Goal: Transaction & Acquisition: Purchase product/service

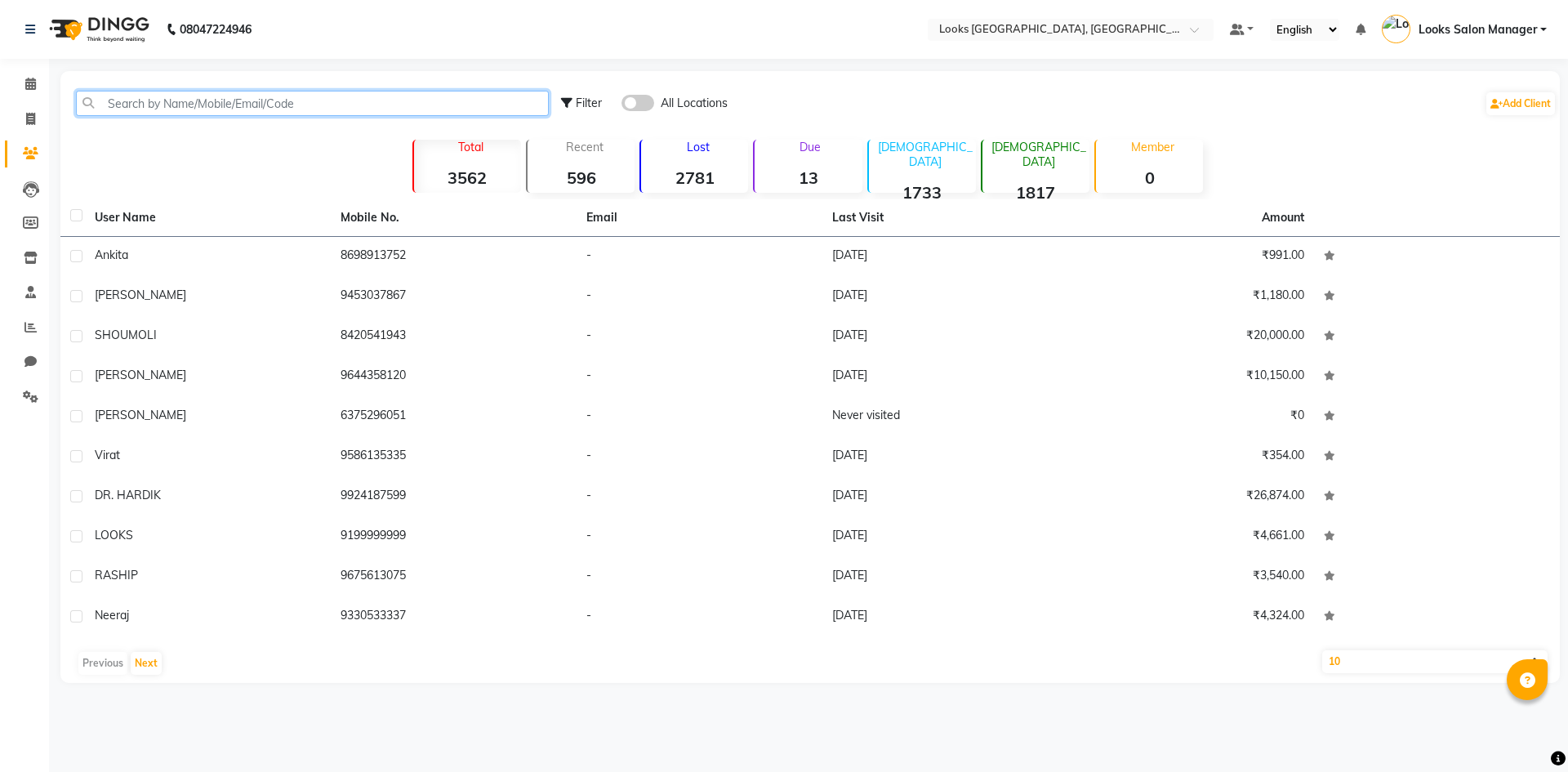
click at [114, 108] on input "text" at bounding box center [312, 103] width 473 height 26
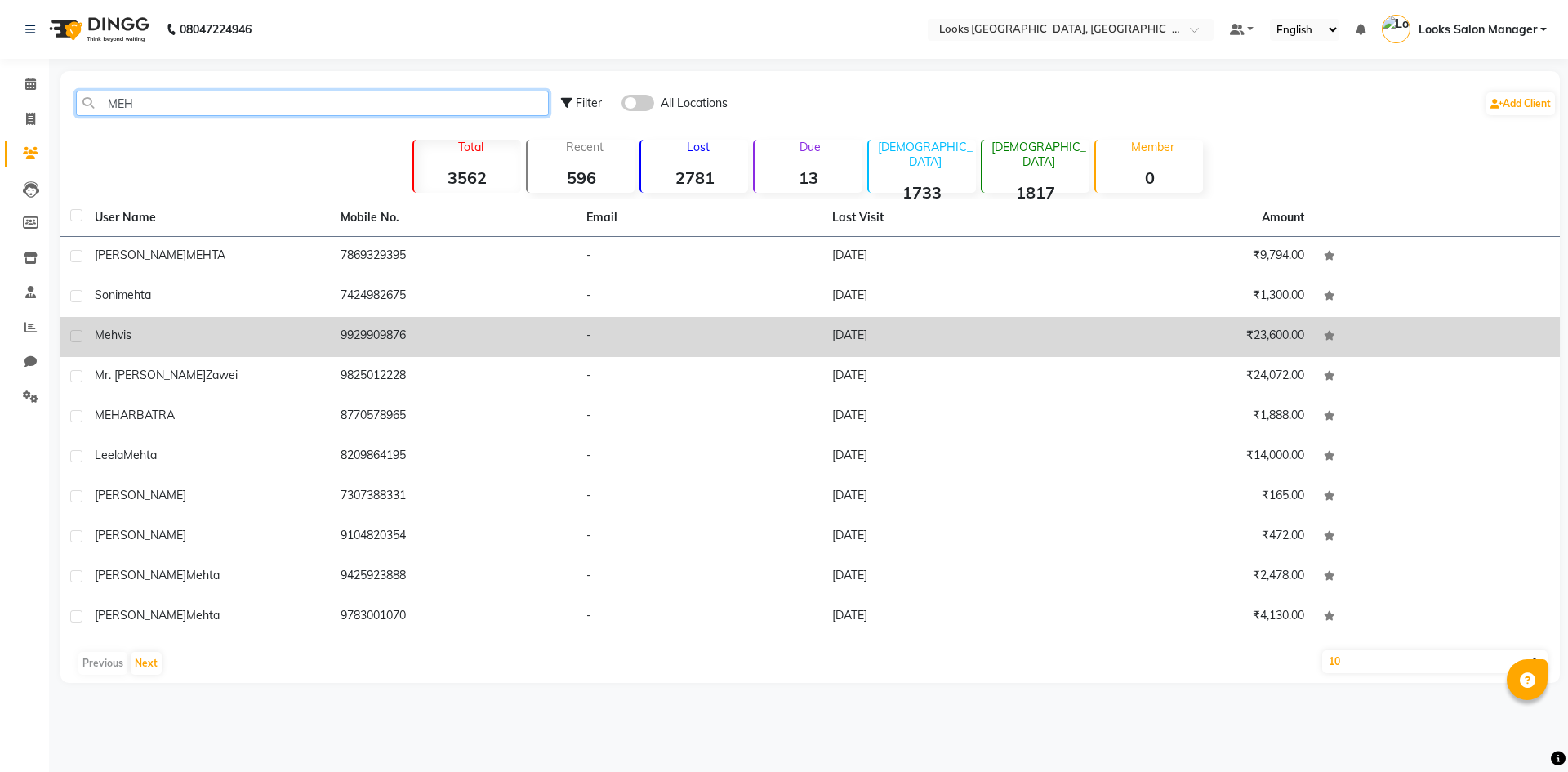
type input "MEH"
click at [602, 349] on td "-" at bounding box center [699, 337] width 246 height 40
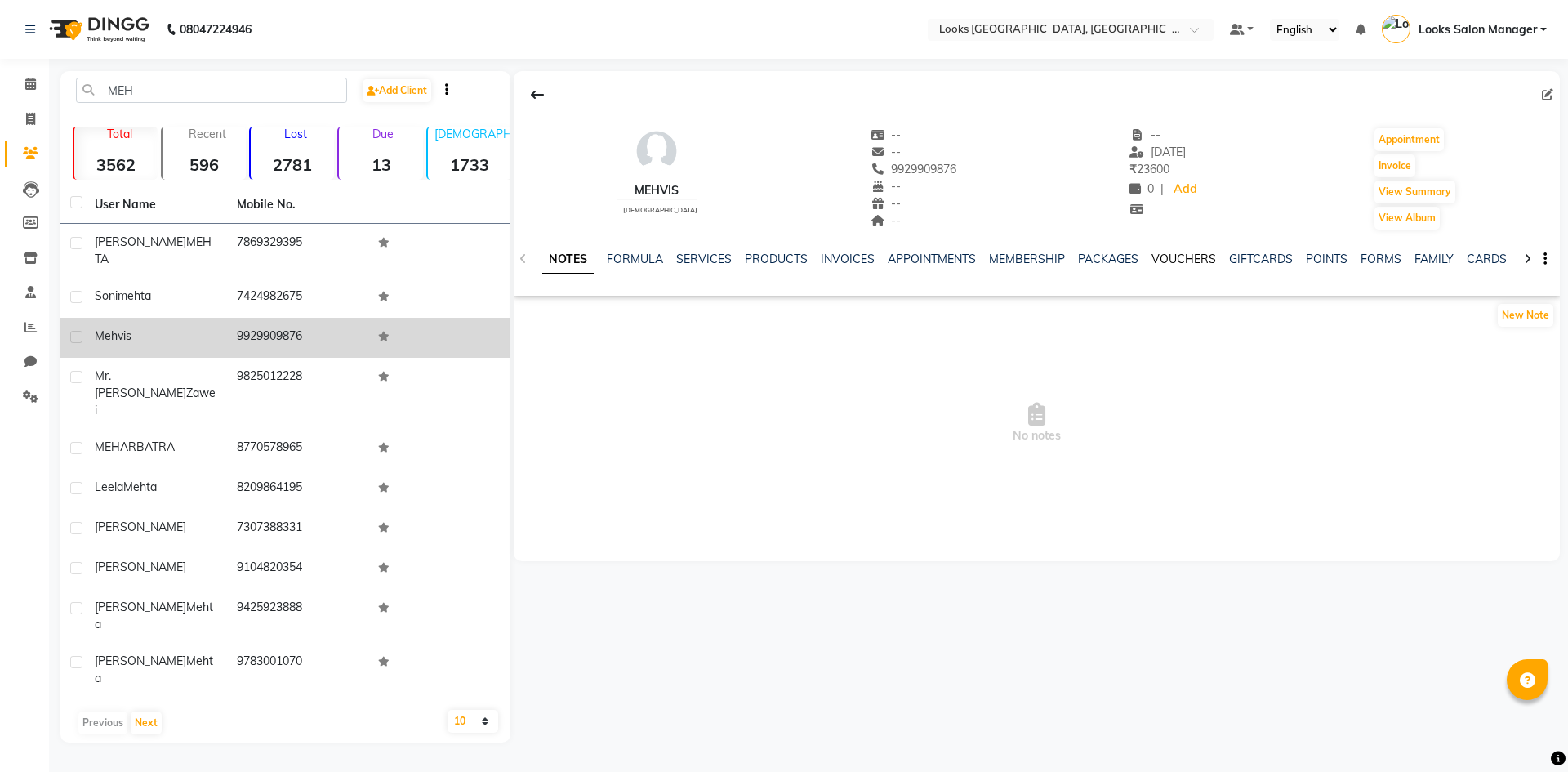
click at [1179, 253] on link "VOUCHERS" at bounding box center [1183, 259] width 65 height 15
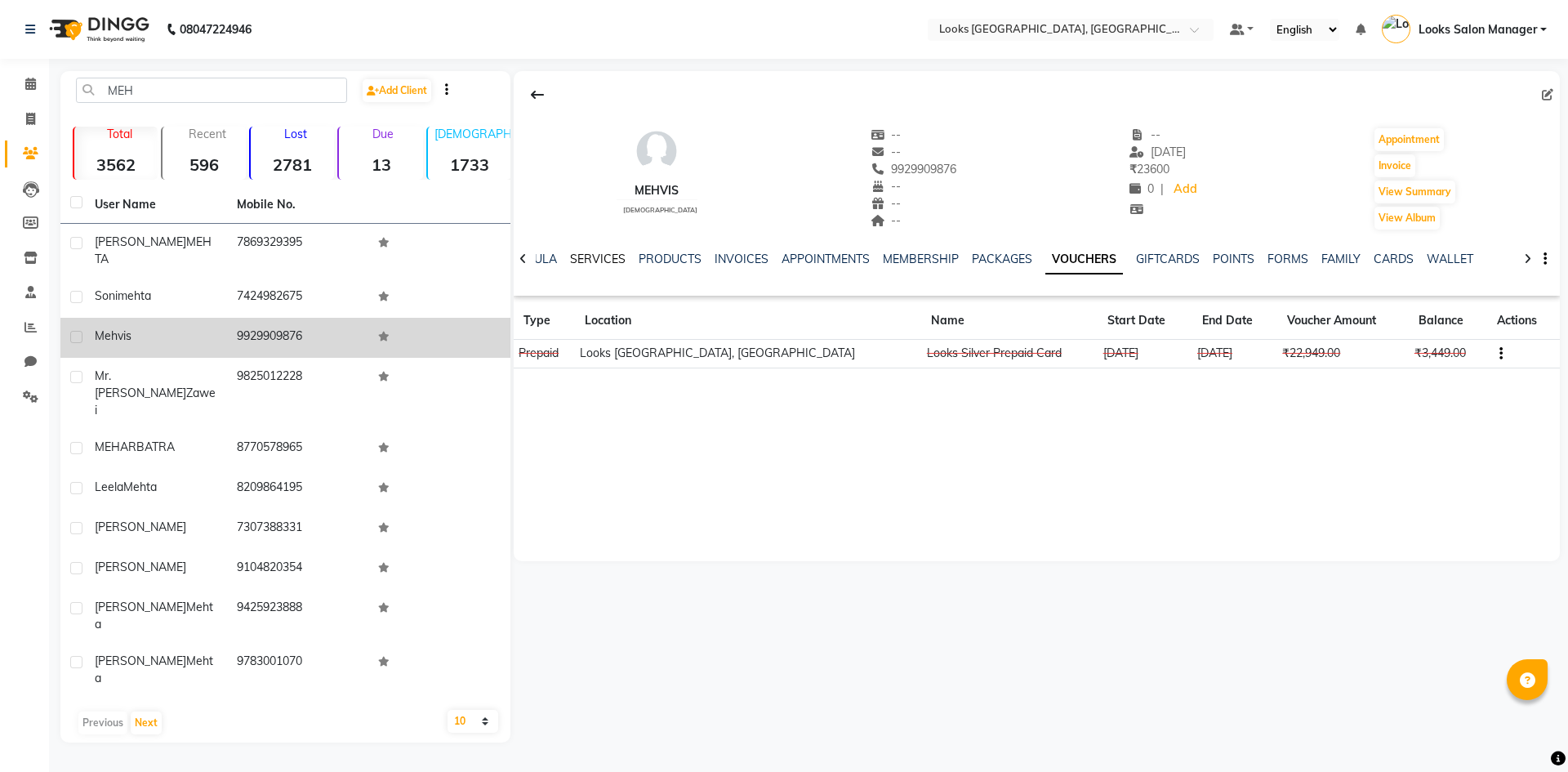
click at [600, 262] on link "SERVICES" at bounding box center [597, 259] width 56 height 15
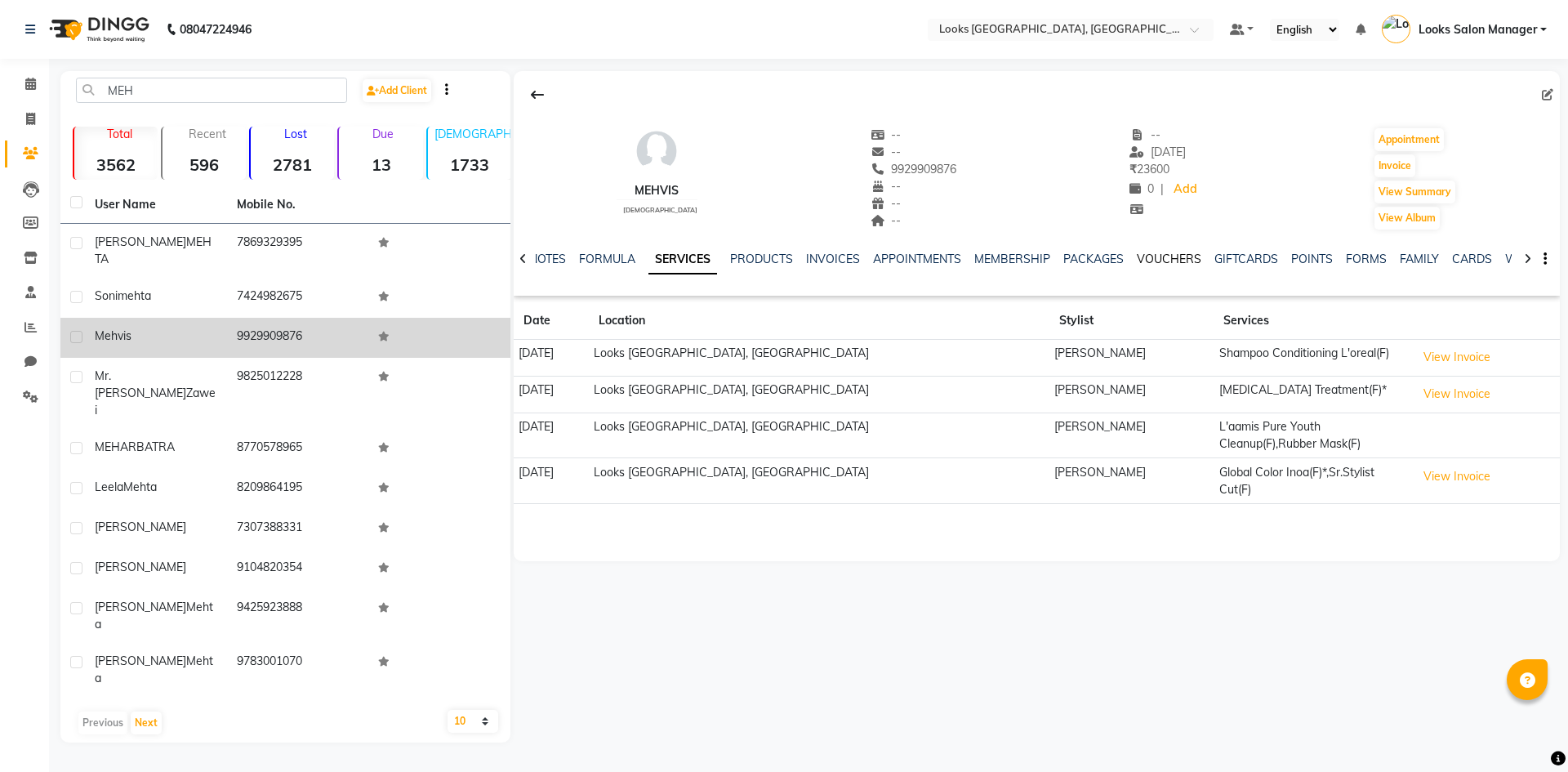
click at [1141, 258] on link "VOUCHERS" at bounding box center [1169, 259] width 65 height 15
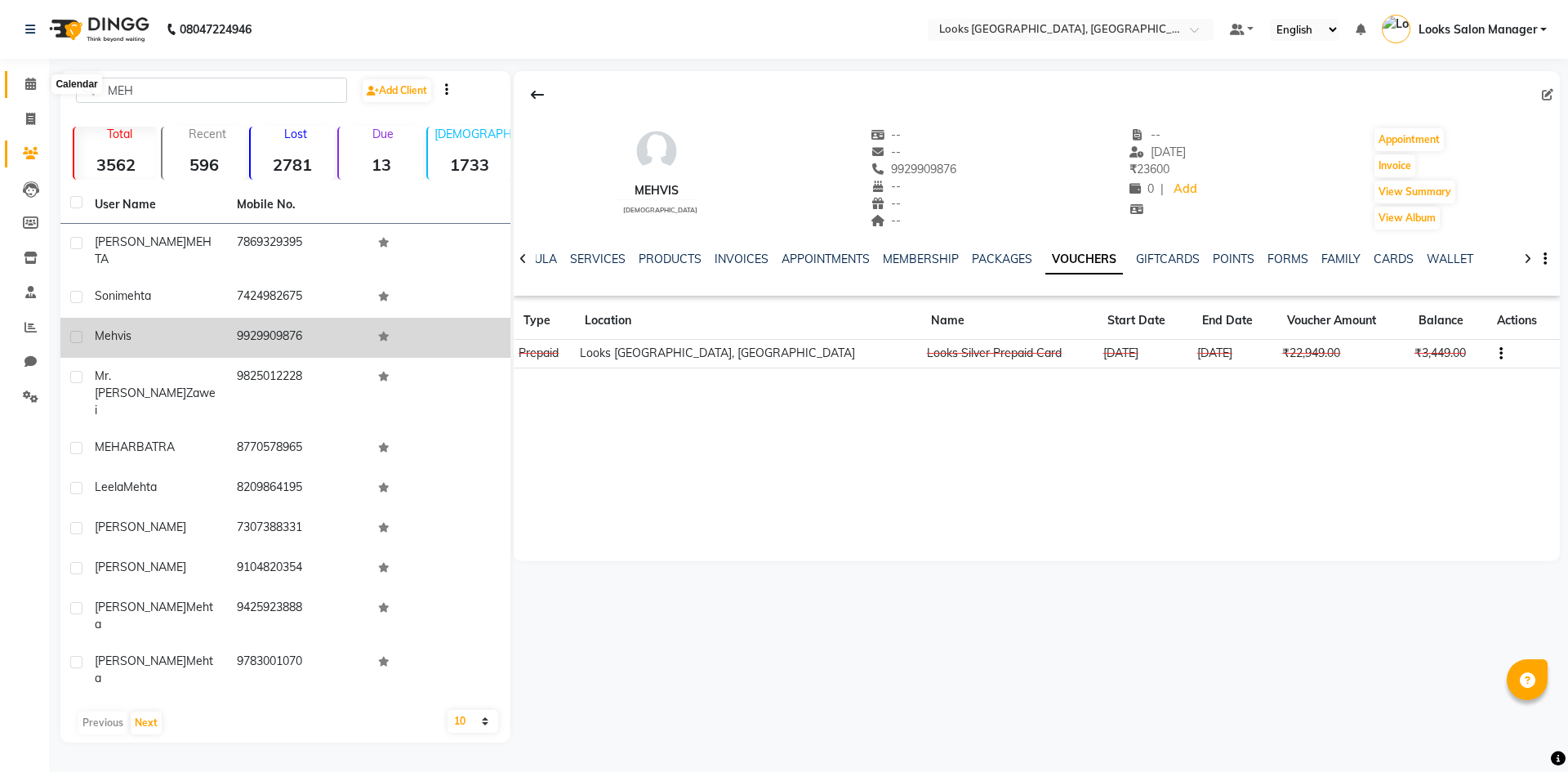
click at [30, 82] on icon at bounding box center [31, 83] width 11 height 12
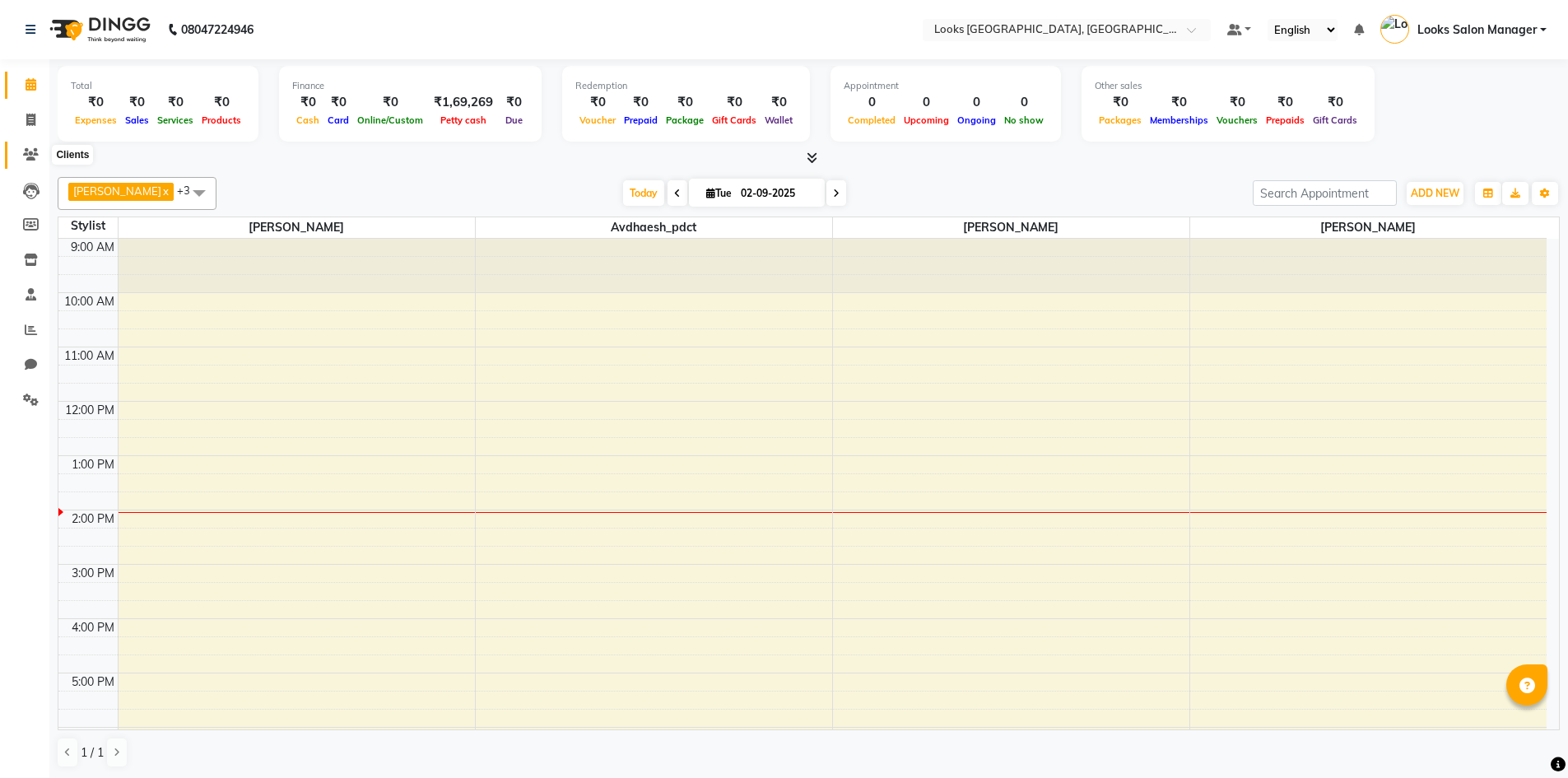
click at [35, 146] on span at bounding box center [30, 155] width 28 height 19
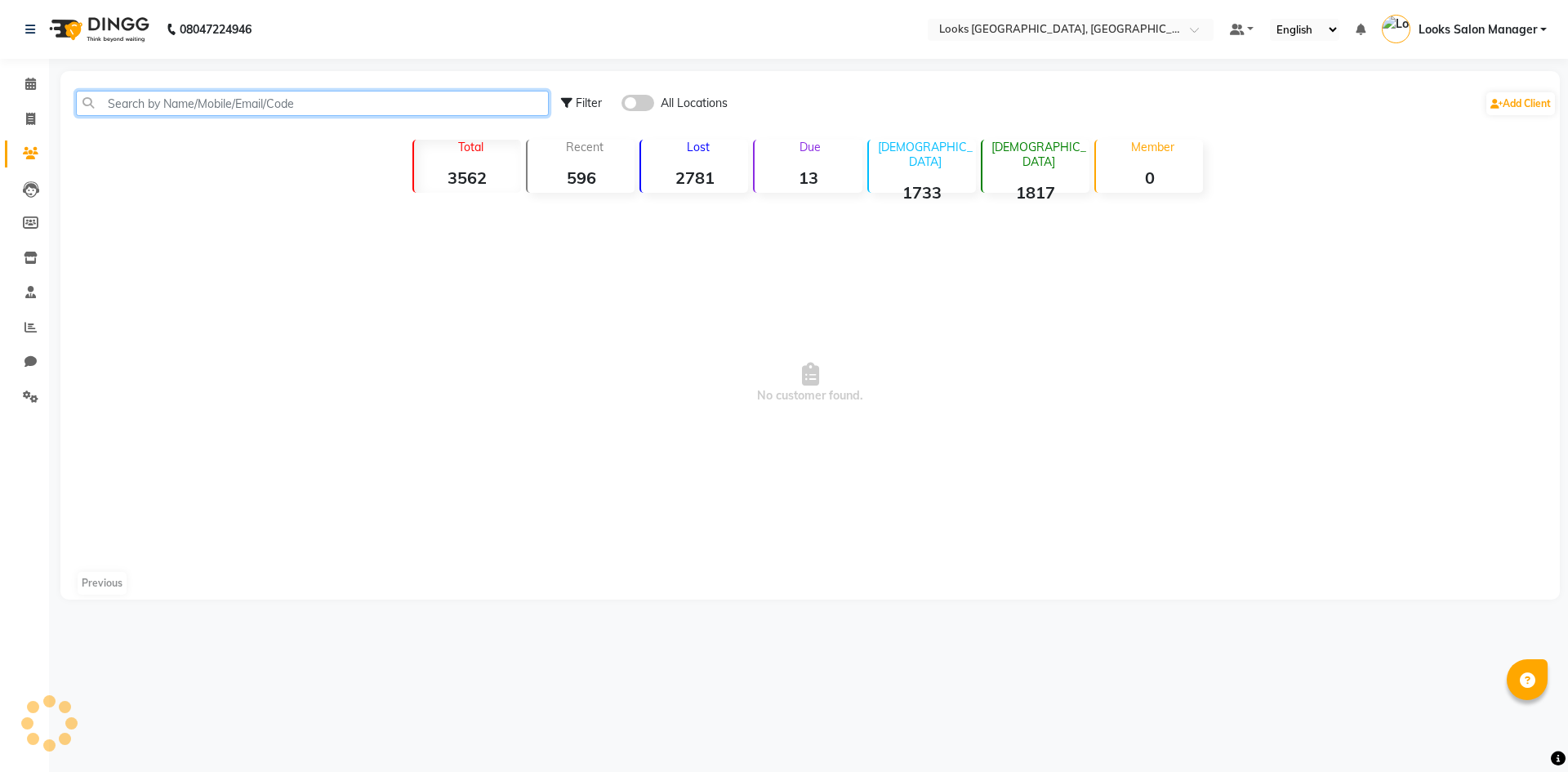
click at [134, 108] on input "text" at bounding box center [312, 103] width 473 height 26
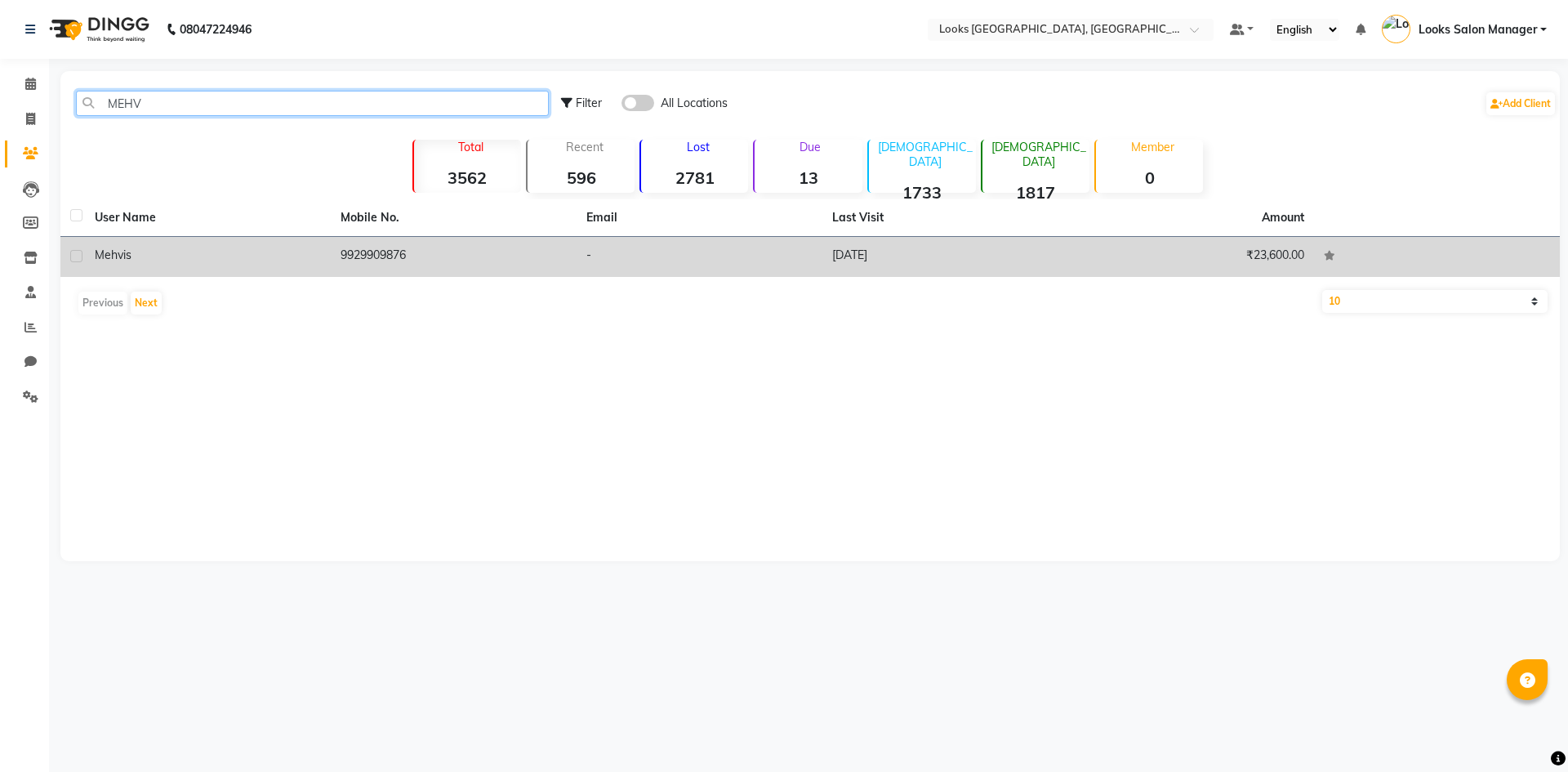
type input "MEHV"
click at [872, 260] on td "10-04-2025" at bounding box center [945, 257] width 246 height 40
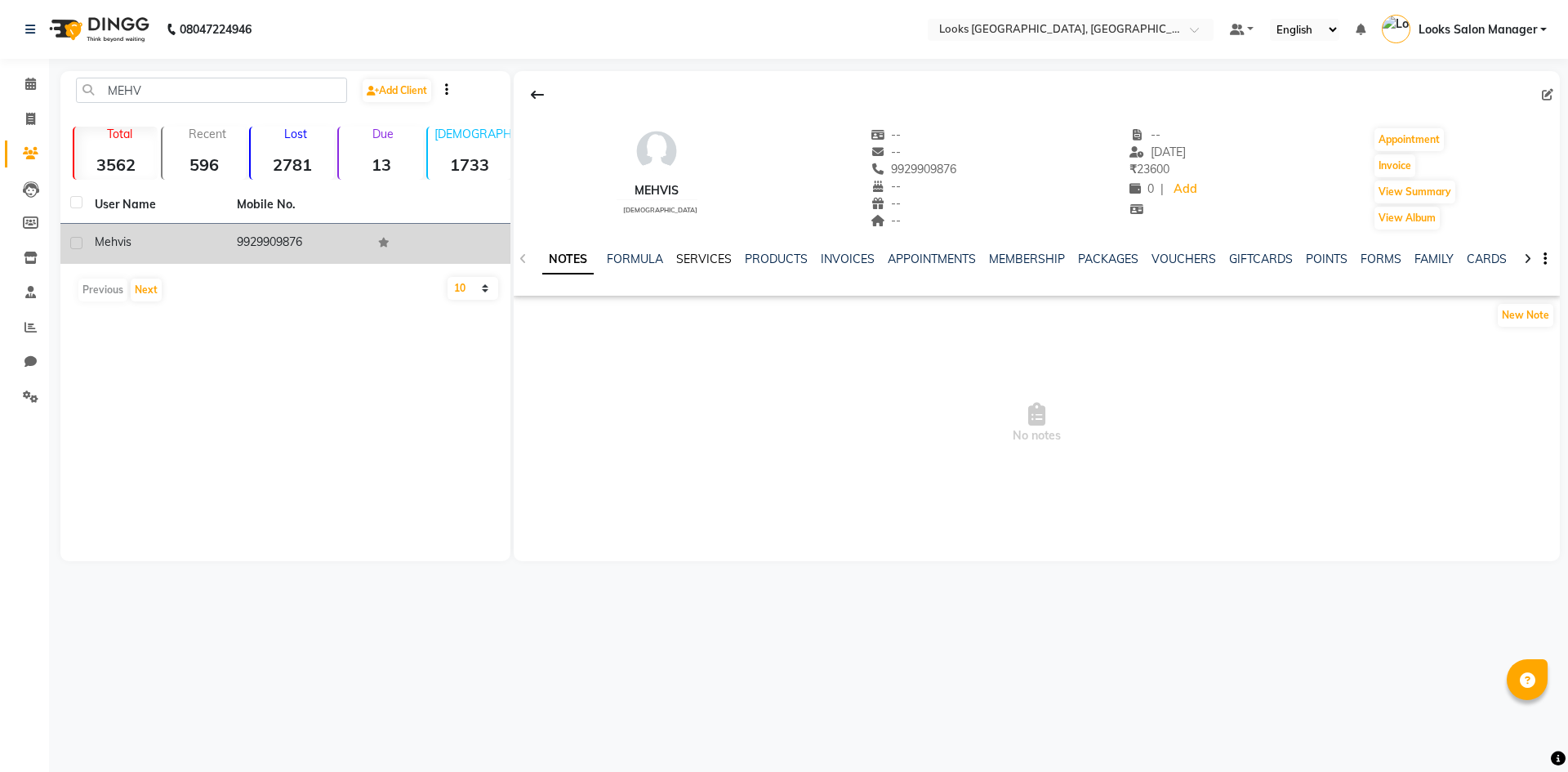
click at [700, 256] on link "SERVICES" at bounding box center [704, 259] width 56 height 15
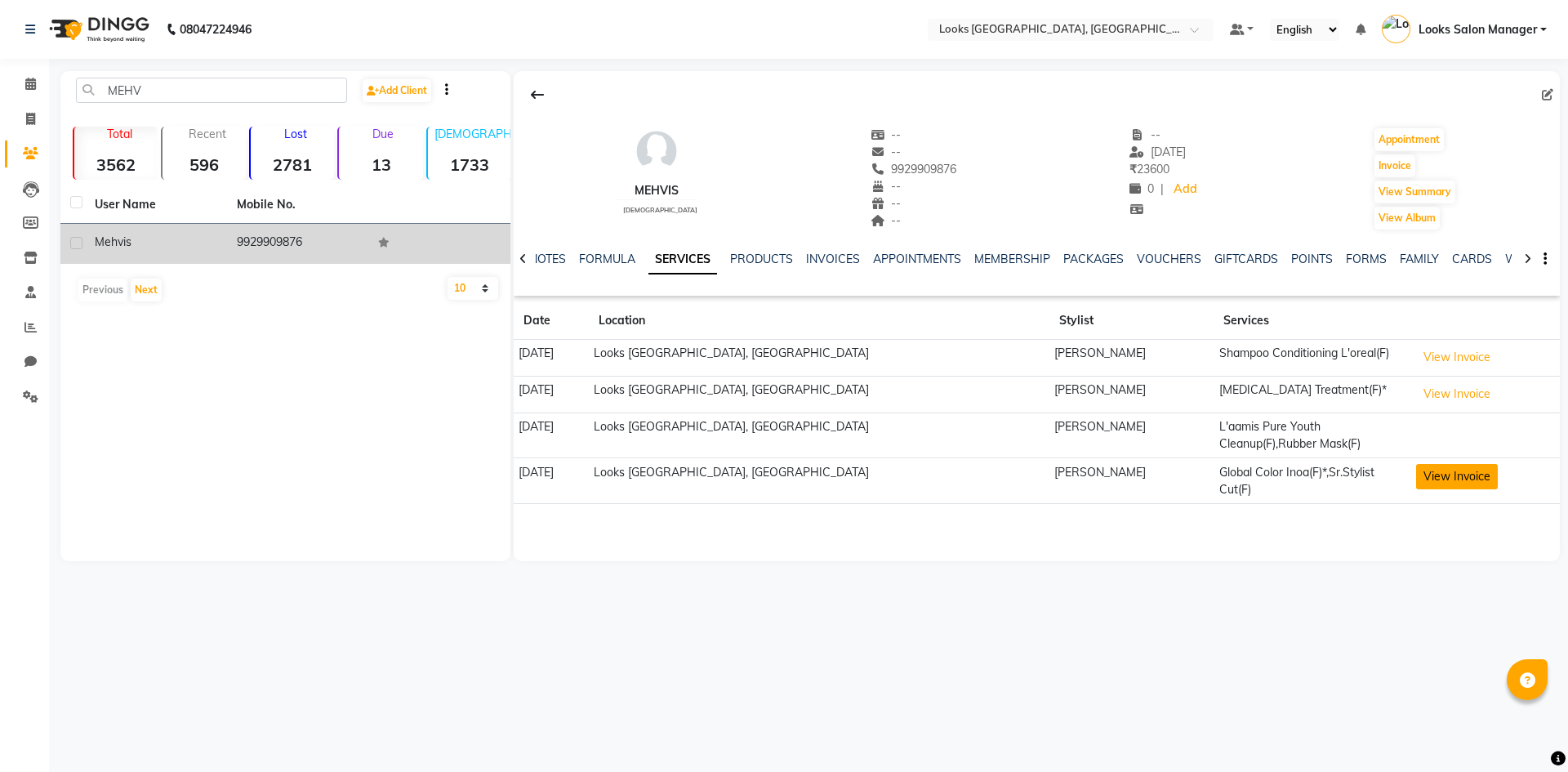
click at [1416, 480] on button "View Invoice" at bounding box center [1457, 477] width 82 height 26
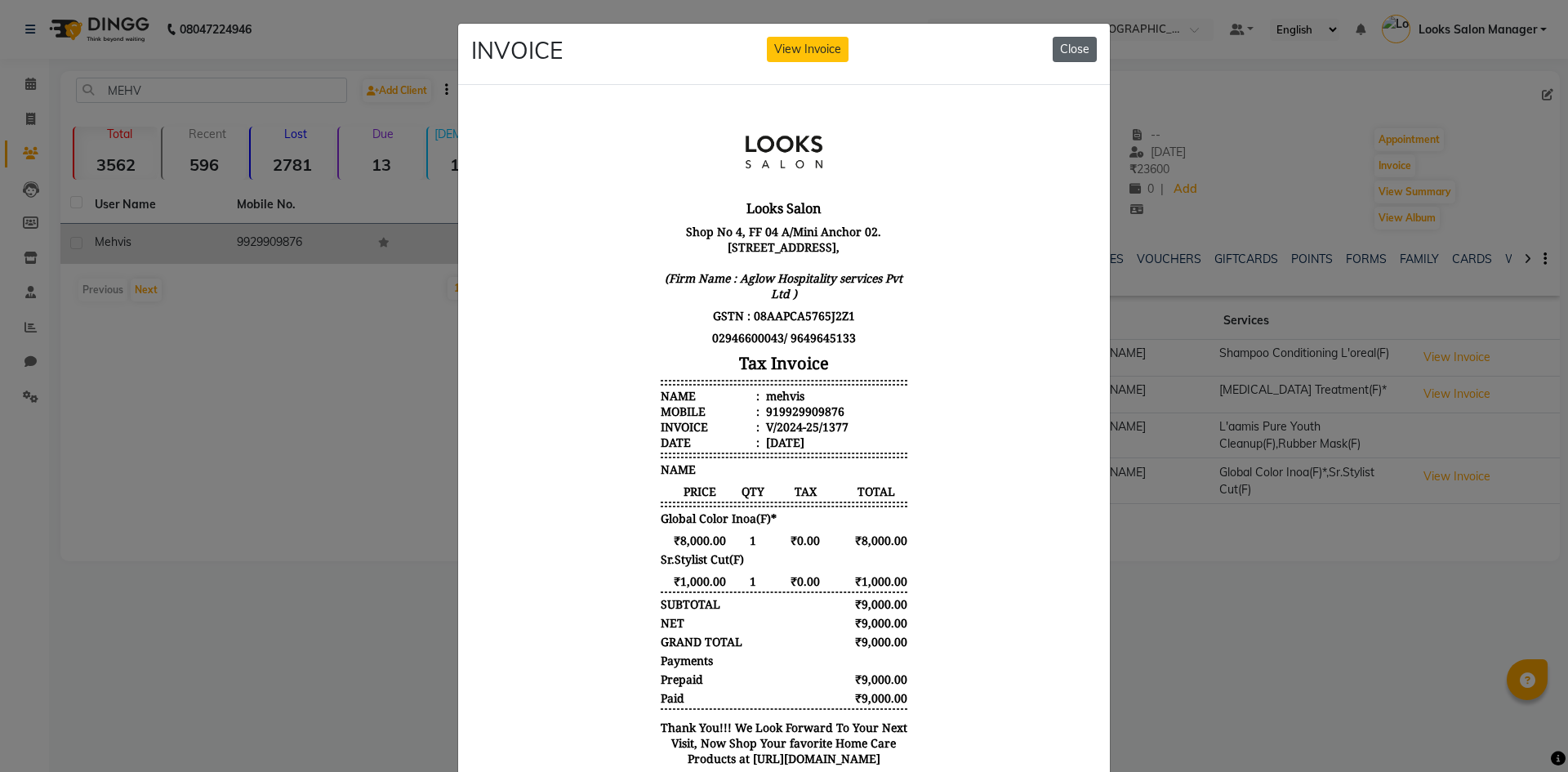
click at [1065, 46] on button "Close" at bounding box center [1075, 49] width 44 height 26
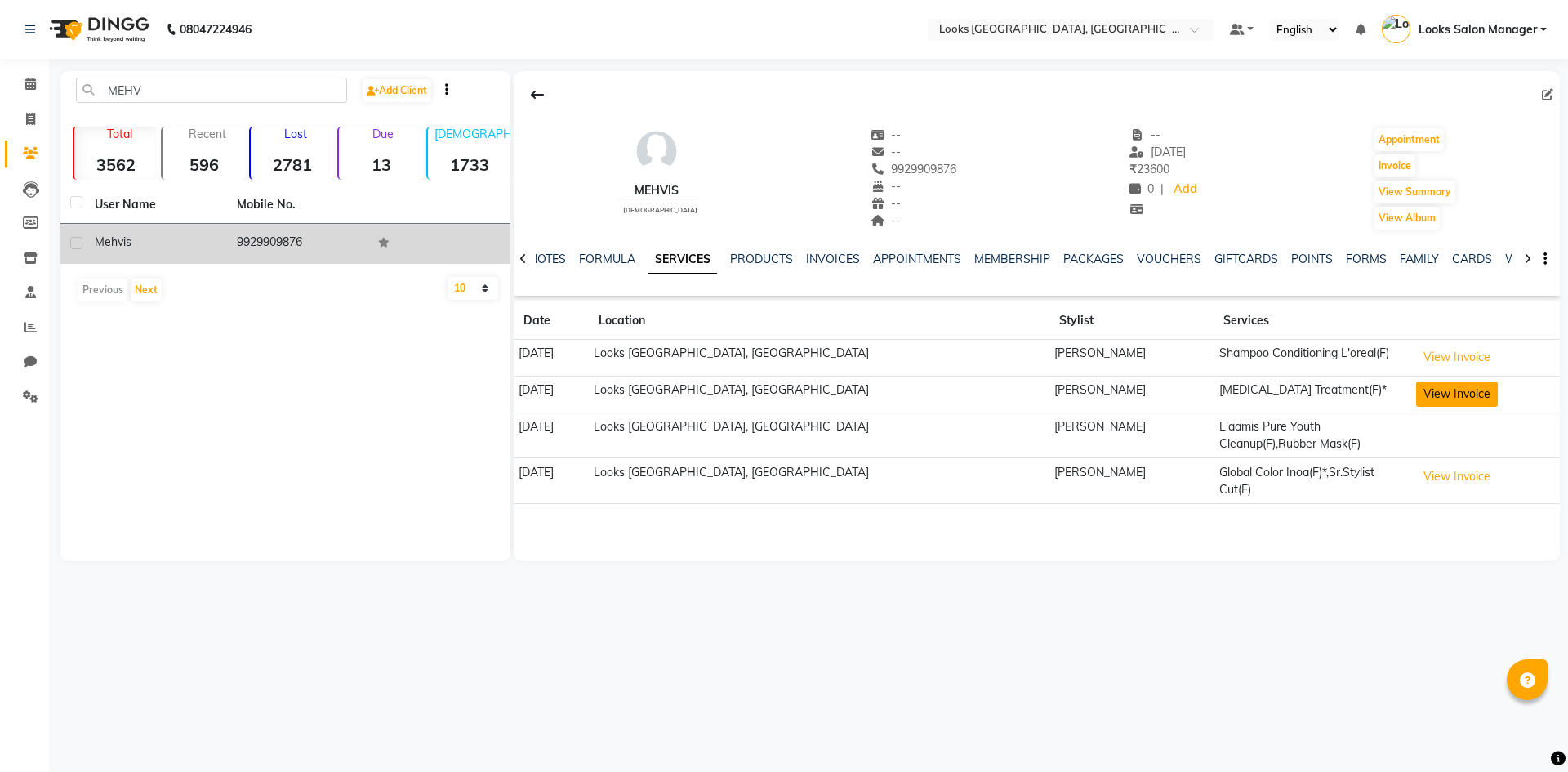
click at [1416, 384] on button "View Invoice" at bounding box center [1457, 394] width 82 height 26
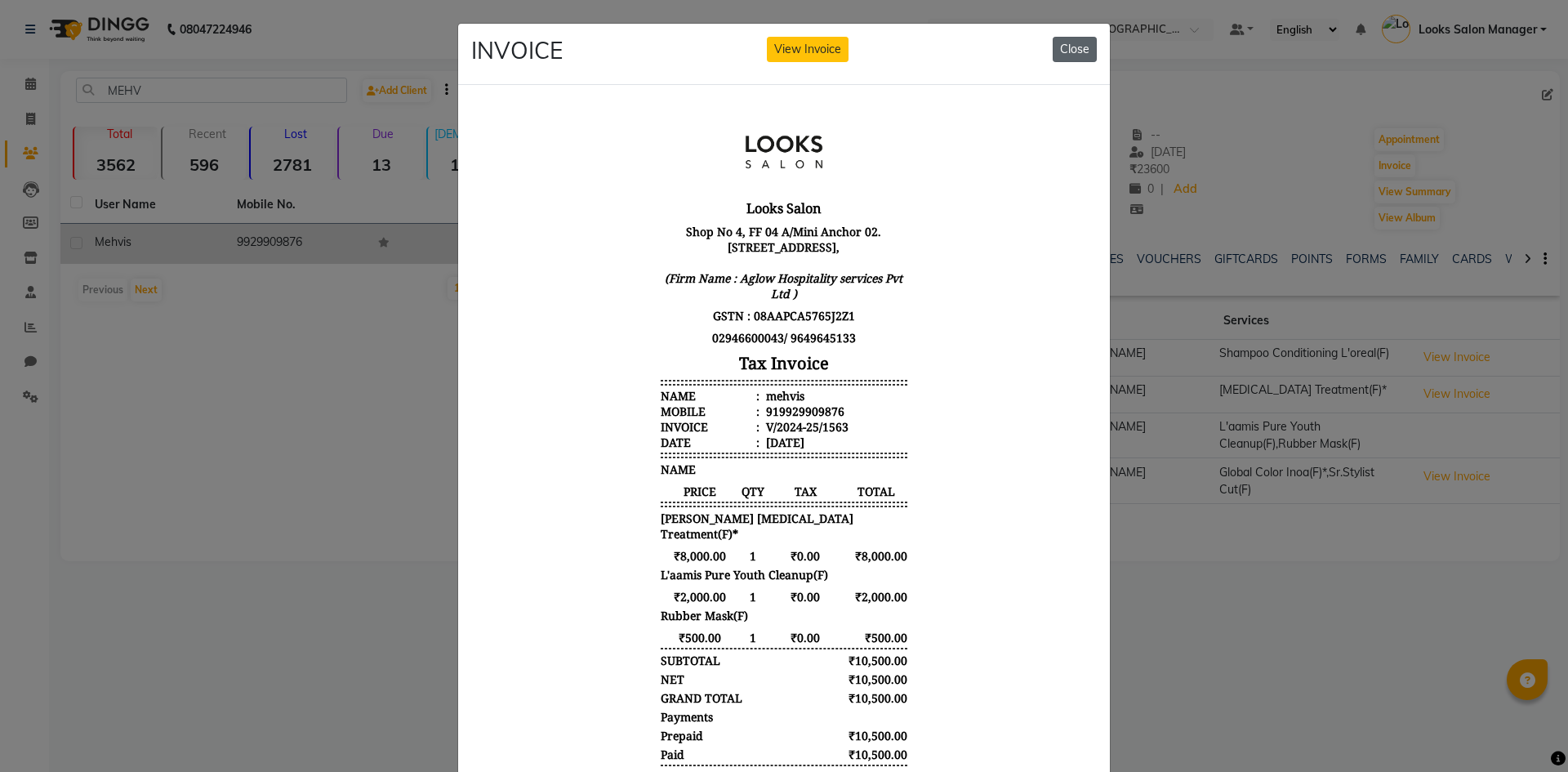
click at [1070, 51] on button "Close" at bounding box center [1075, 49] width 44 height 26
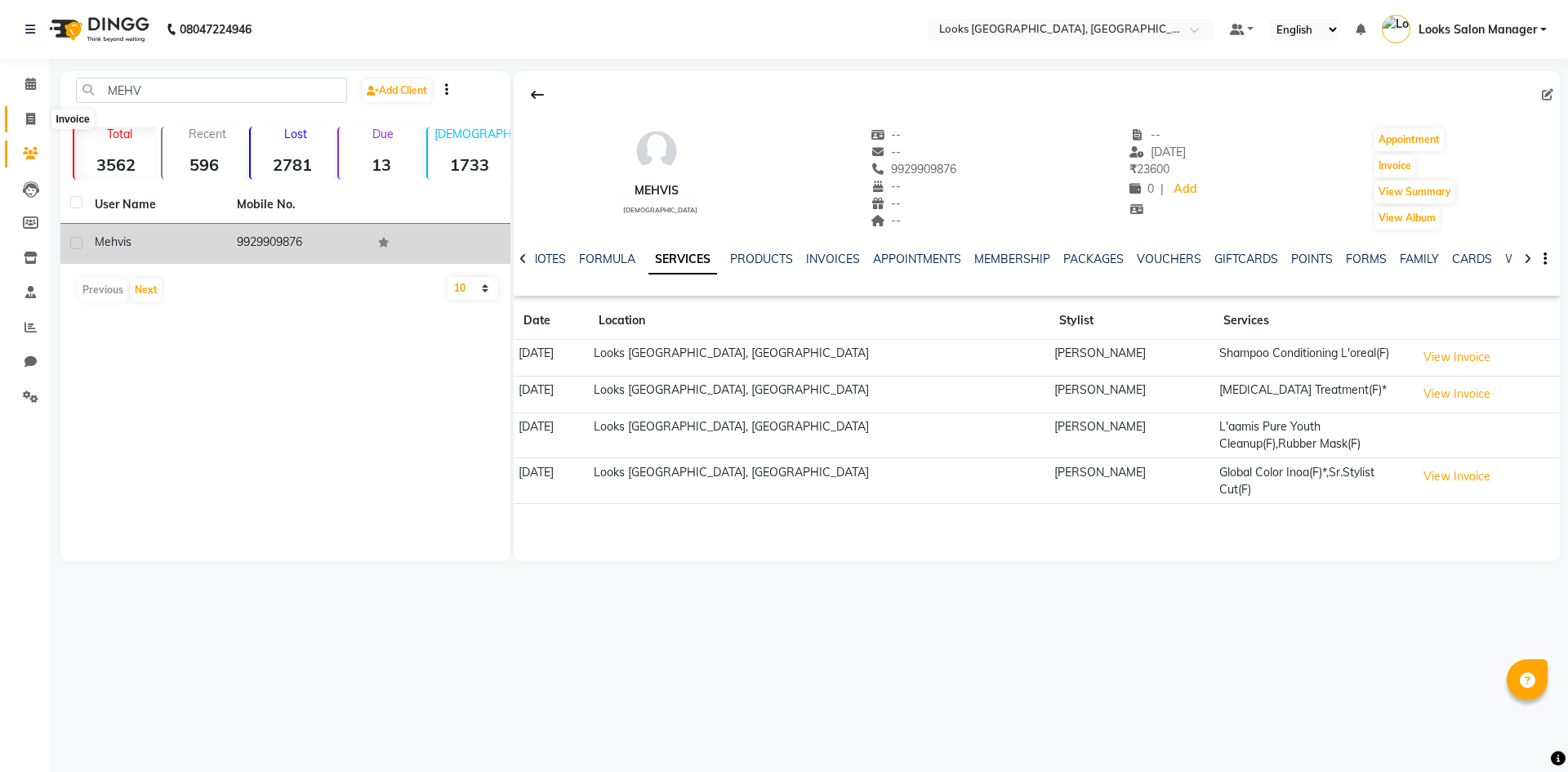
click at [36, 125] on span at bounding box center [30, 119] width 28 height 19
select select "4460"
select select "service"
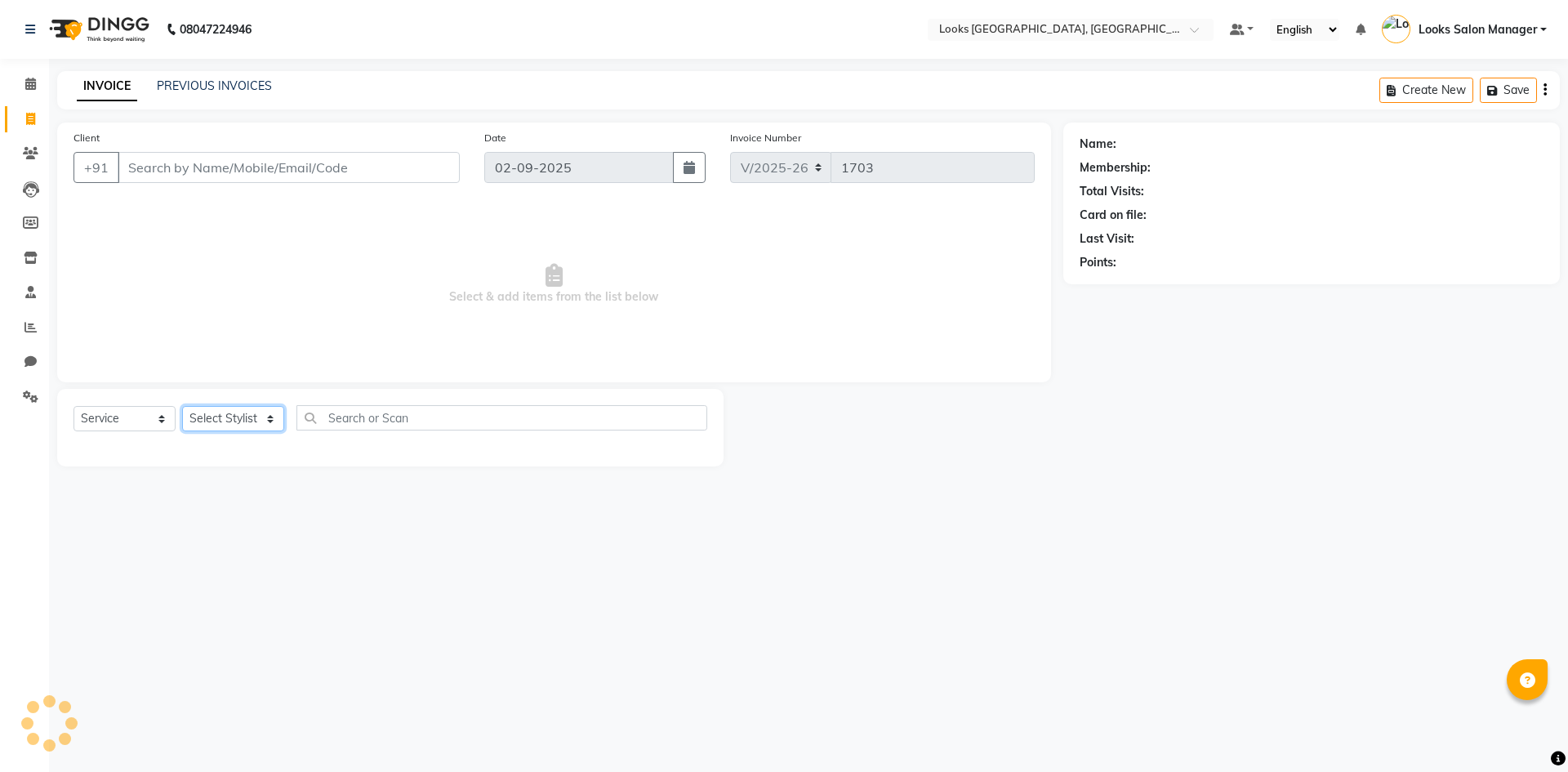
click at [257, 425] on select "Select Stylist" at bounding box center [233, 418] width 102 height 26
click at [253, 412] on select "Select Stylist" at bounding box center [233, 418] width 102 height 26
click at [29, 84] on icon at bounding box center [31, 83] width 11 height 12
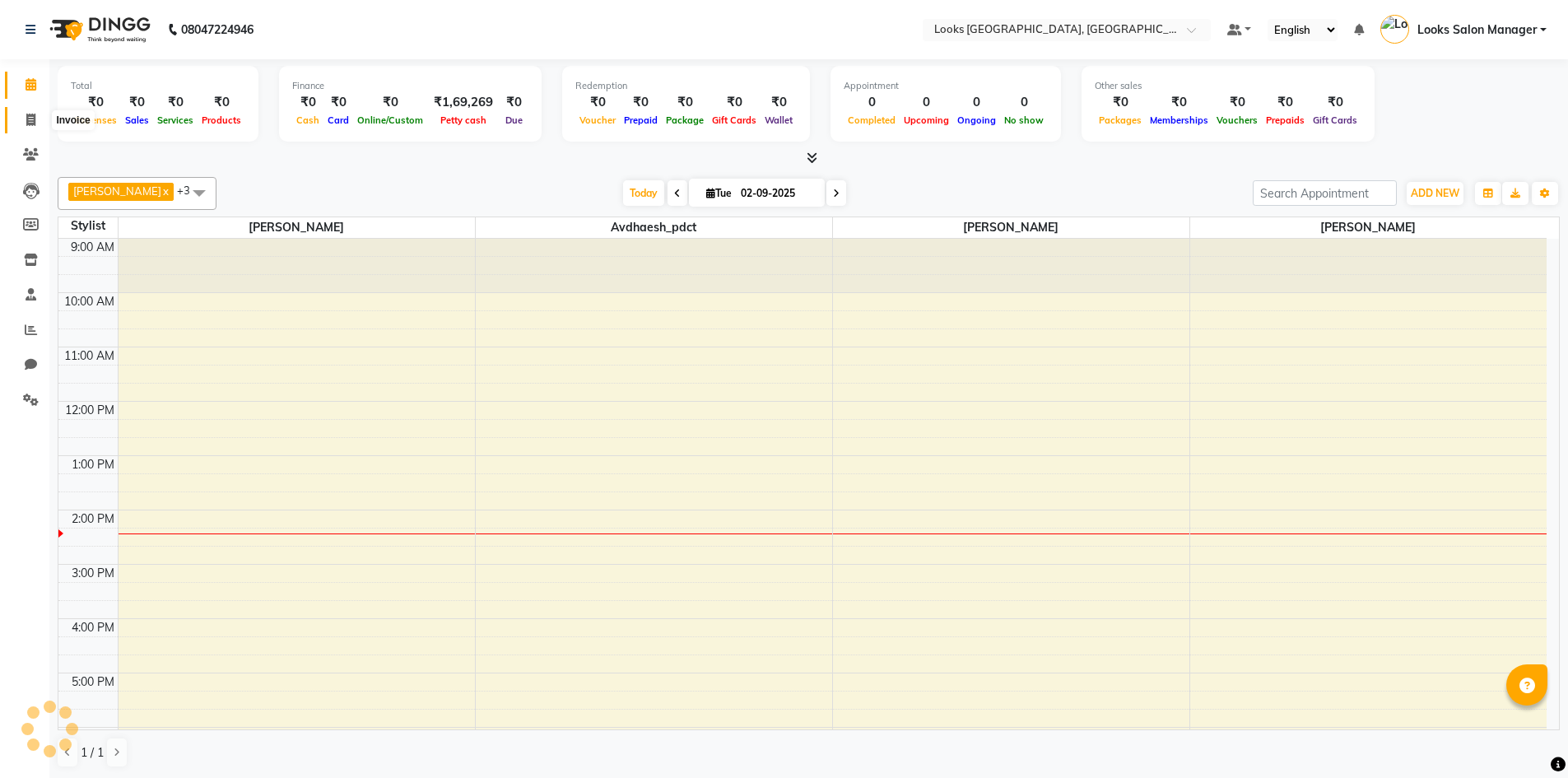
click at [33, 122] on icon at bounding box center [31, 119] width 9 height 12
select select "service"
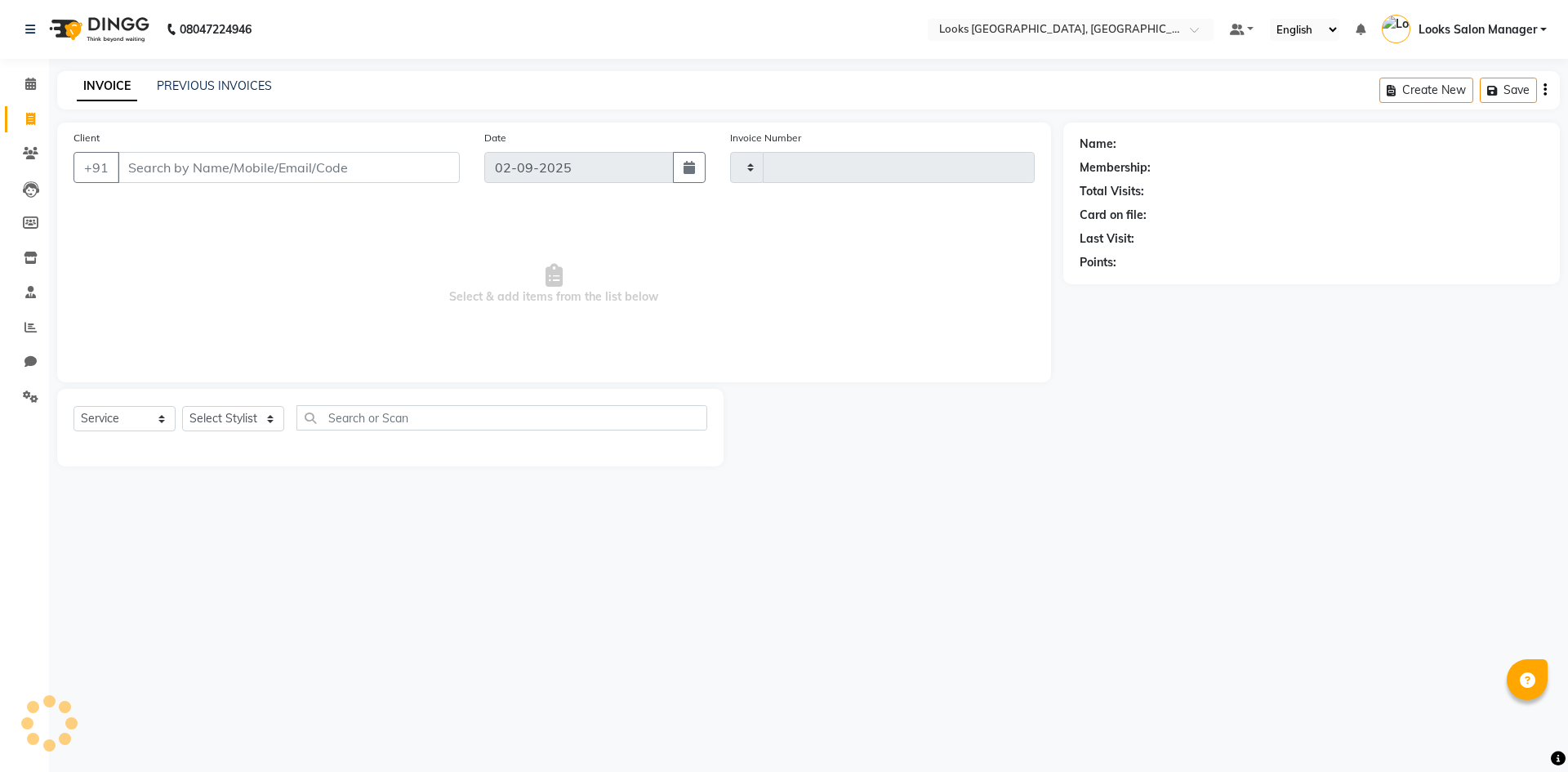
type input "1703"
select select "4460"
click at [270, 422] on select "Select Stylist" at bounding box center [233, 418] width 102 height 26
select select "53491"
click at [182, 406] on select "Select Stylist Avdhaesh_pdct COUNTER SALES Ganesh Kalpana_mgr Looks Salon Manag…" at bounding box center [233, 418] width 102 height 26
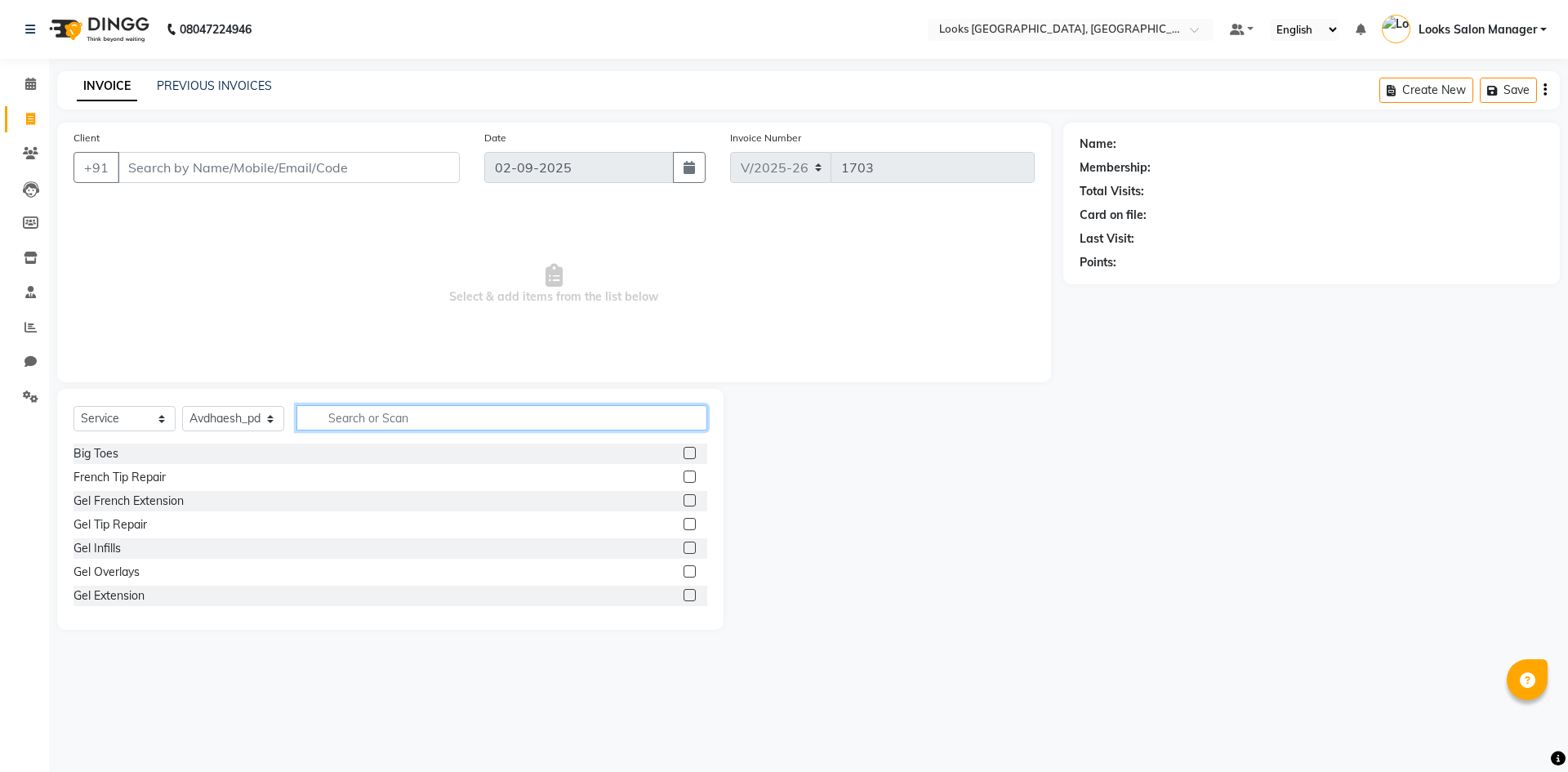
click at [384, 411] on input "text" at bounding box center [501, 417] width 411 height 26
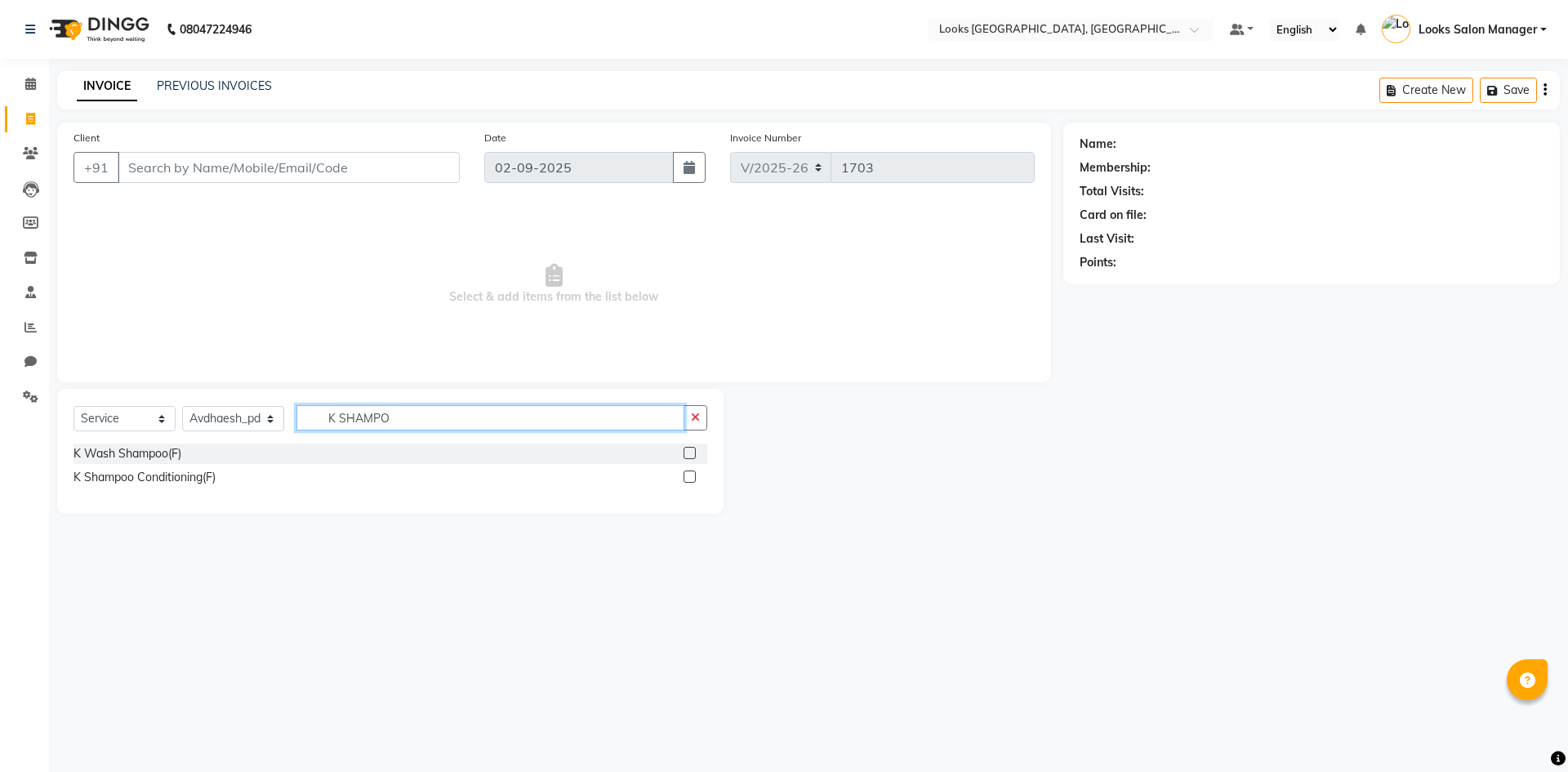
type input "K SHAMPO"
click at [686, 474] on label at bounding box center [689, 476] width 12 height 12
click at [686, 474] on input "checkbox" at bounding box center [689, 478] width 11 height 11
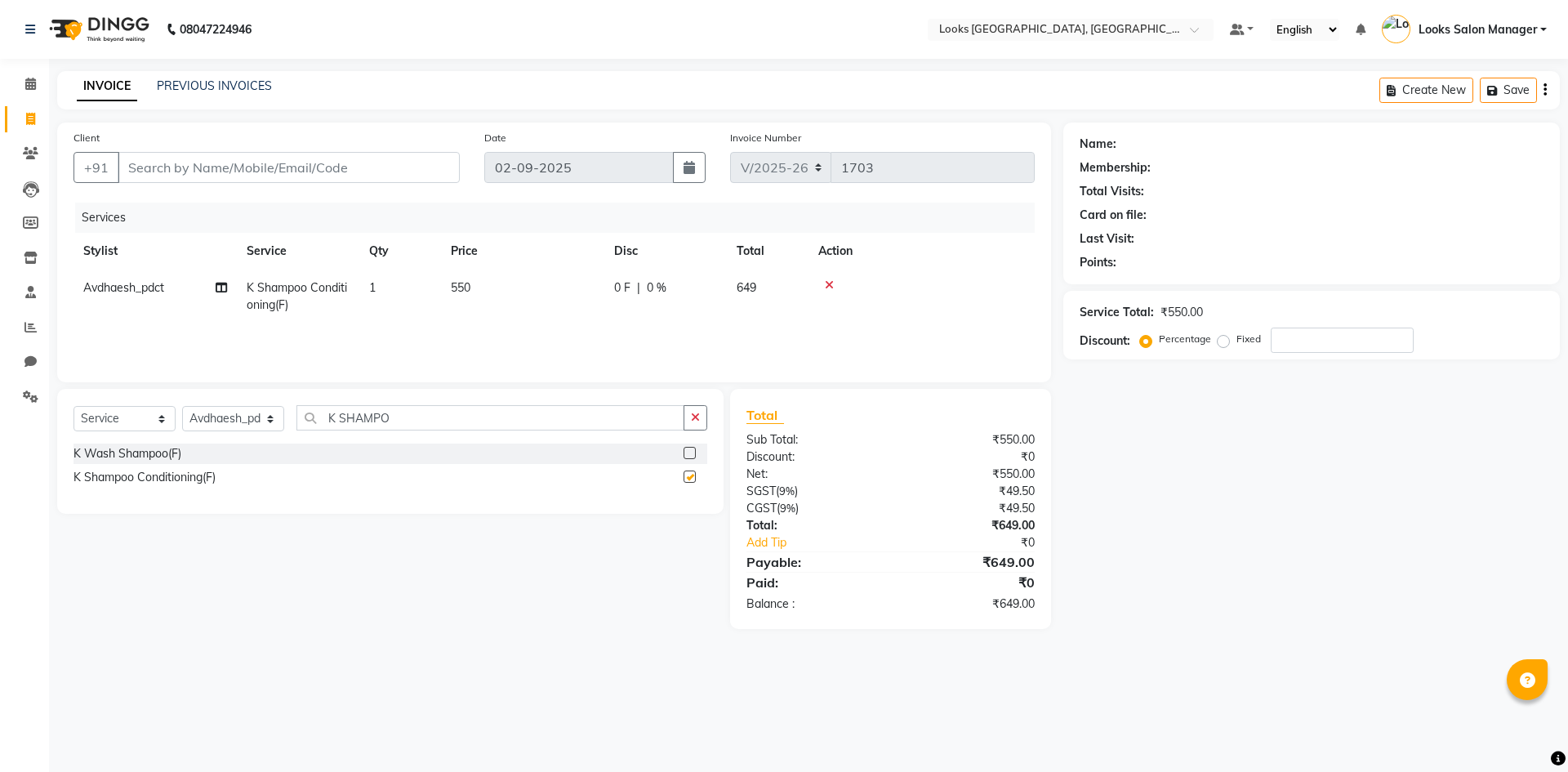
checkbox input "false"
click at [250, 419] on select "Select Stylist Avdhaesh_pdct COUNTER SALES Ganesh Kalpana_mgr Looks Salon Manag…" at bounding box center [233, 418] width 102 height 26
select select "25215"
click at [182, 406] on select "Select Stylist Avdhaesh_pdct COUNTER SALES Ganesh Kalpana_mgr Looks Salon Manag…" at bounding box center [233, 418] width 102 height 26
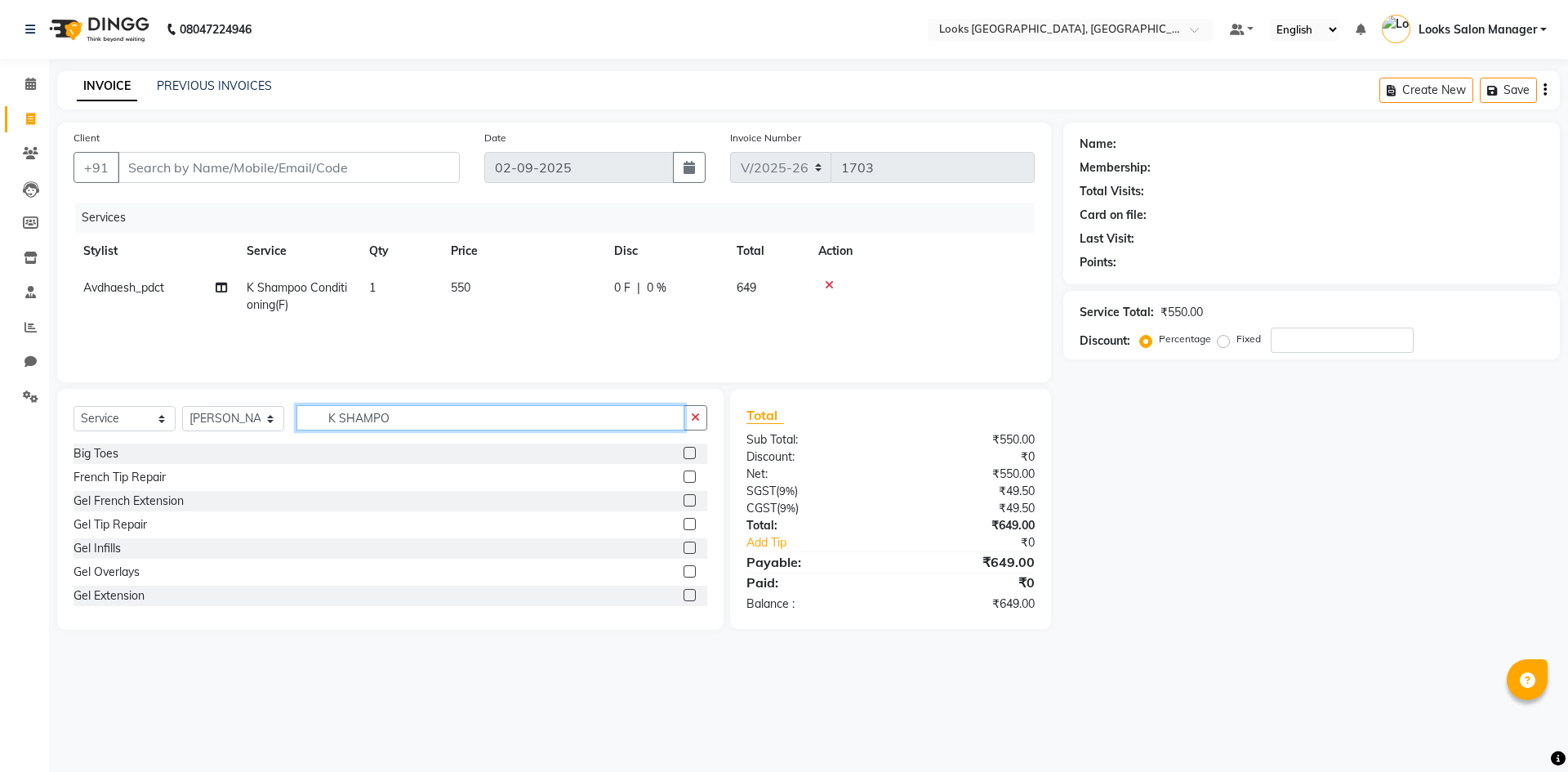
click at [369, 427] on input "K SHAMPO" at bounding box center [490, 417] width 388 height 26
type input "K"
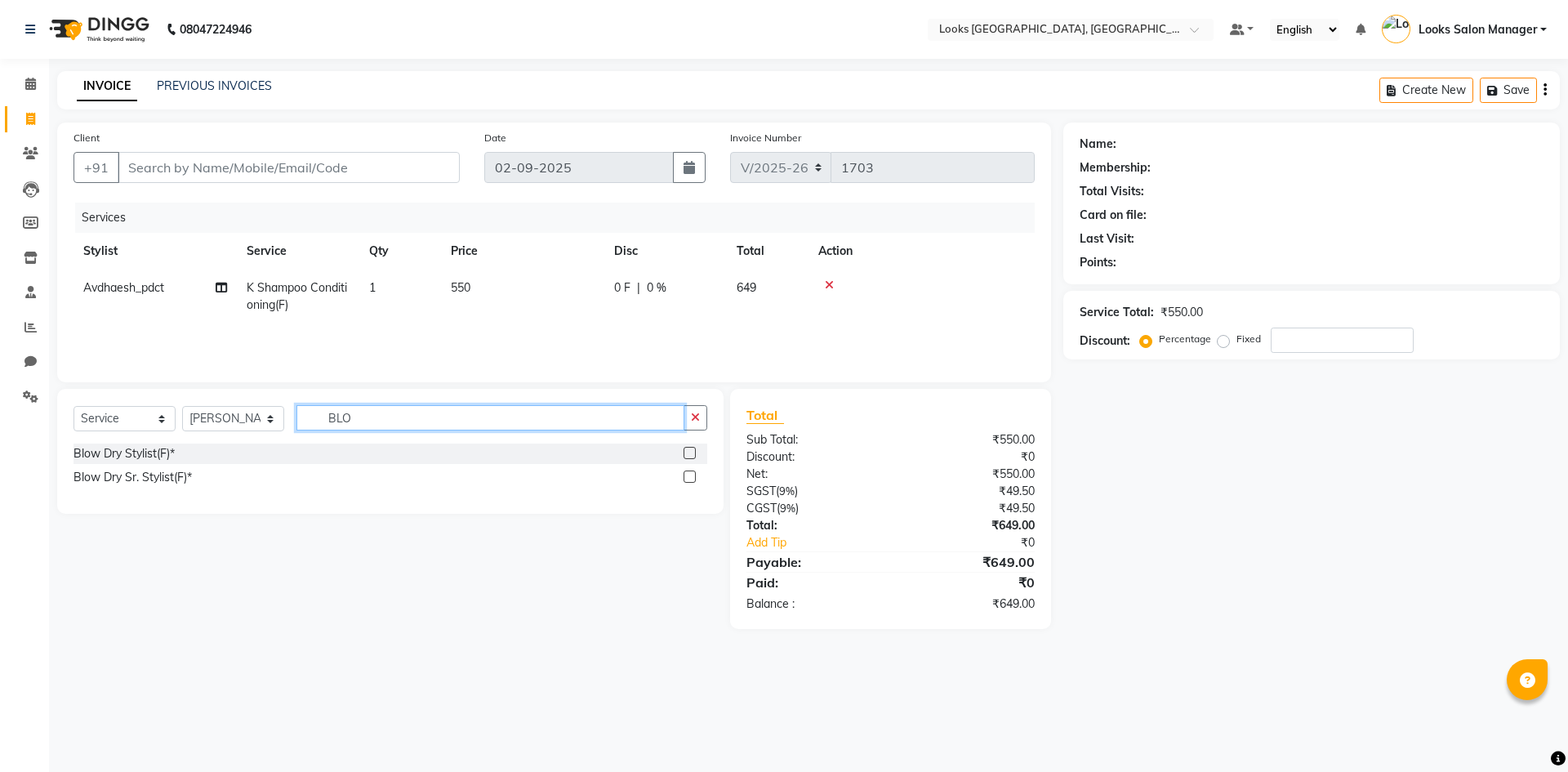
type input "BLO"
click at [691, 451] on label at bounding box center [689, 452] width 12 height 12
click at [691, 451] on input "checkbox" at bounding box center [689, 454] width 11 height 11
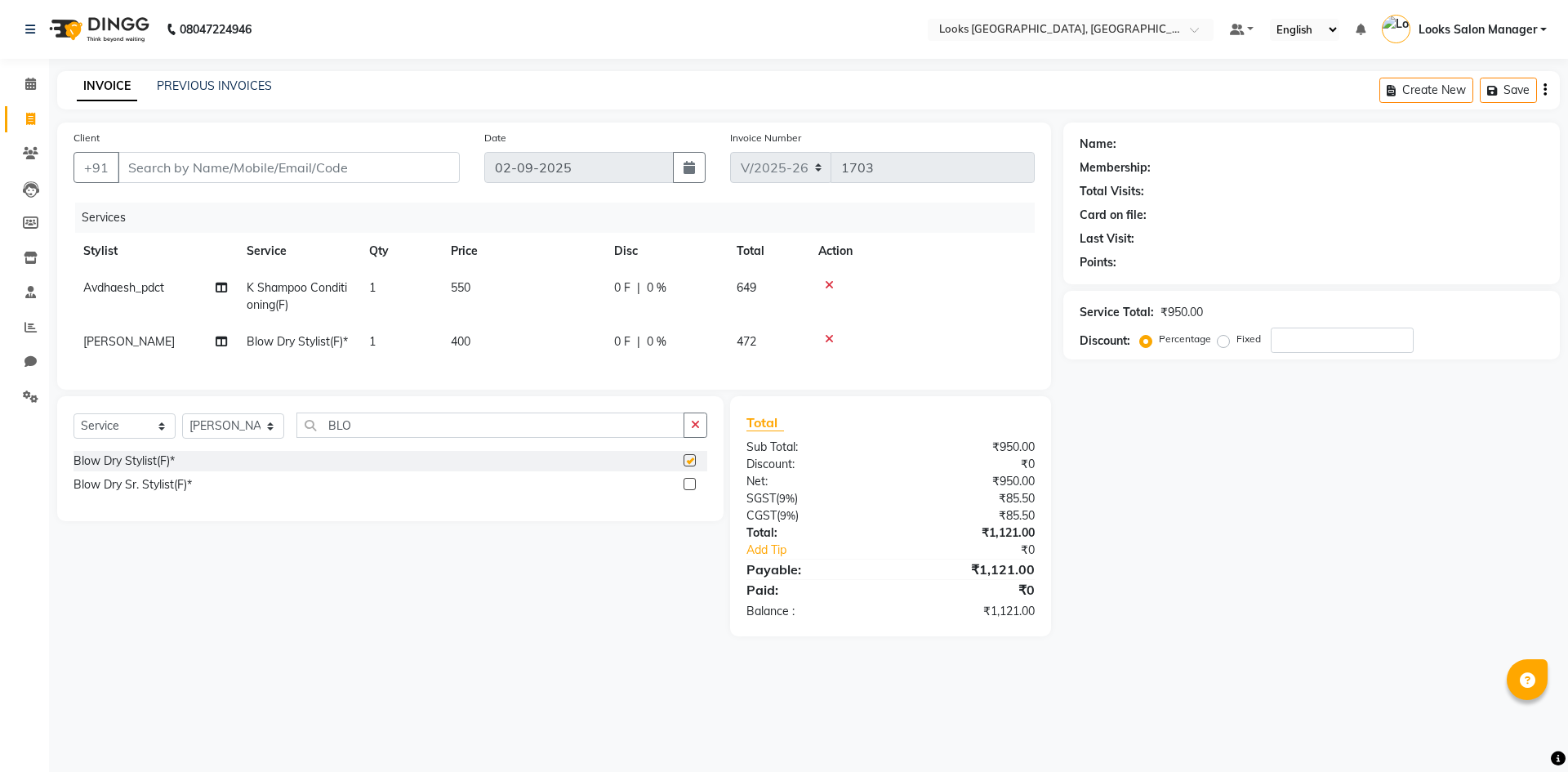
checkbox input "false"
click at [469, 295] on td "550" at bounding box center [522, 296] width 163 height 54
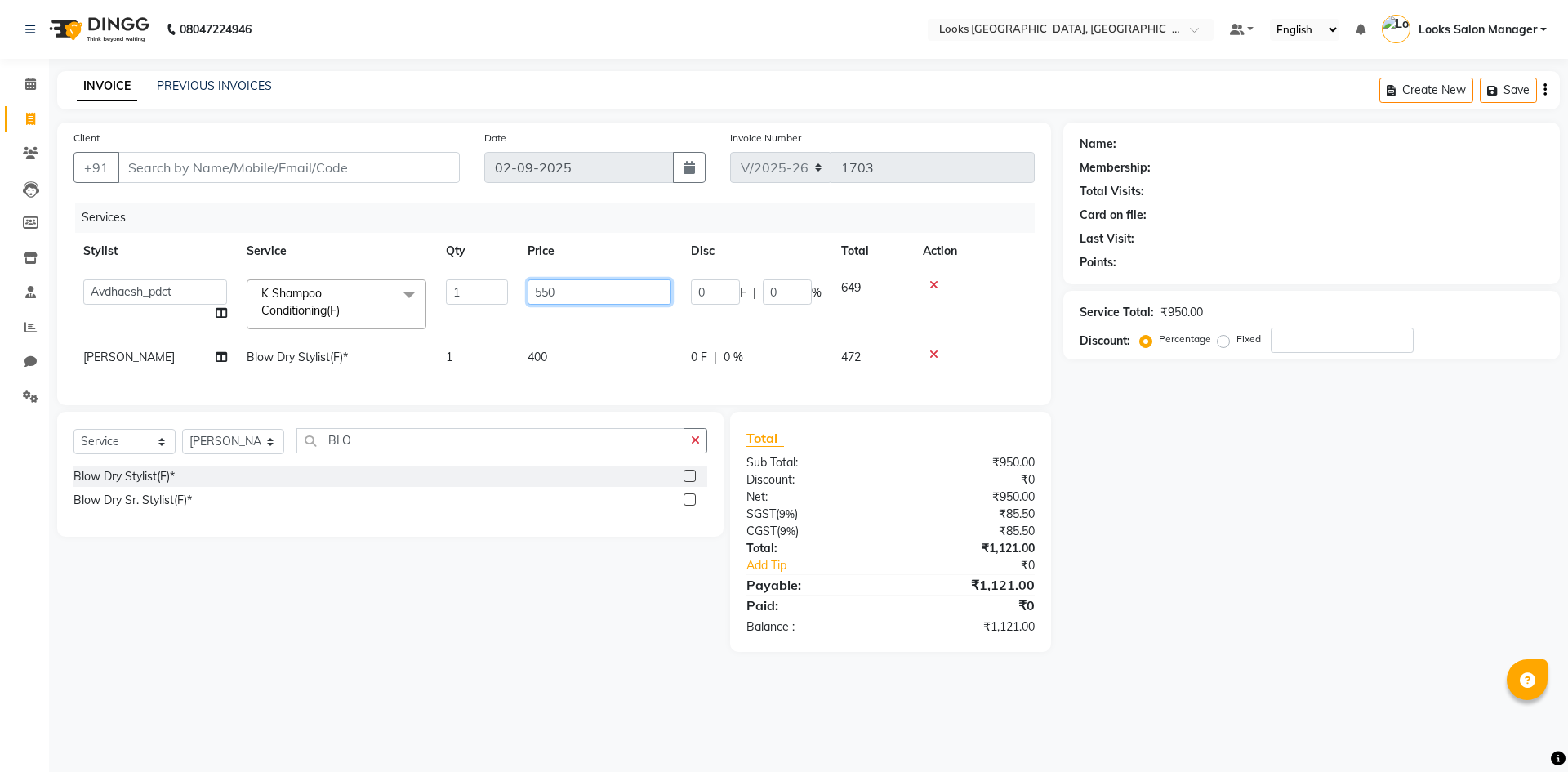
drag, startPoint x: 547, startPoint y: 294, endPoint x: 511, endPoint y: 300, distance: 36.5
click at [511, 300] on tr "Avdhaesh_pdct COUNTER SALES Ganesh Kalpana_mgr Looks Salon Manager MOHSIN Navee…" at bounding box center [554, 304] width 961 height 69
type input "650"
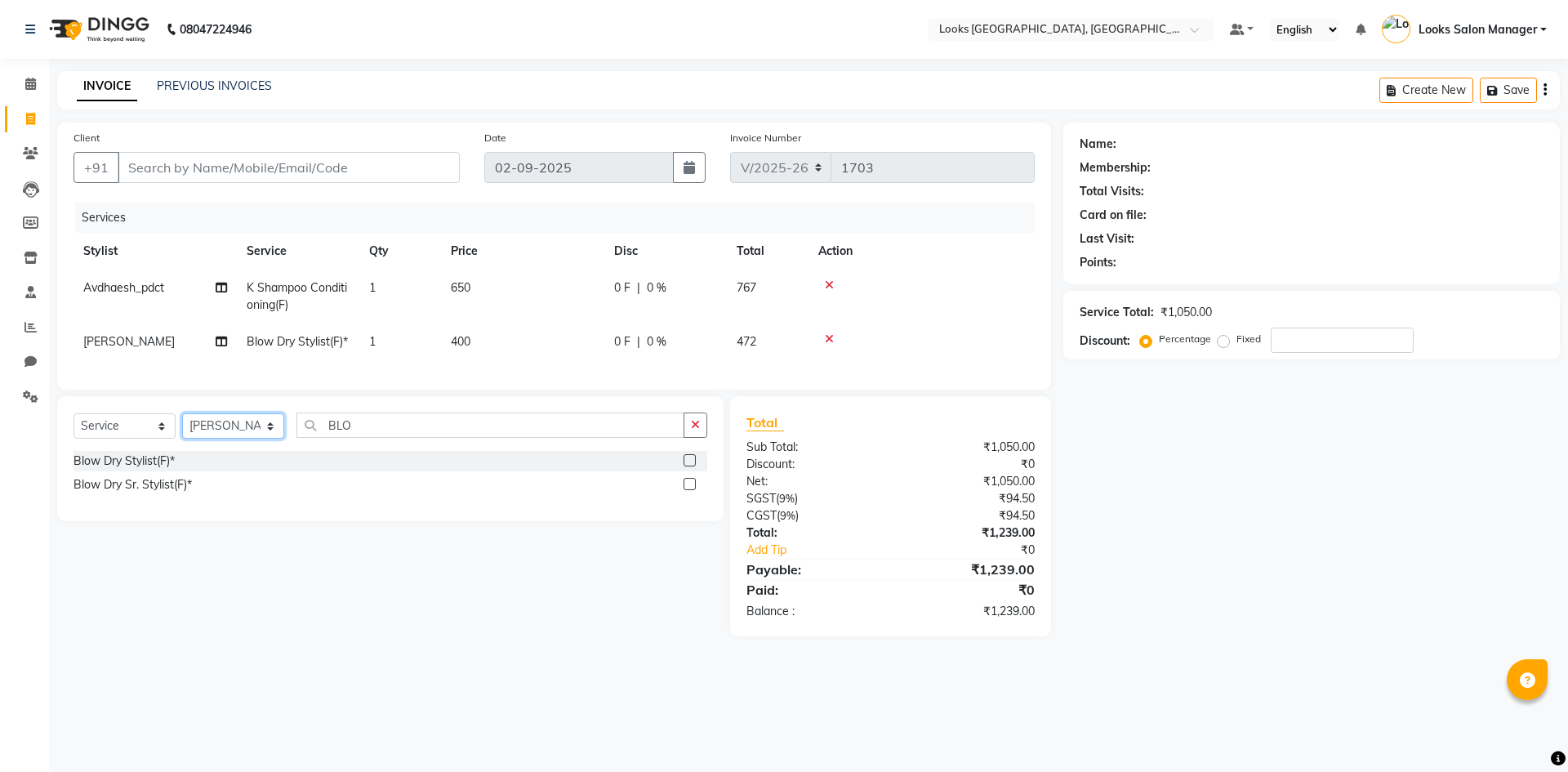
click at [216, 438] on select "Select Stylist Avdhaesh_pdct COUNTER SALES Ganesh Kalpana_mgr Looks Salon Manag…" at bounding box center [233, 426] width 102 height 26
select select "63435"
click at [182, 438] on select "Select Stylist Avdhaesh_pdct COUNTER SALES Ganesh Kalpana_mgr Looks Salon Manag…" at bounding box center [233, 426] width 102 height 26
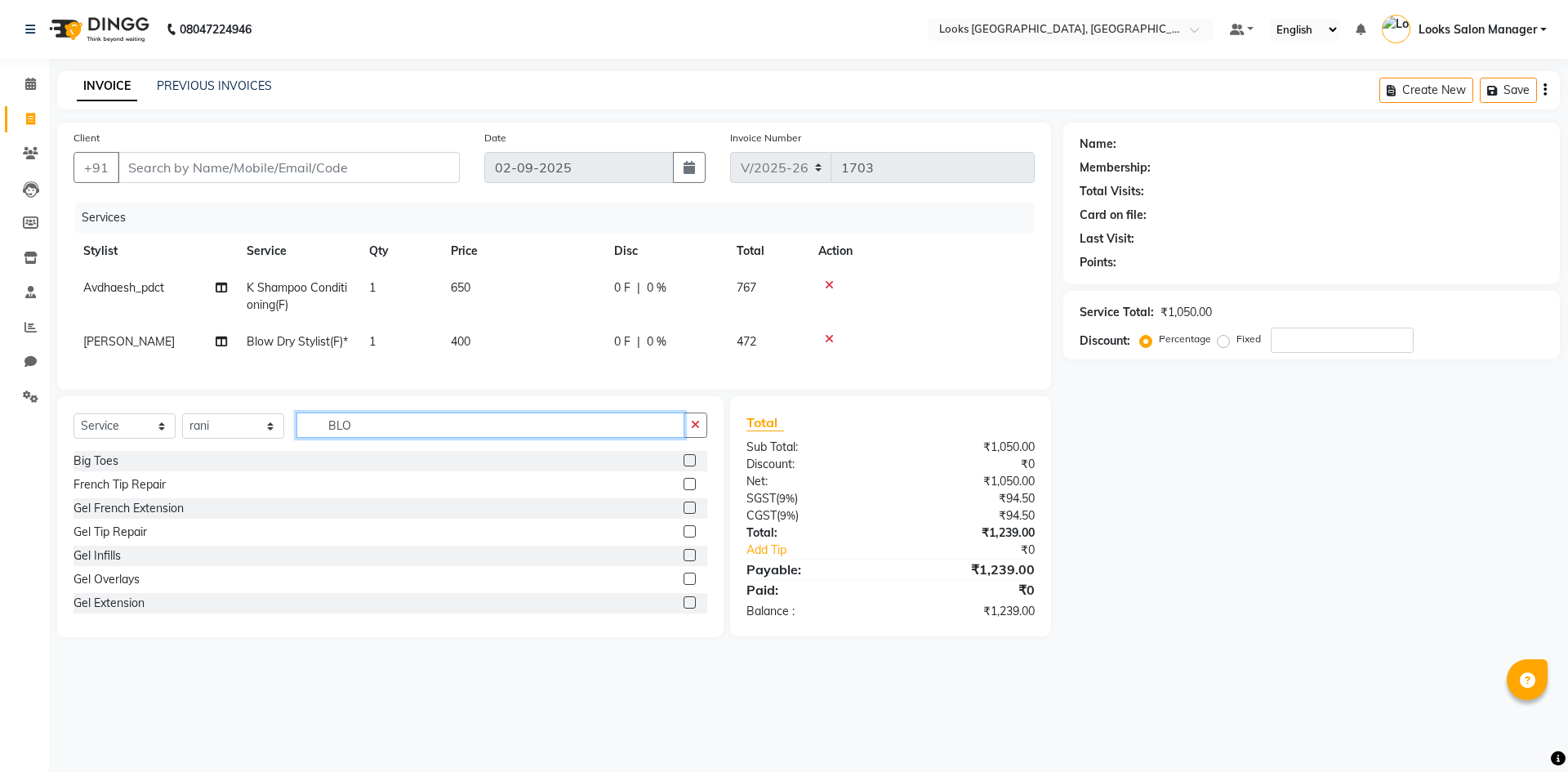
click at [344, 437] on input "BLO" at bounding box center [490, 425] width 388 height 26
type input "DETA"
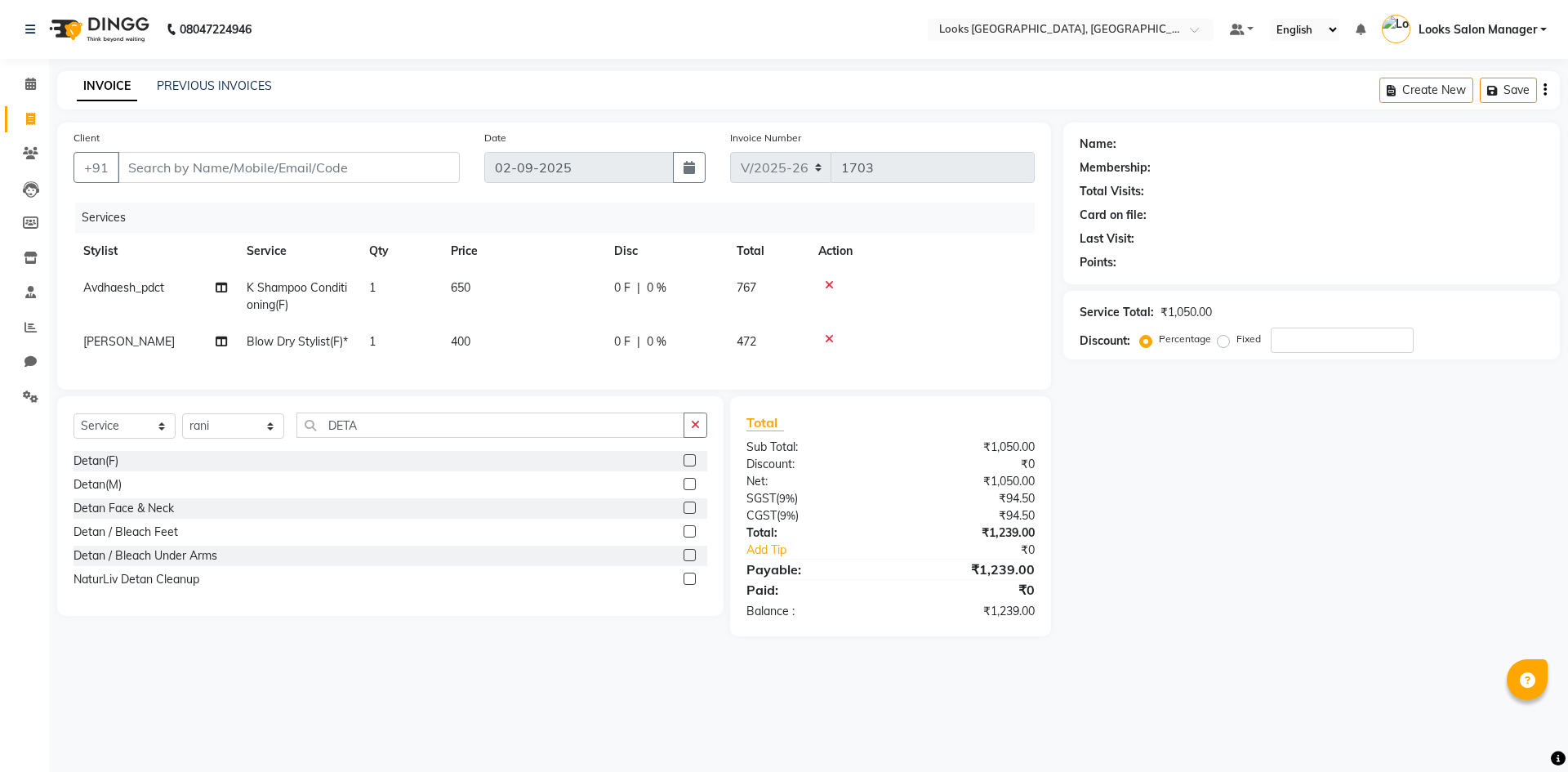
click at [691, 584] on label at bounding box center [689, 578] width 12 height 12
click at [691, 584] on input "checkbox" at bounding box center [689, 580] width 11 height 11
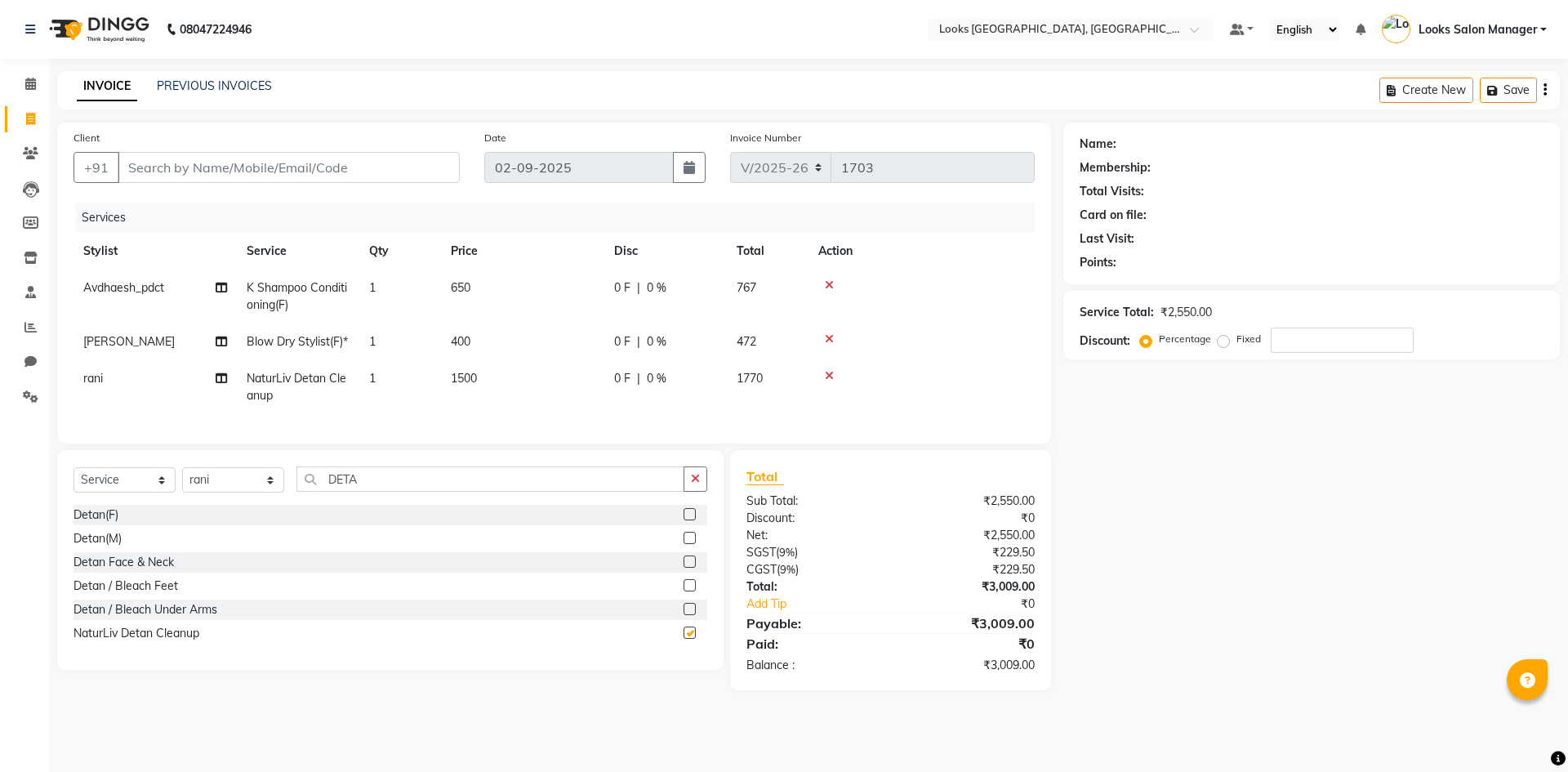
checkbox input "false"
click at [414, 491] on input "DETA" at bounding box center [490, 479] width 388 height 26
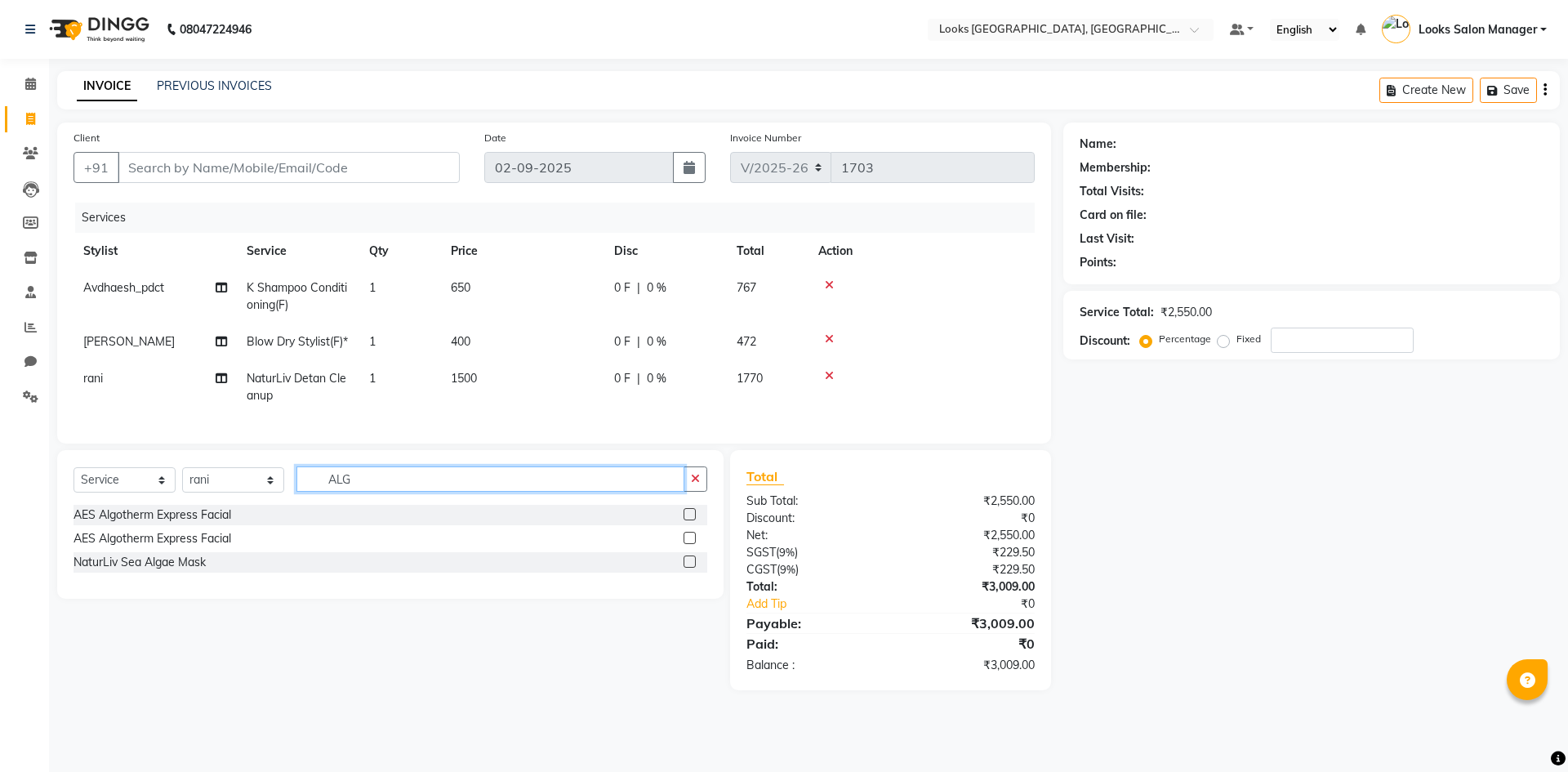
type input "ALG"
click at [693, 568] on label at bounding box center [689, 561] width 12 height 12
click at [693, 568] on input "checkbox" at bounding box center [689, 562] width 11 height 11
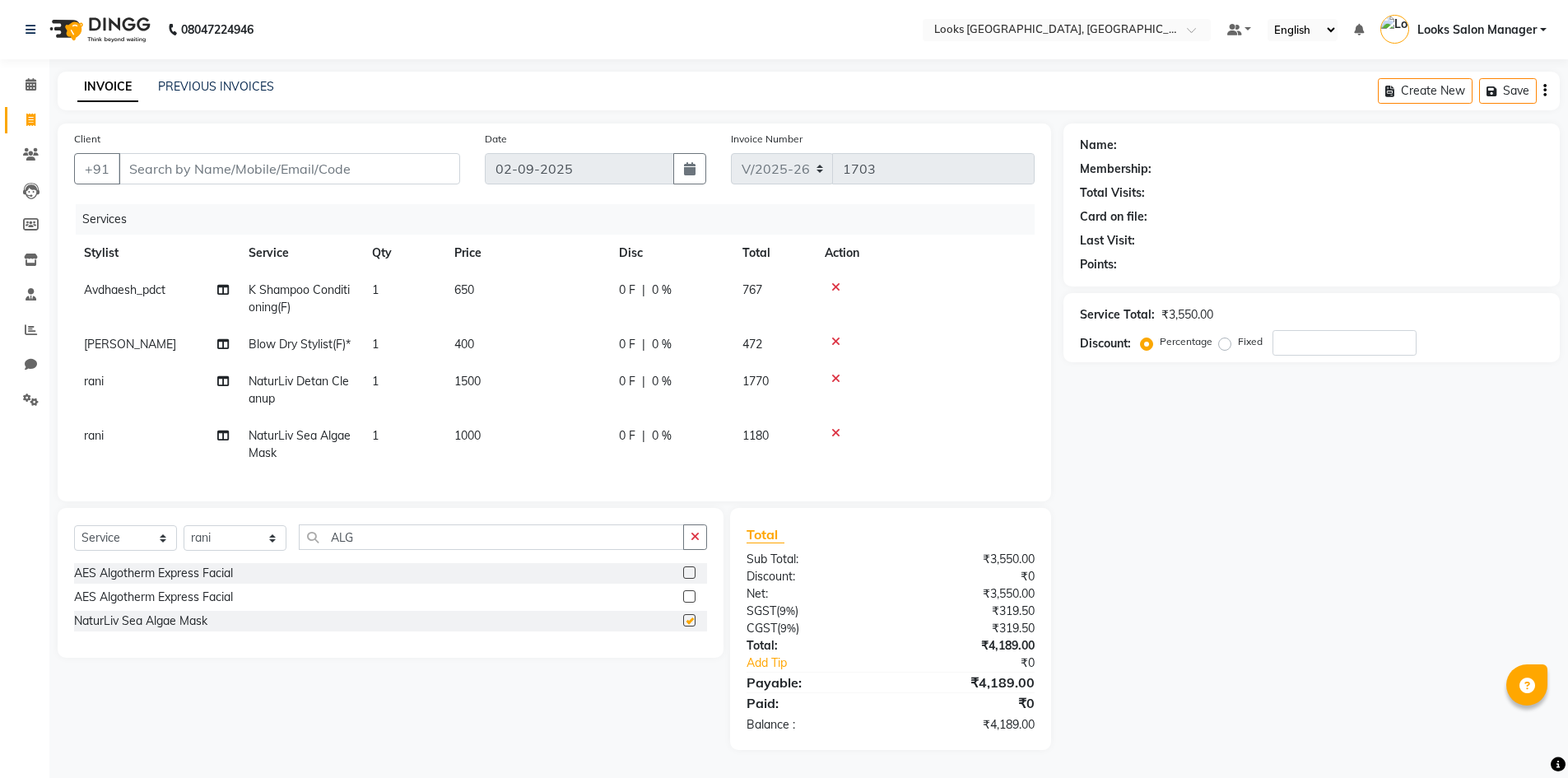
checkbox input "false"
click at [344, 549] on input "ALG" at bounding box center [491, 537] width 385 height 26
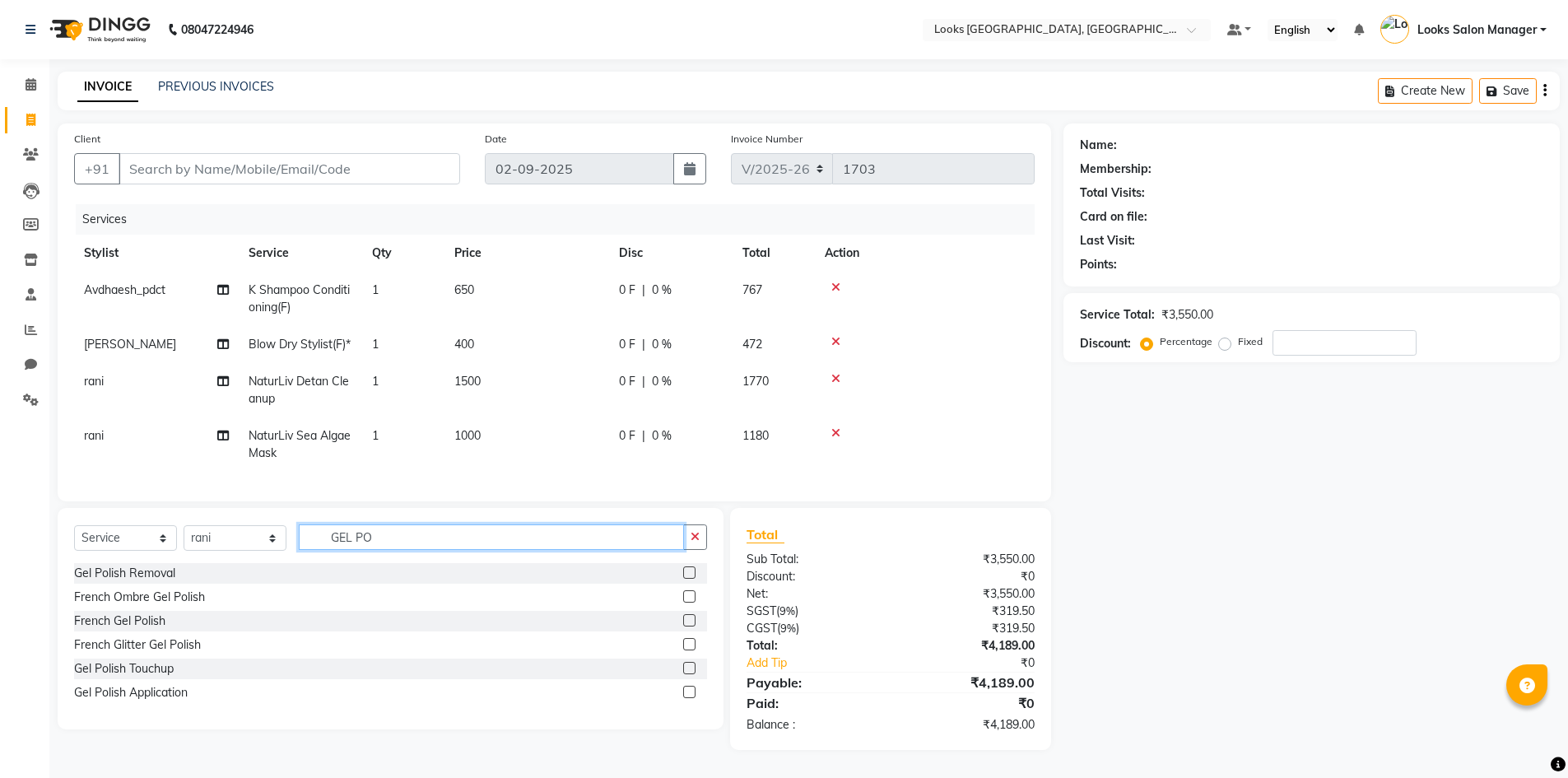
type input "GEL PO"
click at [692, 674] on label at bounding box center [689, 667] width 12 height 12
click at [692, 674] on input "checkbox" at bounding box center [689, 669] width 11 height 11
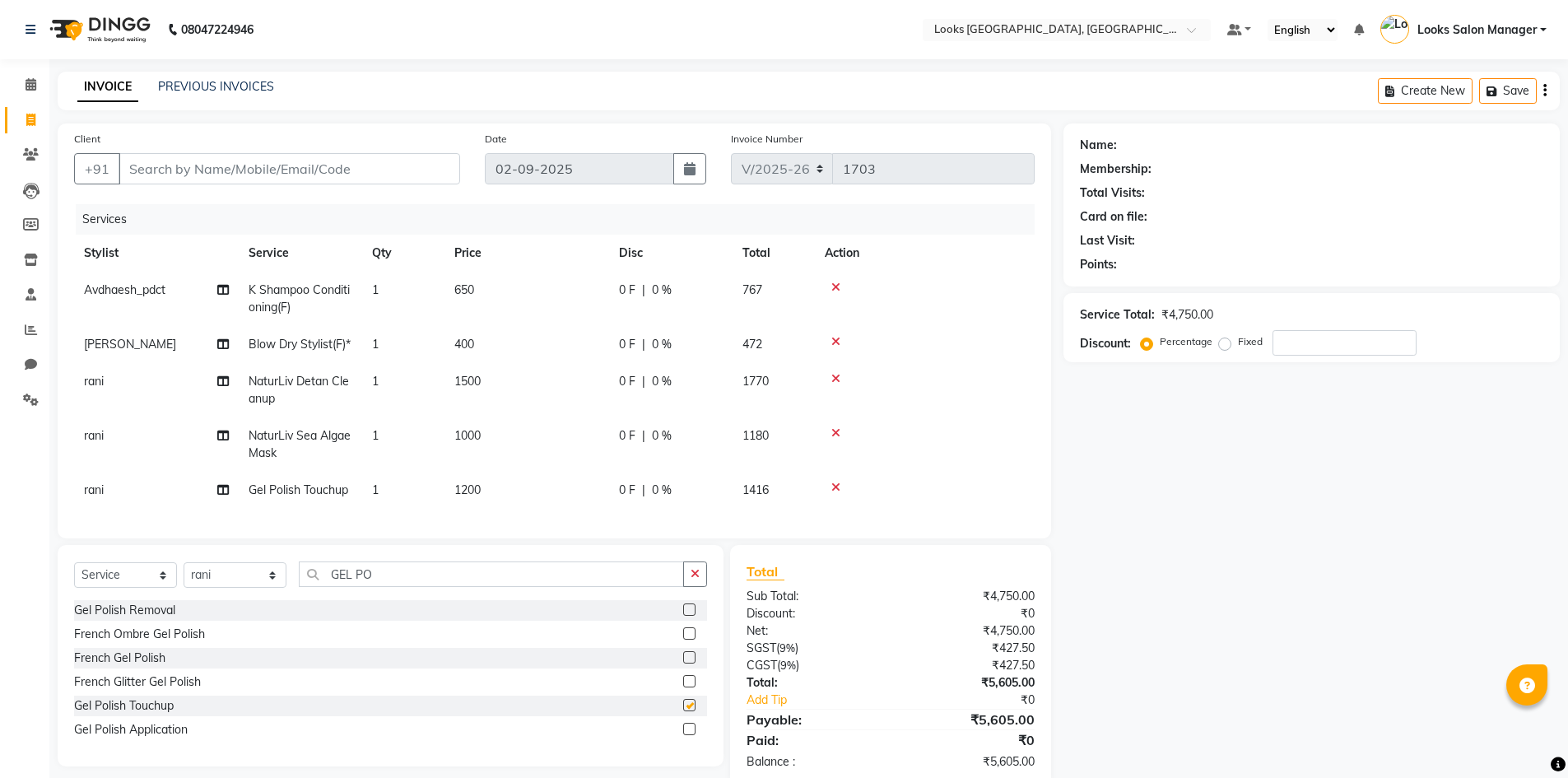
checkbox input "false"
click at [536, 509] on td "1200" at bounding box center [526, 490] width 164 height 37
select select "63435"
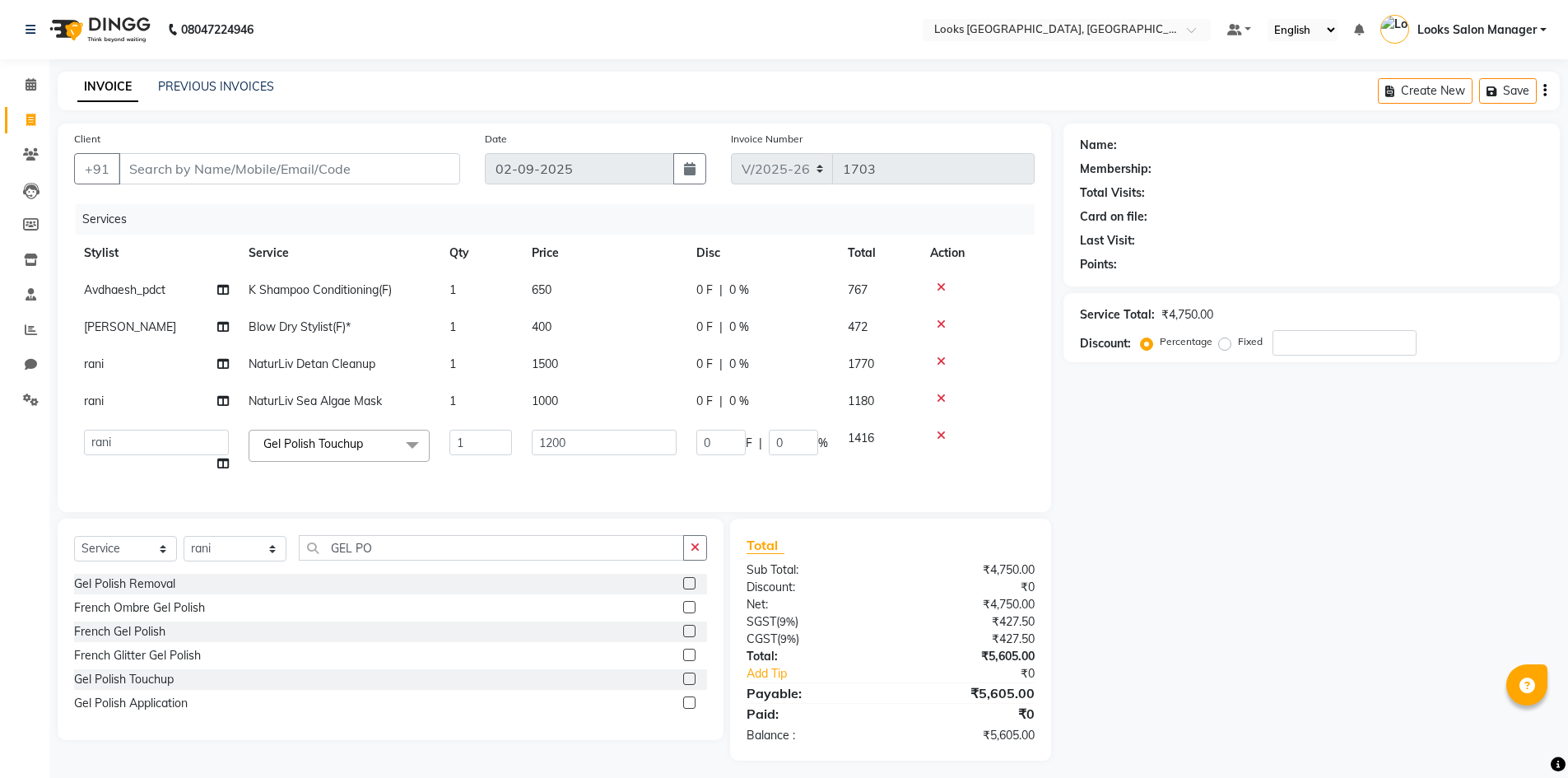
click at [547, 457] on td "1200" at bounding box center [604, 451] width 164 height 62
click at [549, 453] on input "1200" at bounding box center [604, 443] width 145 height 26
type input "1000"
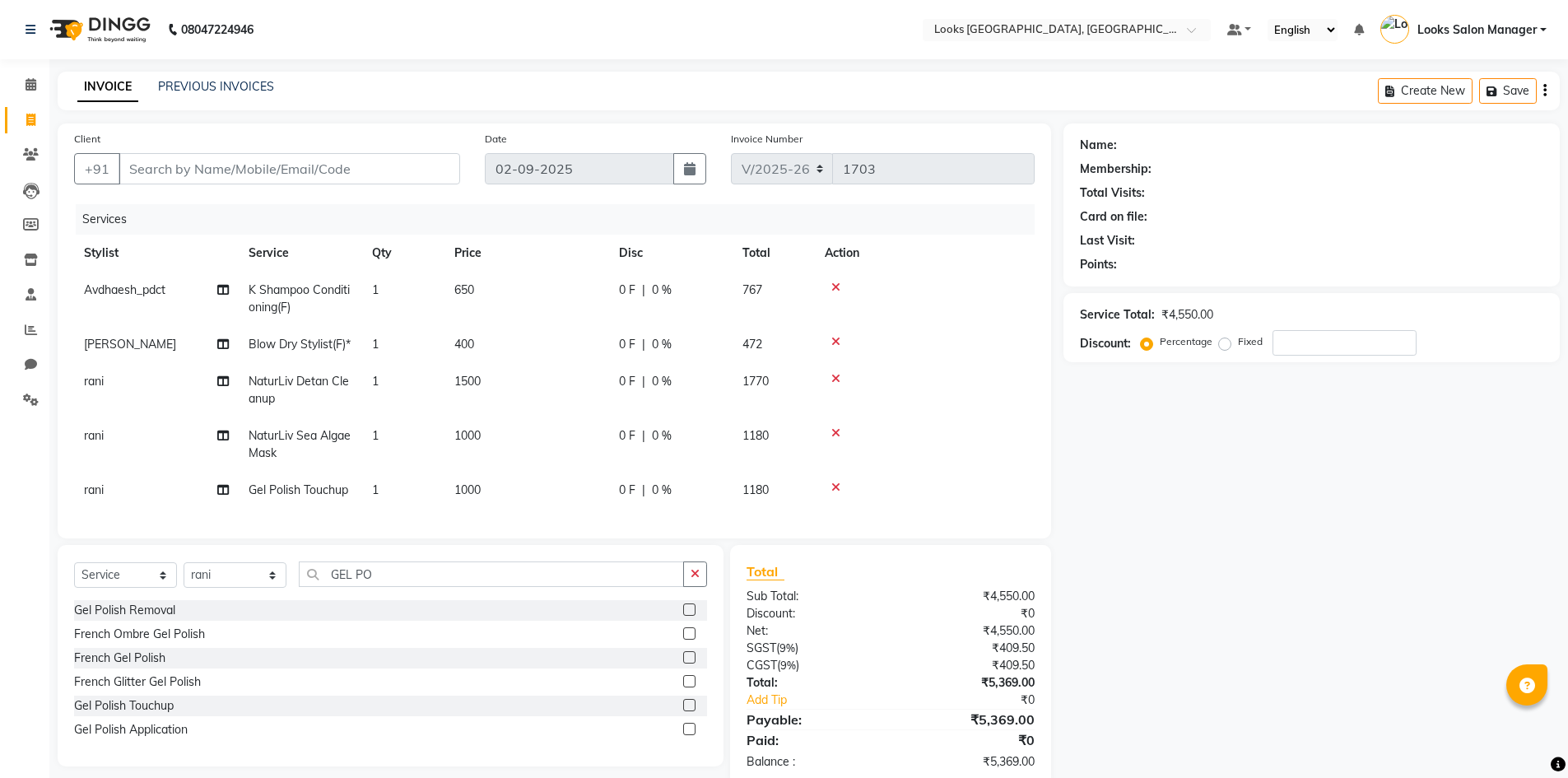
click at [536, 473] on tbody "Avdhaesh_pdct K Shampoo Conditioning(F) 1 650 0 F | 0 % 767 MOHSIN Blow Dry Sty…" at bounding box center [554, 390] width 960 height 237
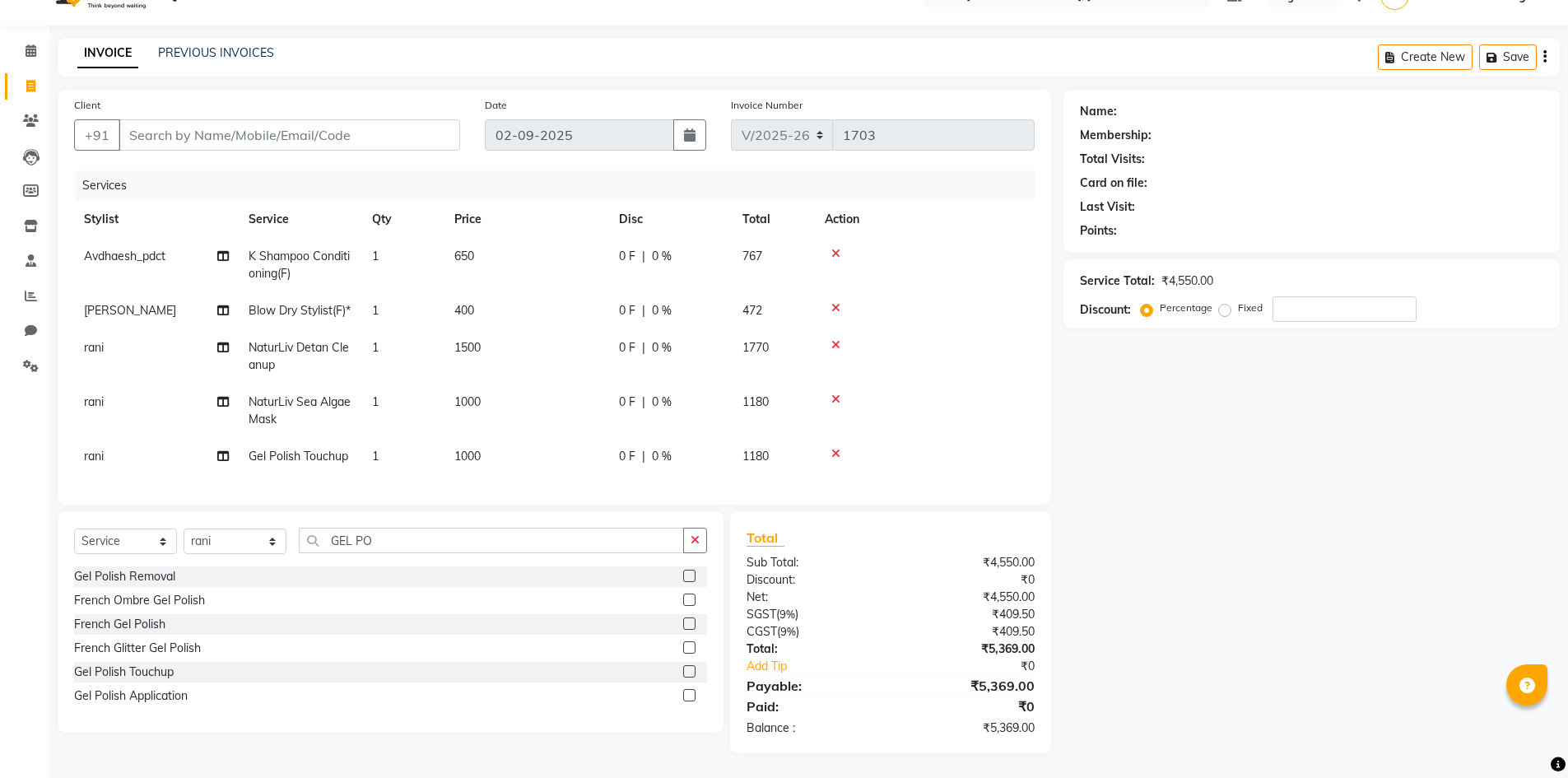
scroll to position [63, 0]
click at [371, 438] on td "1" at bounding box center [403, 457] width 83 height 37
select select "63435"
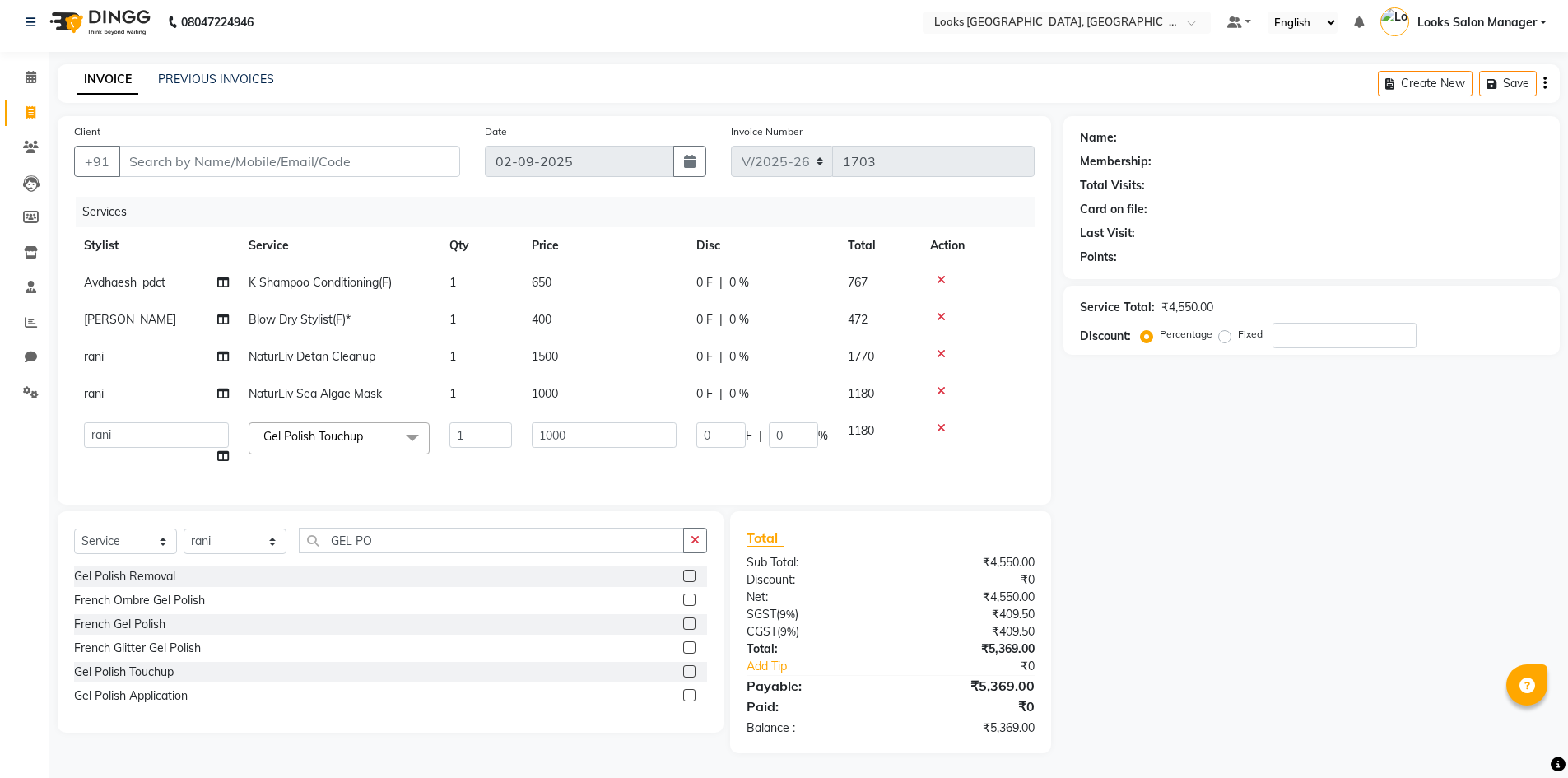
scroll to position [20, 0]
click at [458, 423] on input "1" at bounding box center [480, 435] width 62 height 26
click at [457, 423] on input "1" at bounding box center [480, 435] width 62 height 26
type input "3"
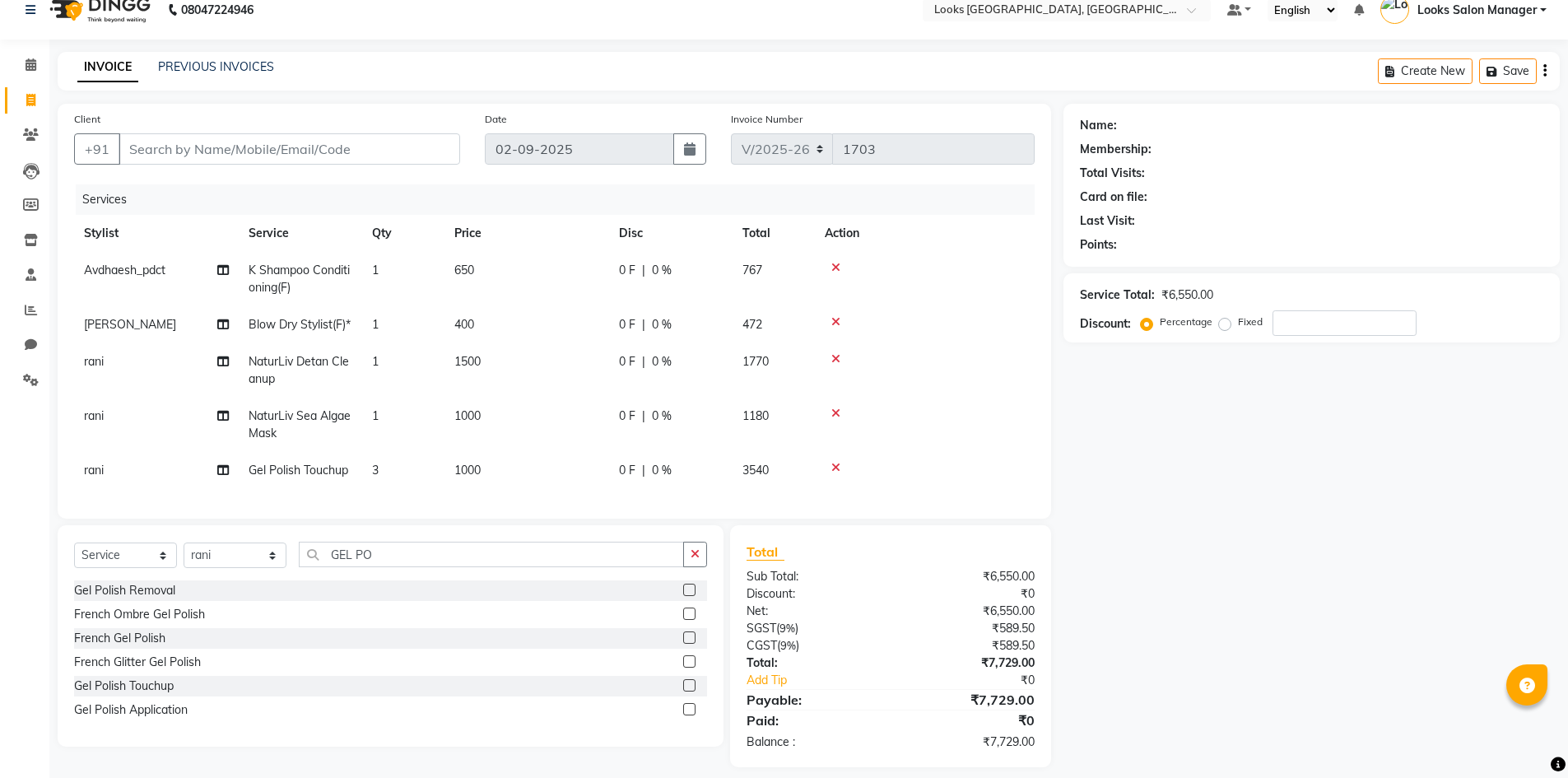
drag, startPoint x: 344, startPoint y: 446, endPoint x: 336, endPoint y: 446, distance: 8.0
click at [344, 446] on tbody "Avdhaesh_pdct K Shampoo Conditioning(F) 1 650 0 F | 0 % 767 MOHSIN Blow Dry Sty…" at bounding box center [554, 370] width 960 height 237
click at [158, 313] on td "[PERSON_NAME]" at bounding box center [156, 324] width 164 height 37
select select "25215"
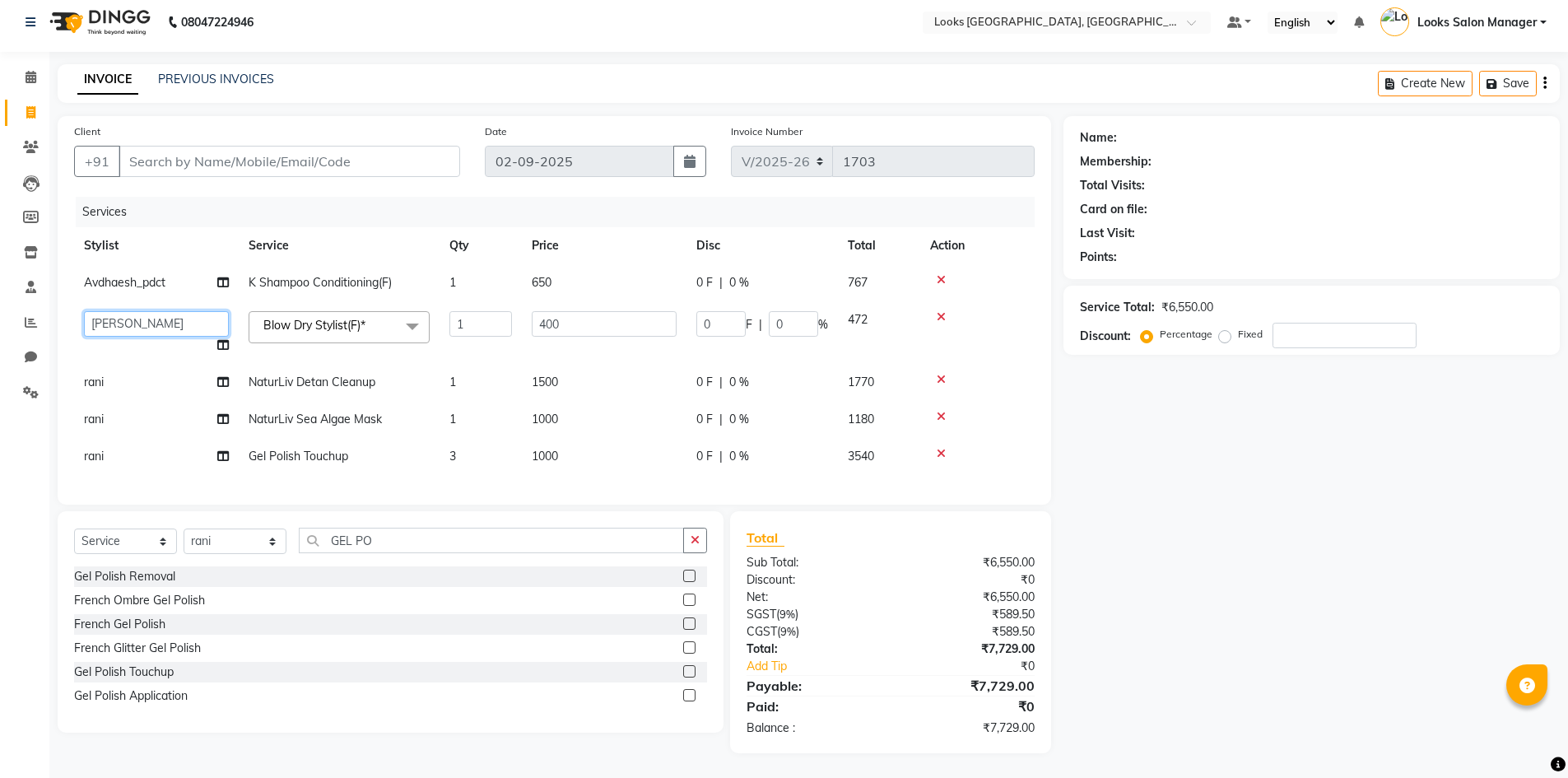
click at [147, 316] on select "Avdhaesh_pdct COUNTER SALES Ganesh Kalpana_mgr Looks Salon Manager MOHSIN Navee…" at bounding box center [156, 324] width 145 height 26
click at [483, 470] on div "Services Stylist Service Qty Price Disc Total Action Avdhaesh_pdct K Shampoo Co…" at bounding box center [554, 342] width 960 height 291
click at [552, 448] on span "1000" at bounding box center [545, 456] width 27 height 15
select select "63435"
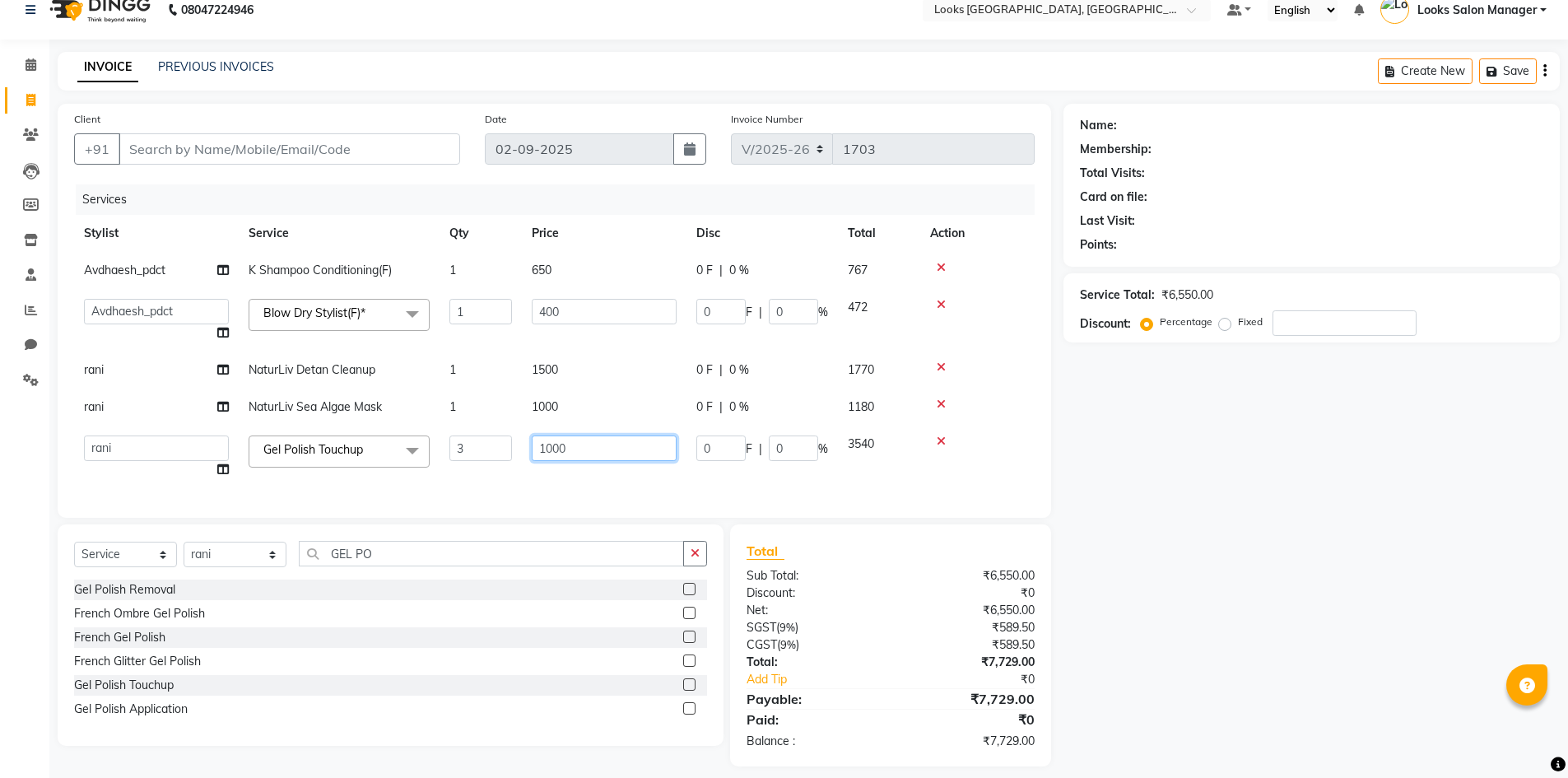
click at [552, 445] on input "1000" at bounding box center [604, 448] width 145 height 26
click at [348, 573] on div "Select Service Product Membership Package Voucher Prepaid Gift Card Select Styl…" at bounding box center [390, 635] width 666 height 221
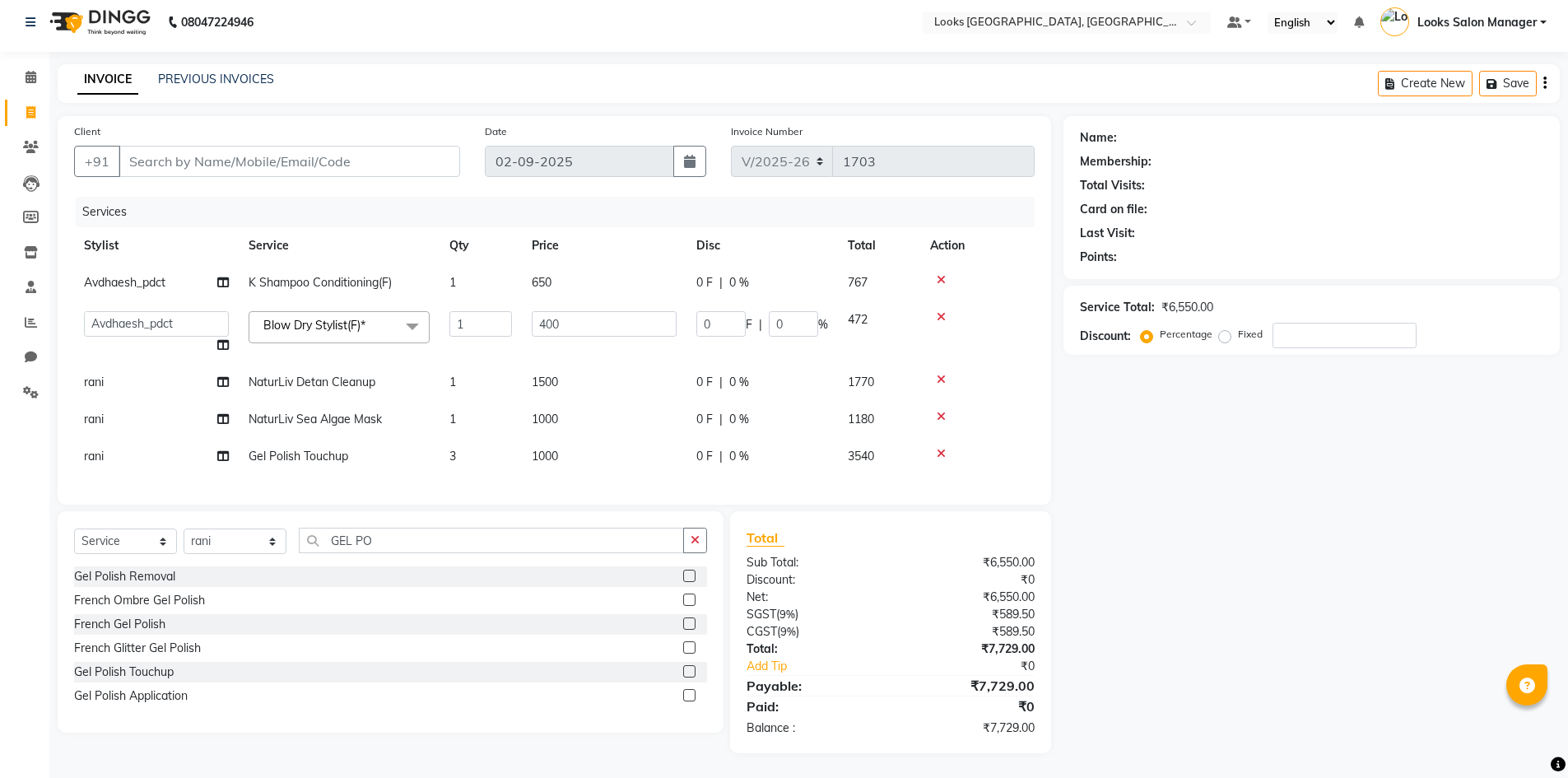
click at [348, 573] on div "Gel Polish Removal" at bounding box center [390, 576] width 633 height 20
click at [367, 541] on input "GEL PO" at bounding box center [491, 540] width 385 height 26
click at [689, 576] on label at bounding box center [689, 575] width 12 height 12
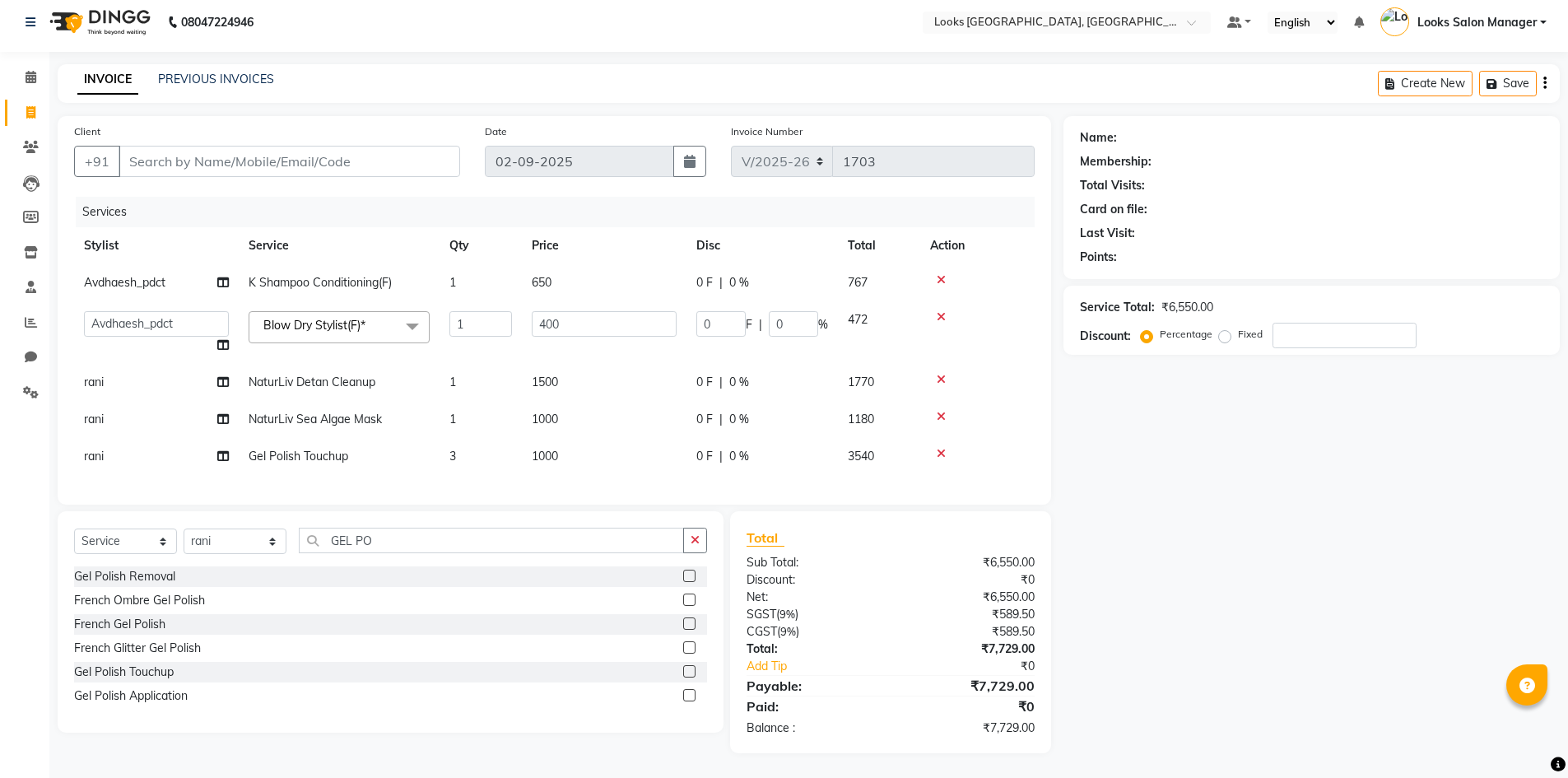
click at [689, 576] on input "checkbox" at bounding box center [689, 577] width 11 height 11
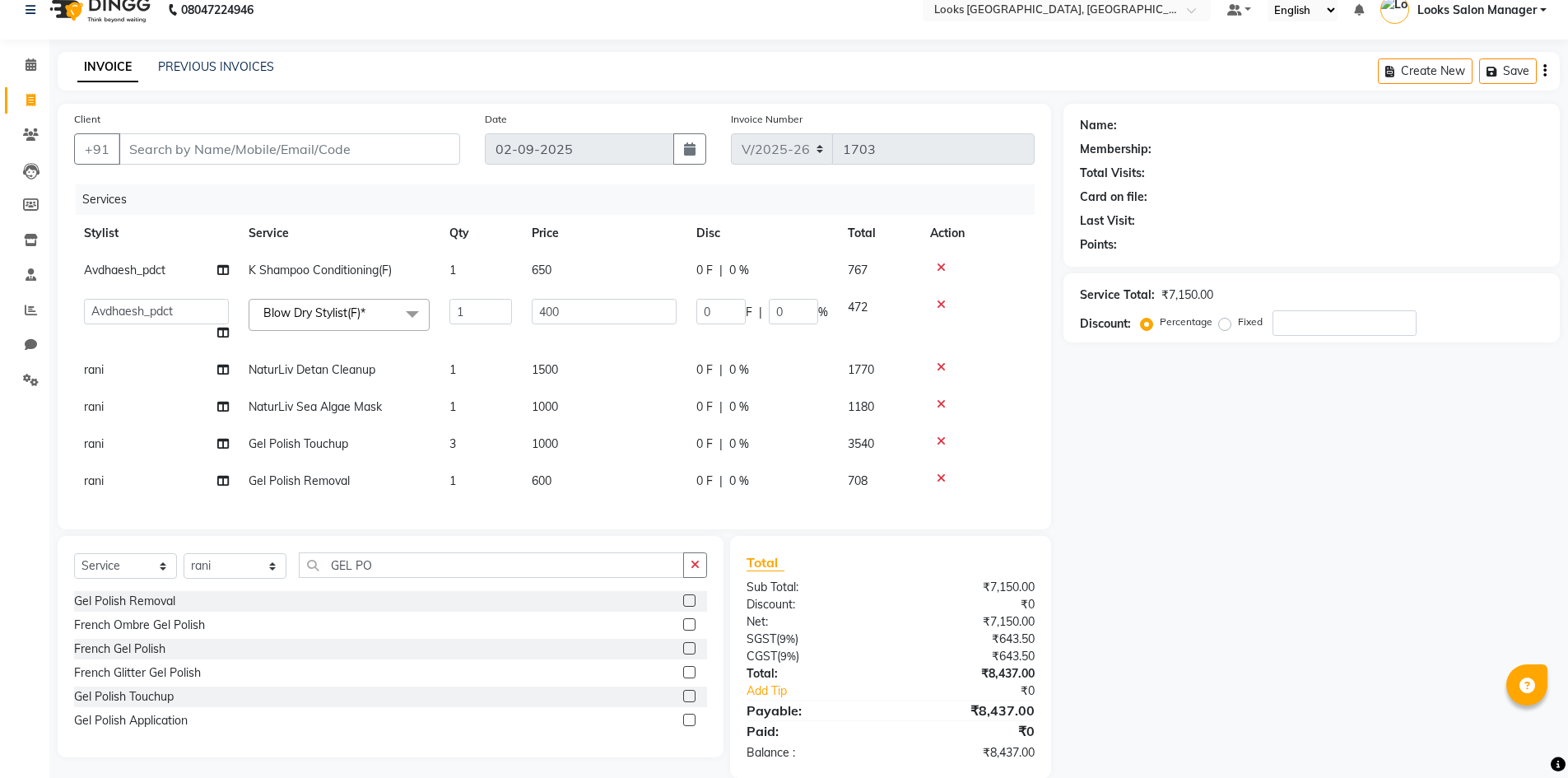
checkbox input "false"
click at [624, 482] on td "600" at bounding box center [604, 480] width 164 height 37
select select "63435"
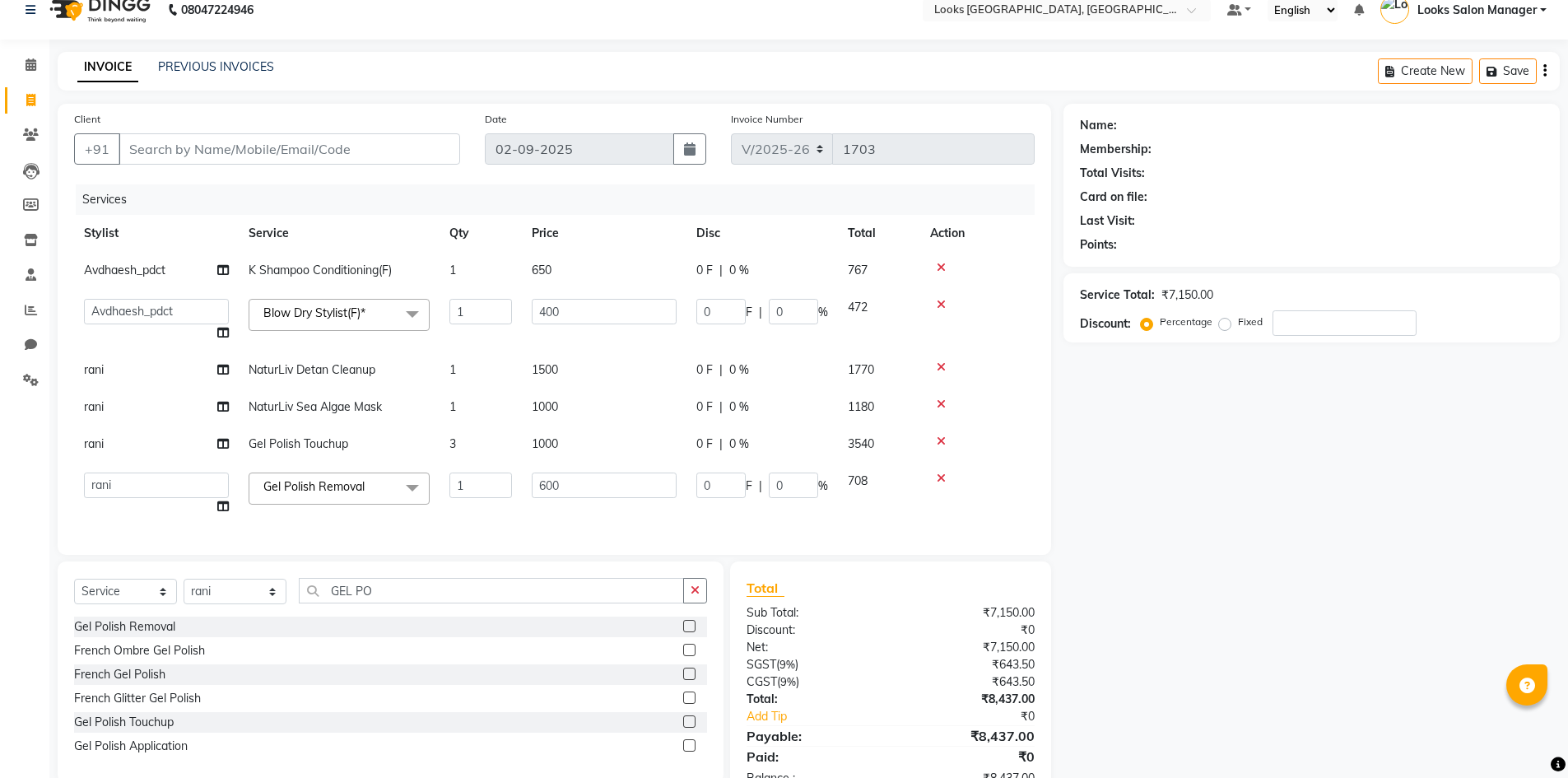
click at [624, 482] on input "600" at bounding box center [604, 485] width 145 height 26
type input "500"
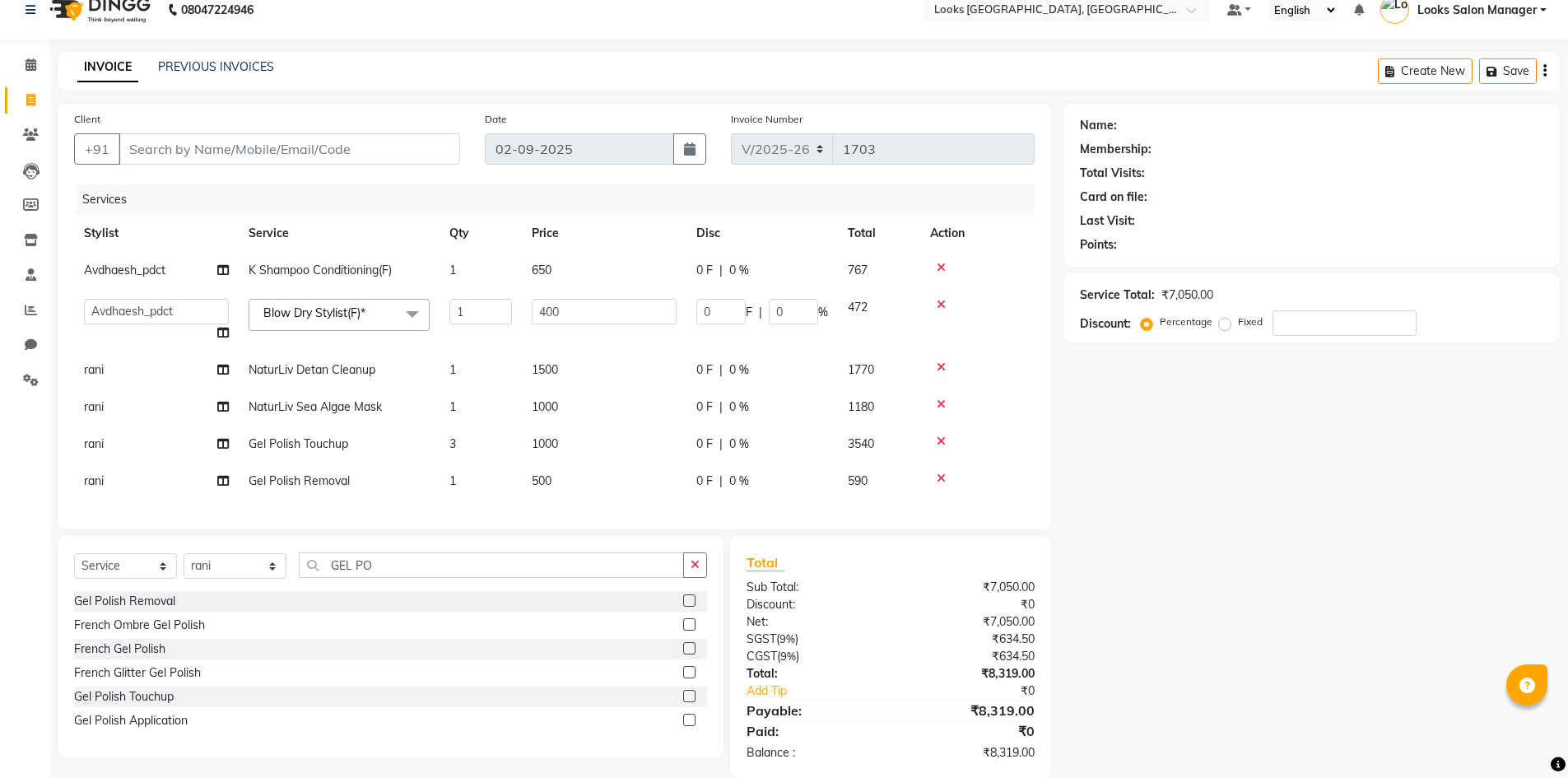
click at [618, 513] on div "Services Stylist Service Qty Price Disc Total Action Avdhaesh_pdct K Shampoo Co…" at bounding box center [554, 348] width 960 height 328
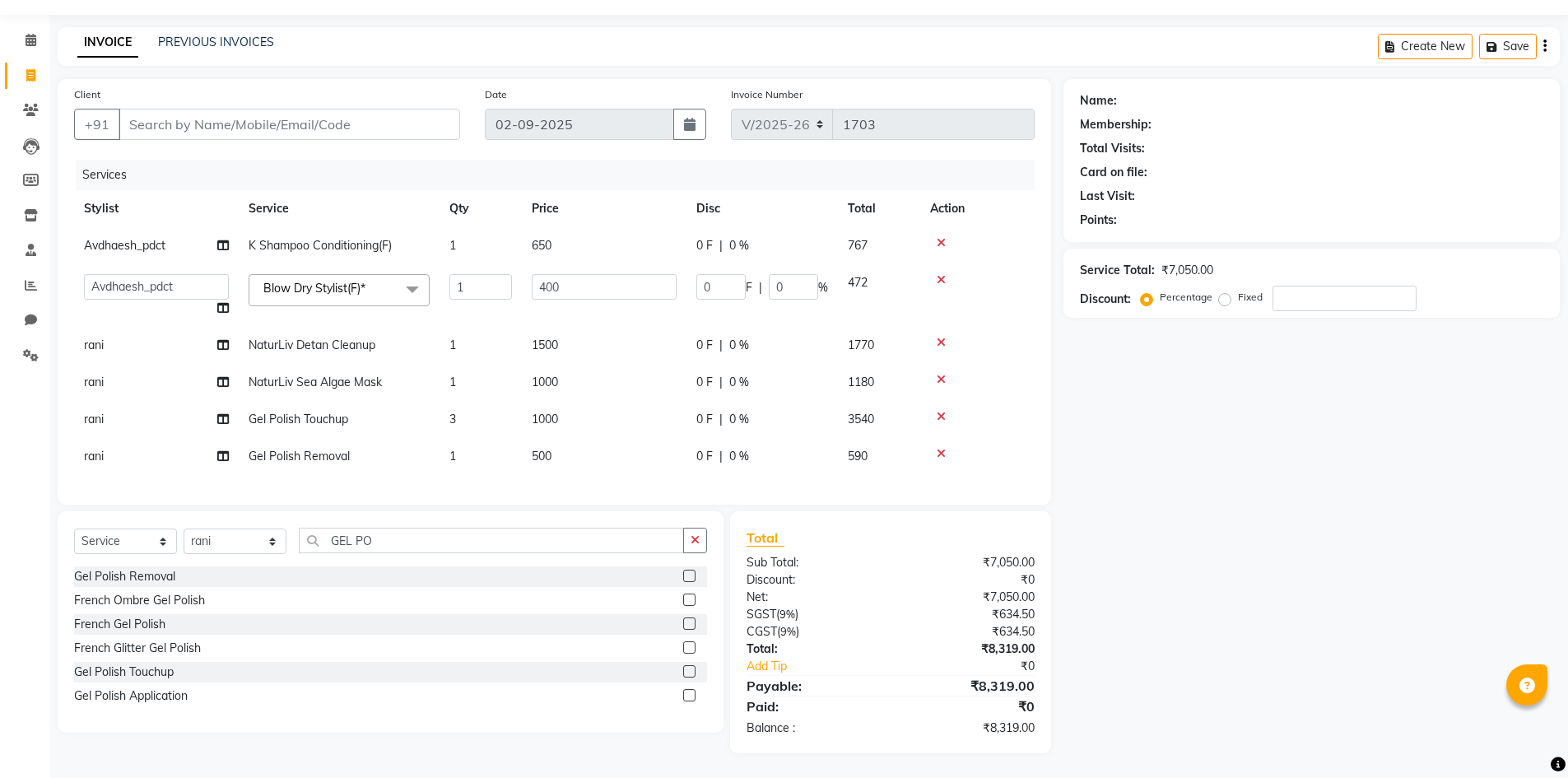
scroll to position [57, 0]
click at [300, 117] on input "Client" at bounding box center [289, 124] width 342 height 31
click at [276, 108] on input "Client" at bounding box center [289, 124] width 342 height 31
type input "9"
type input "0"
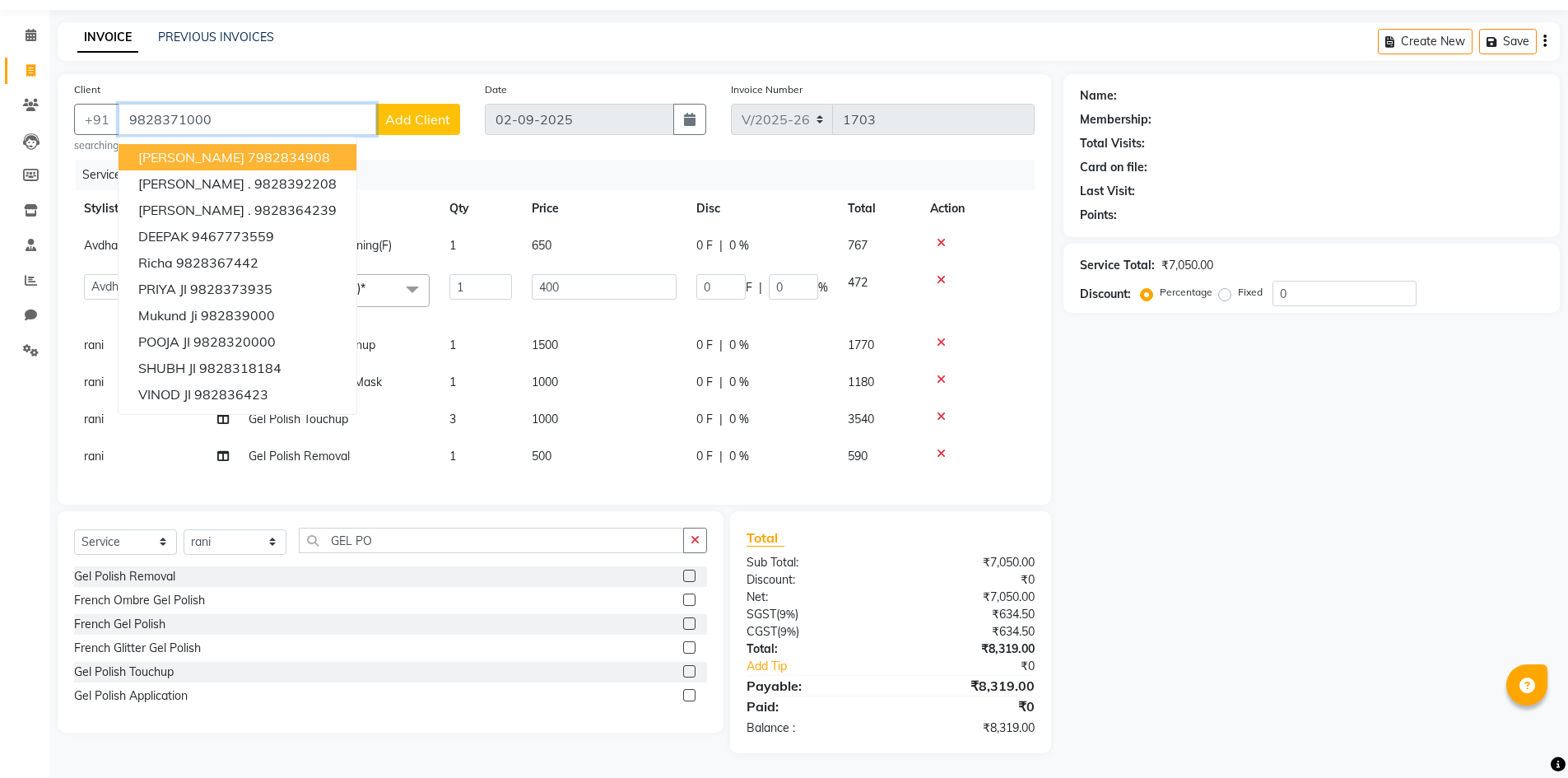
type input "9828371000"
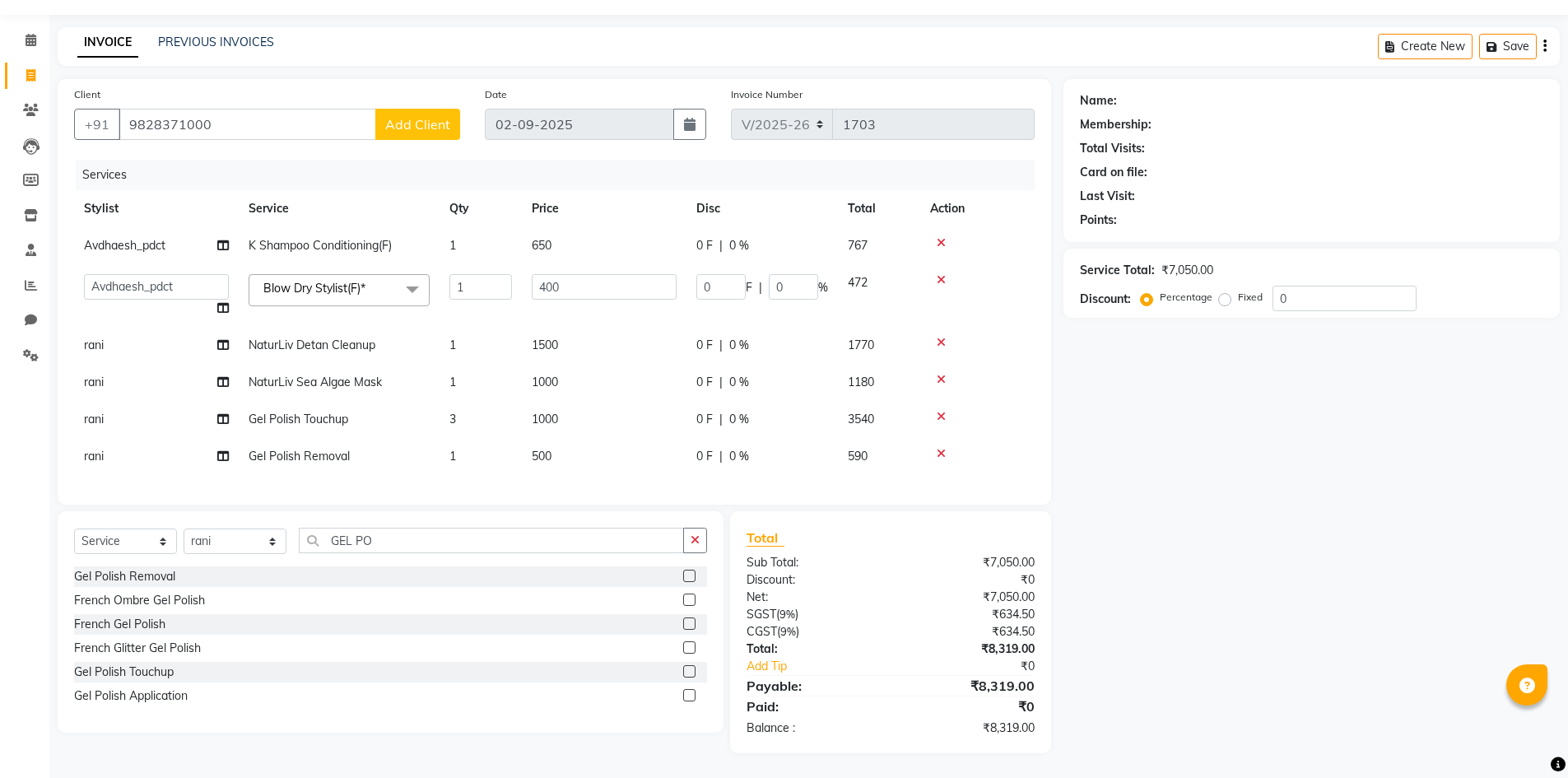
click at [444, 119] on span "Add Client" at bounding box center [417, 124] width 65 height 17
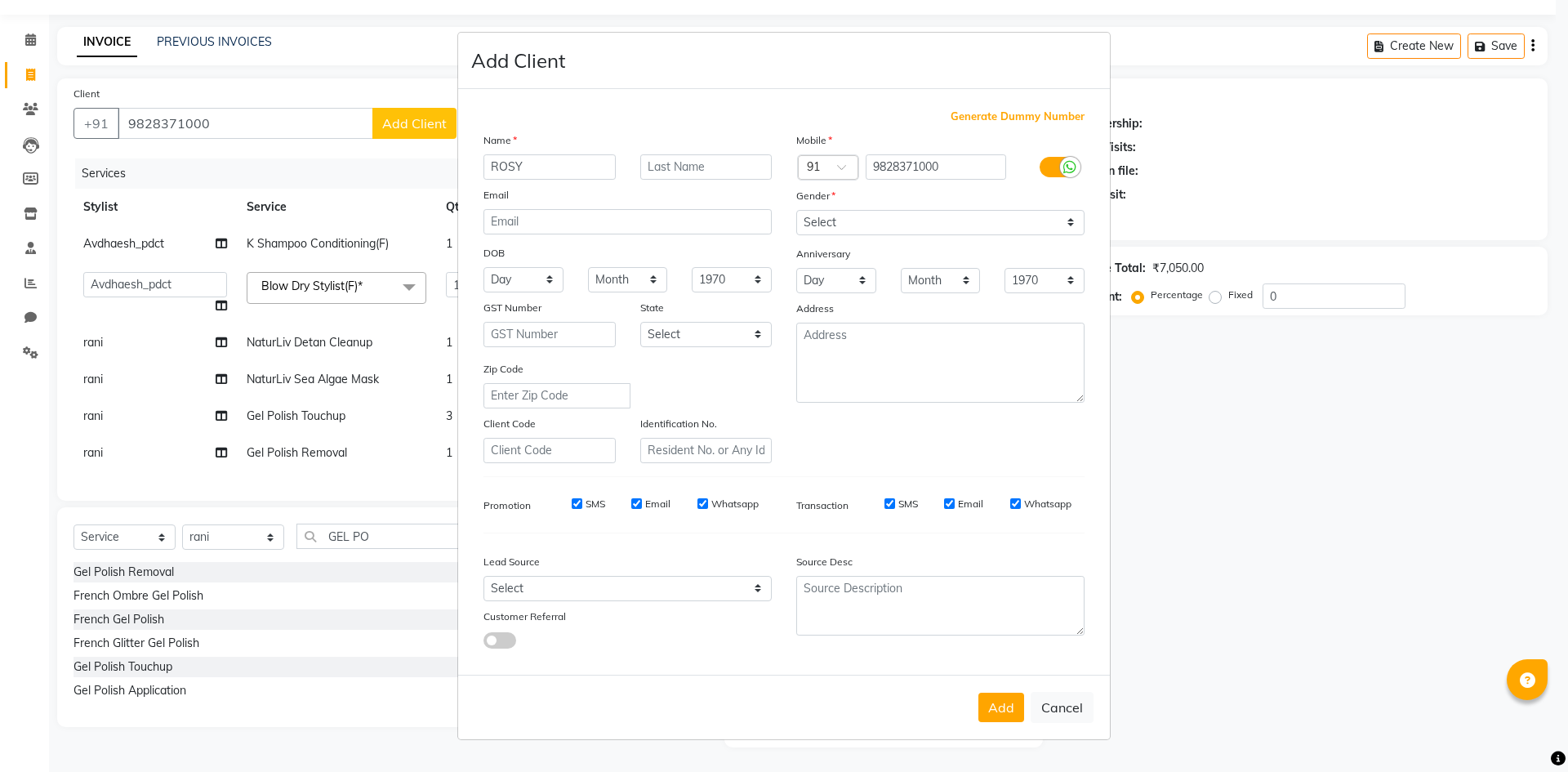
type input "ROSY"
drag, startPoint x: 888, startPoint y: 218, endPoint x: 887, endPoint y: 228, distance: 10.0
click at [888, 218] on select "Select Male Female Other Prefer Not To Say" at bounding box center [940, 222] width 288 height 26
select select "female"
click at [796, 210] on select "Select Male Female Other Prefer Not To Say" at bounding box center [940, 222] width 288 height 26
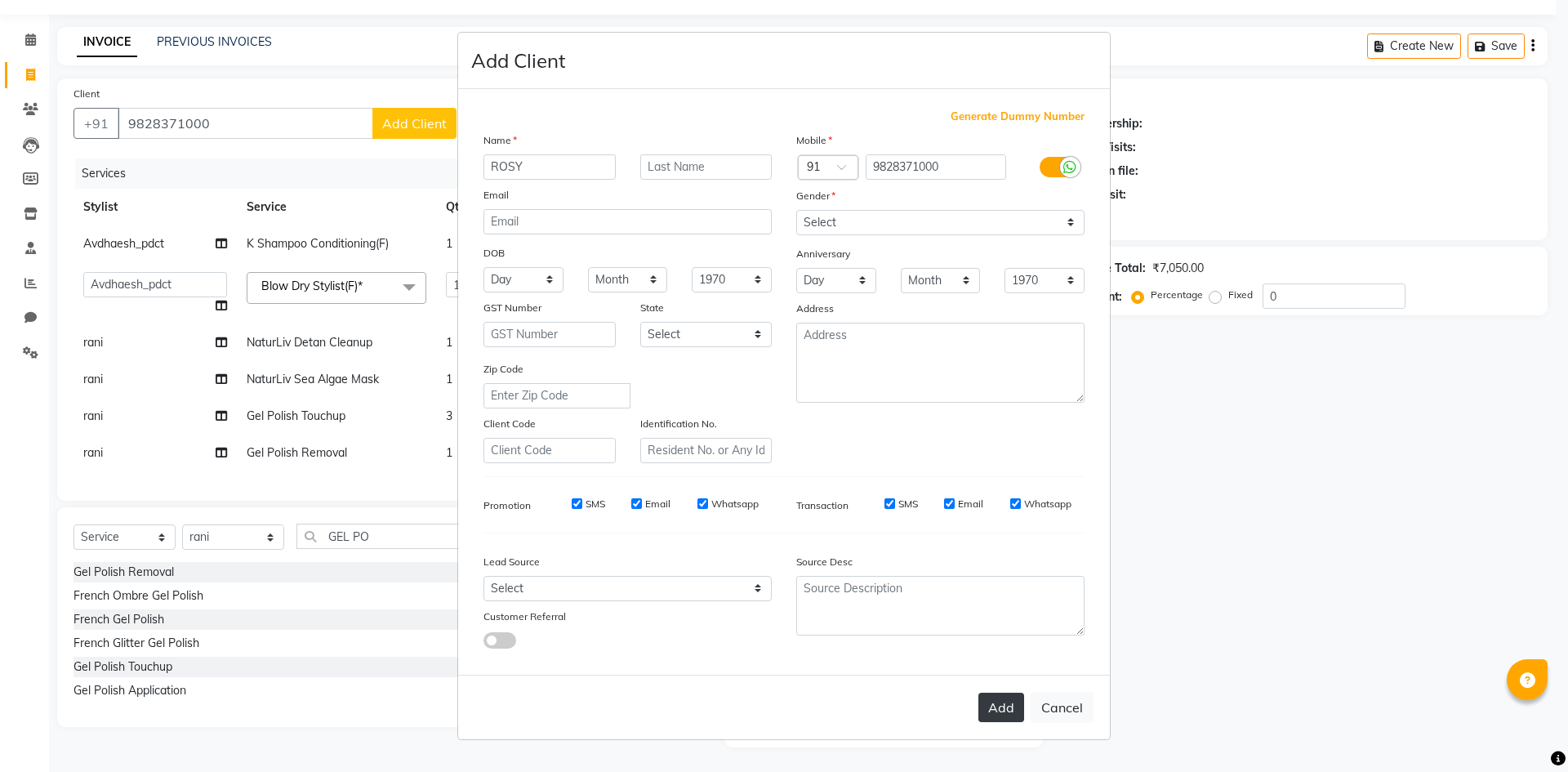
click at [1011, 712] on button "Add" at bounding box center [1001, 707] width 46 height 29
select select
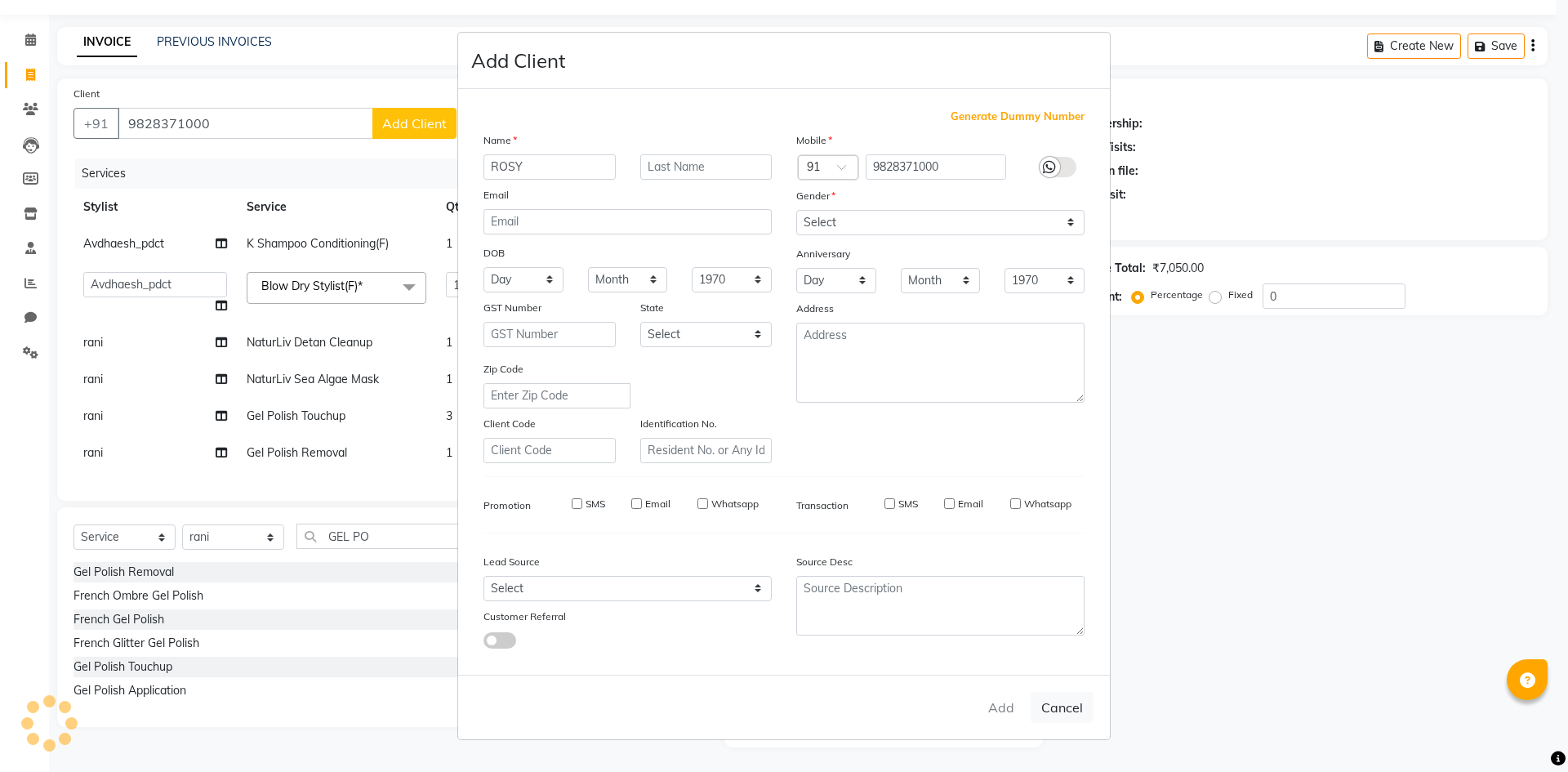
select select
checkbox input "false"
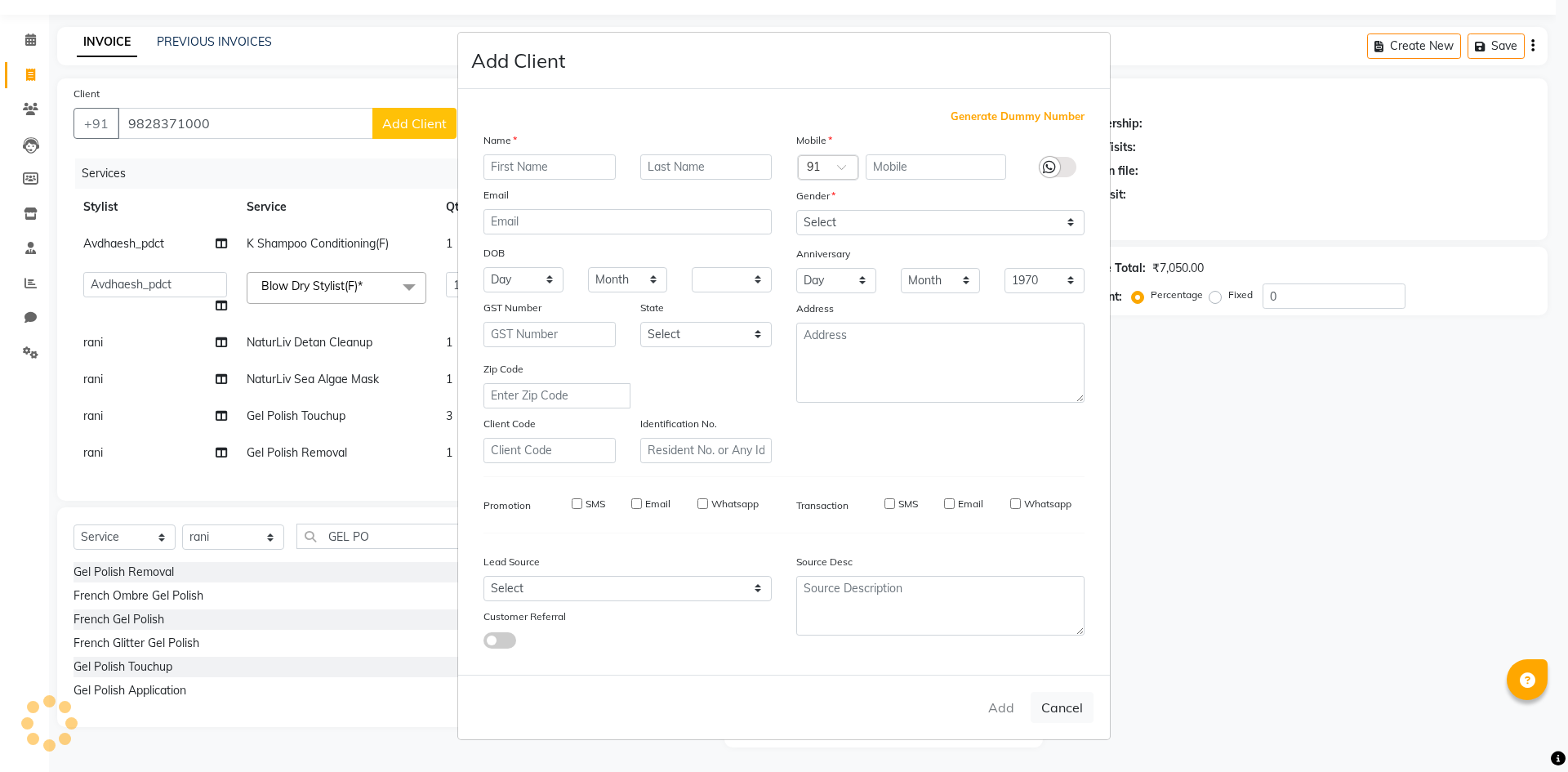
checkbox input "false"
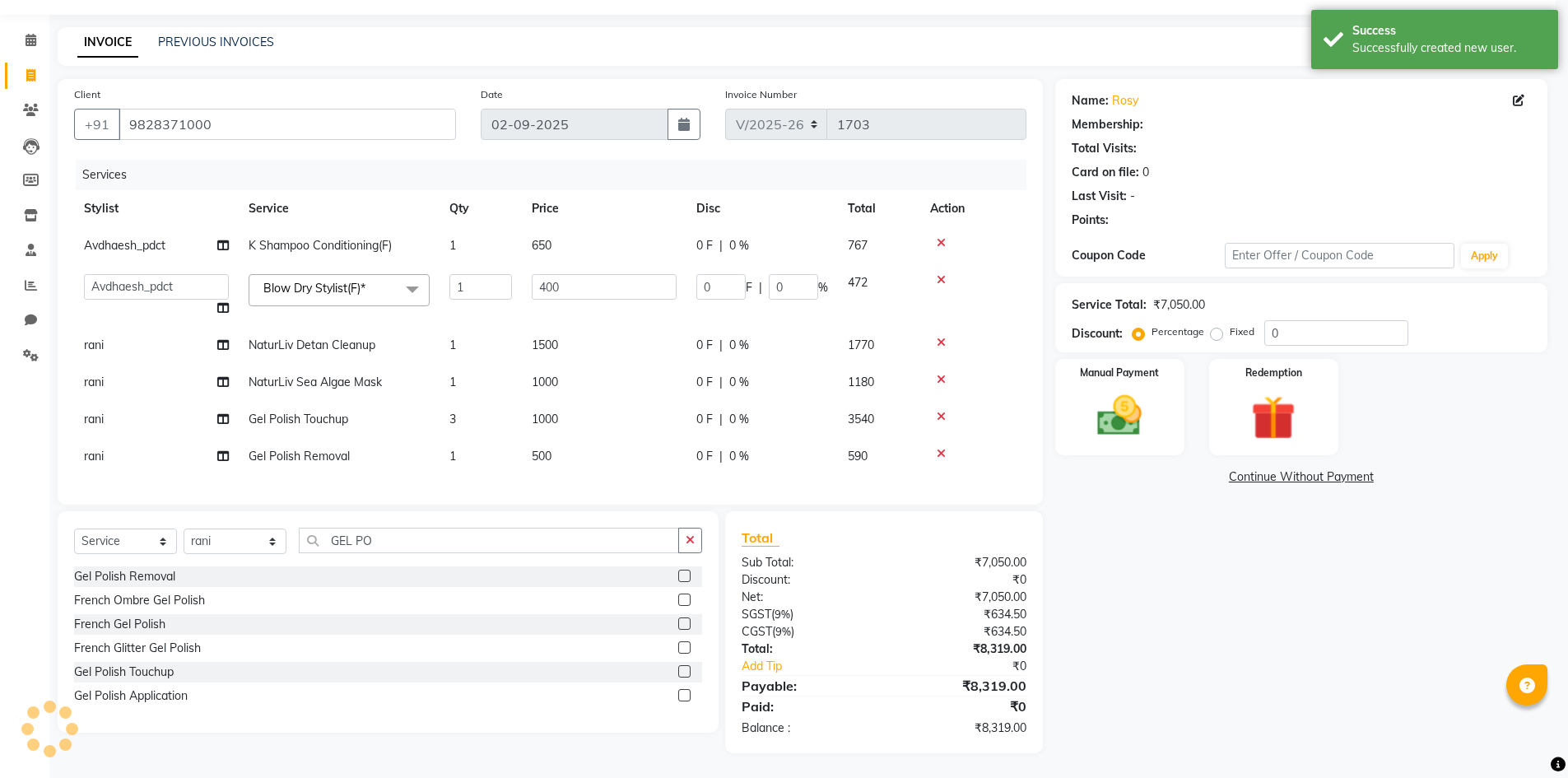
select select "1: Object"
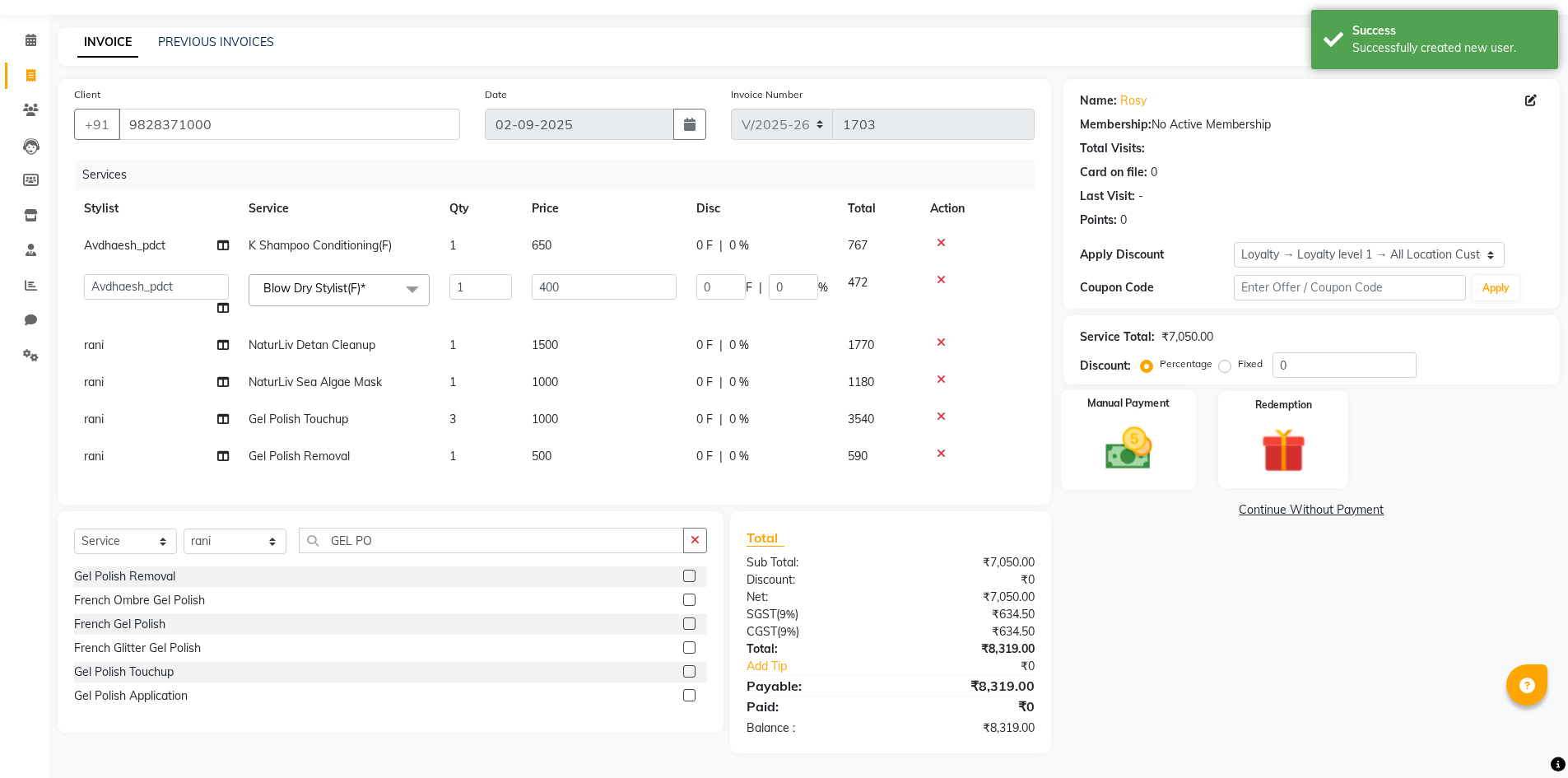
click at [1187, 471] on div "Manual Payment" at bounding box center [1128, 440] width 136 height 101
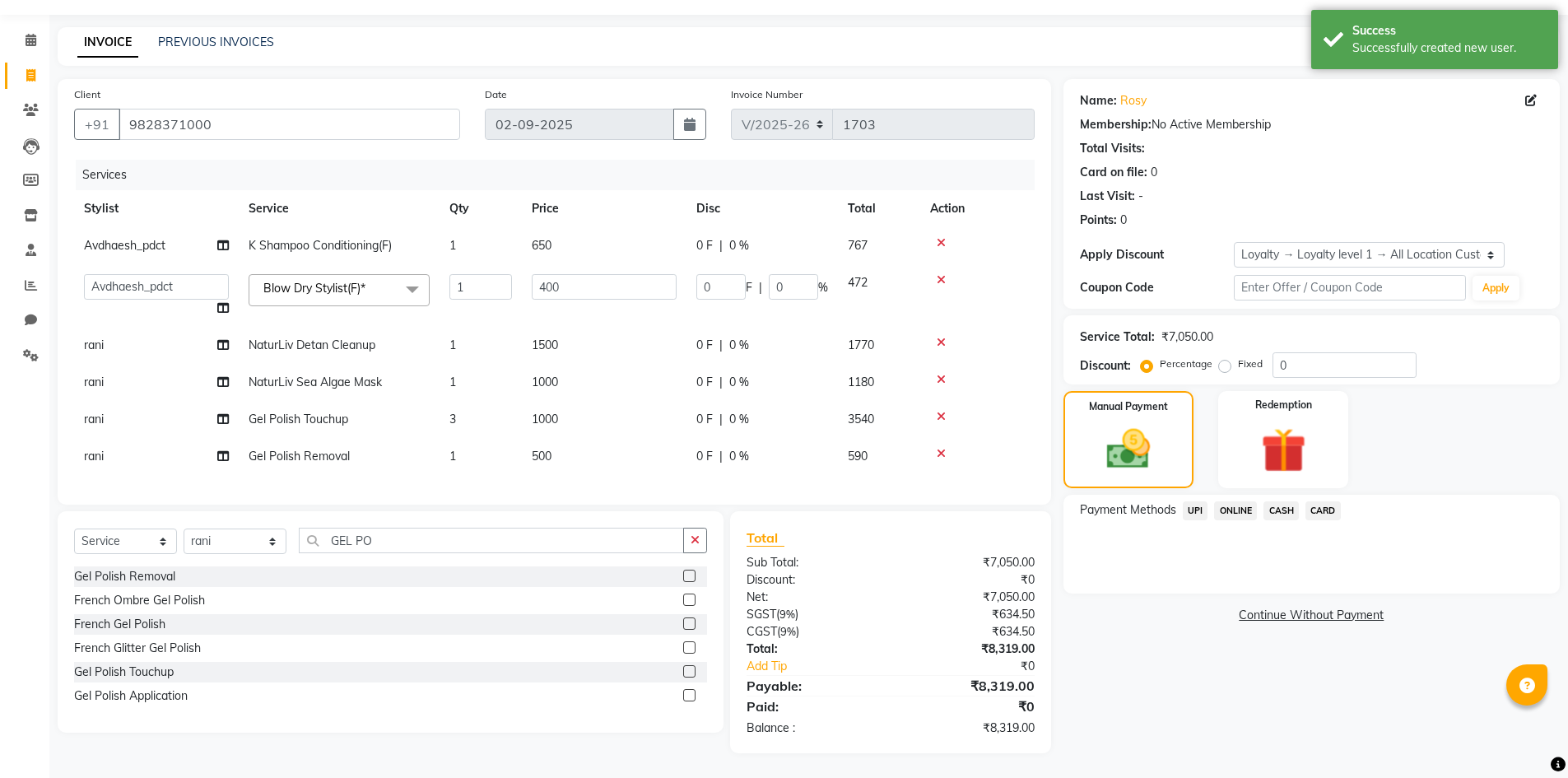
click at [1322, 504] on span "CARD" at bounding box center [1323, 511] width 36 height 19
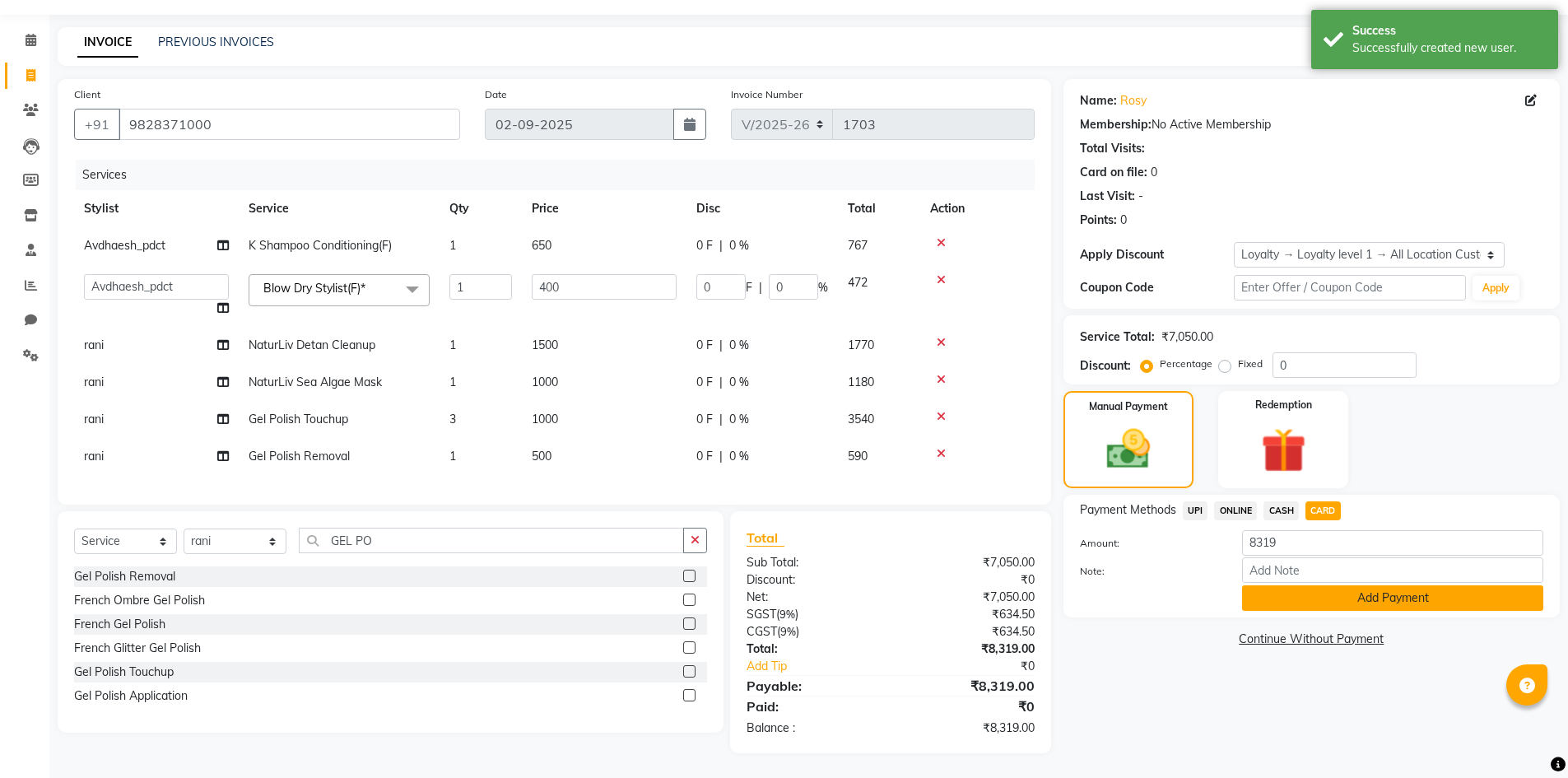
click at [1273, 587] on button "Add Payment" at bounding box center [1393, 598] width 301 height 26
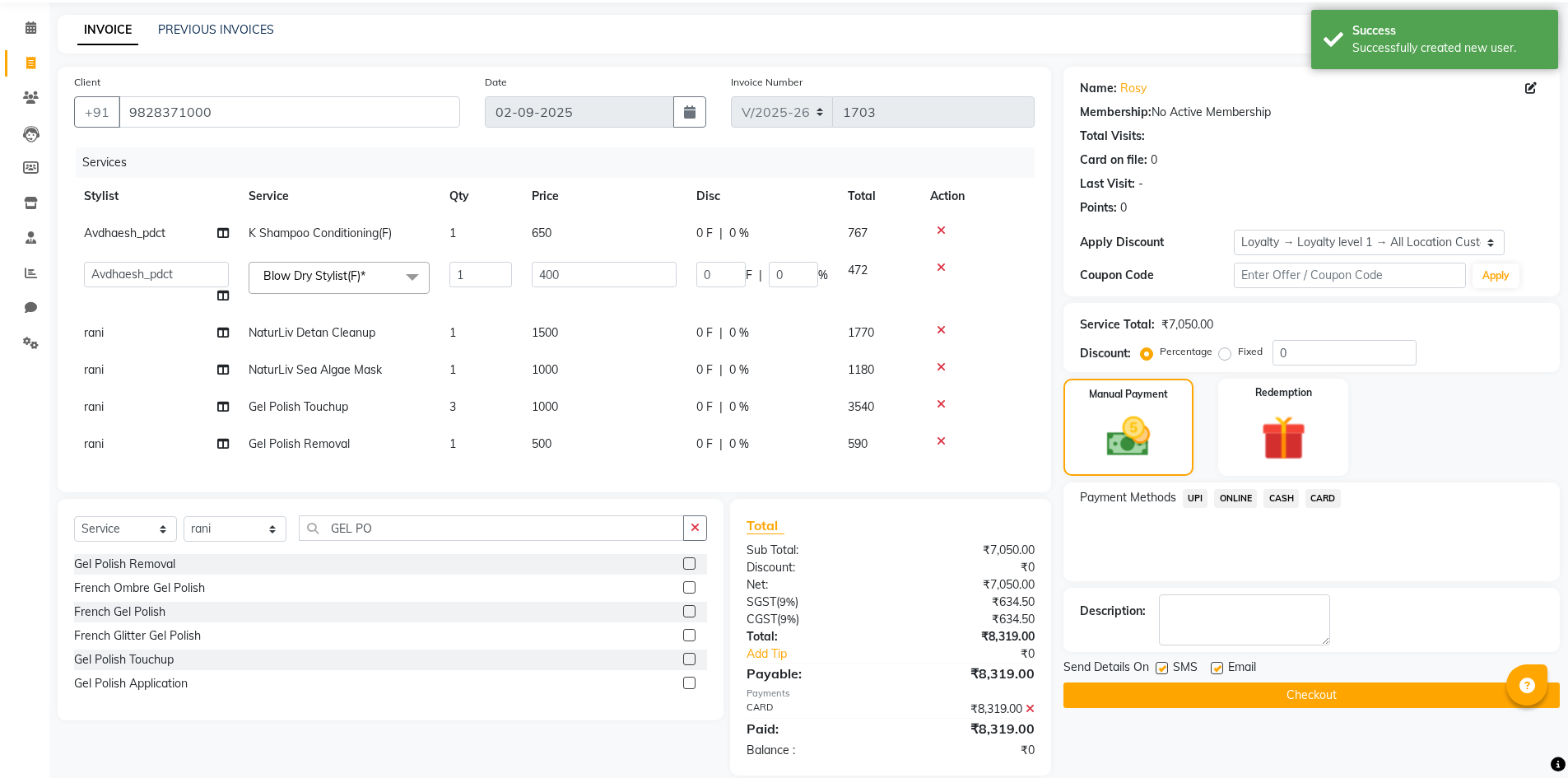
click at [1165, 664] on label at bounding box center [1161, 667] width 12 height 12
click at [1165, 664] on input "checkbox" at bounding box center [1161, 669] width 11 height 11
checkbox input "false"
click at [1152, 692] on button "Checkout" at bounding box center [1311, 695] width 496 height 26
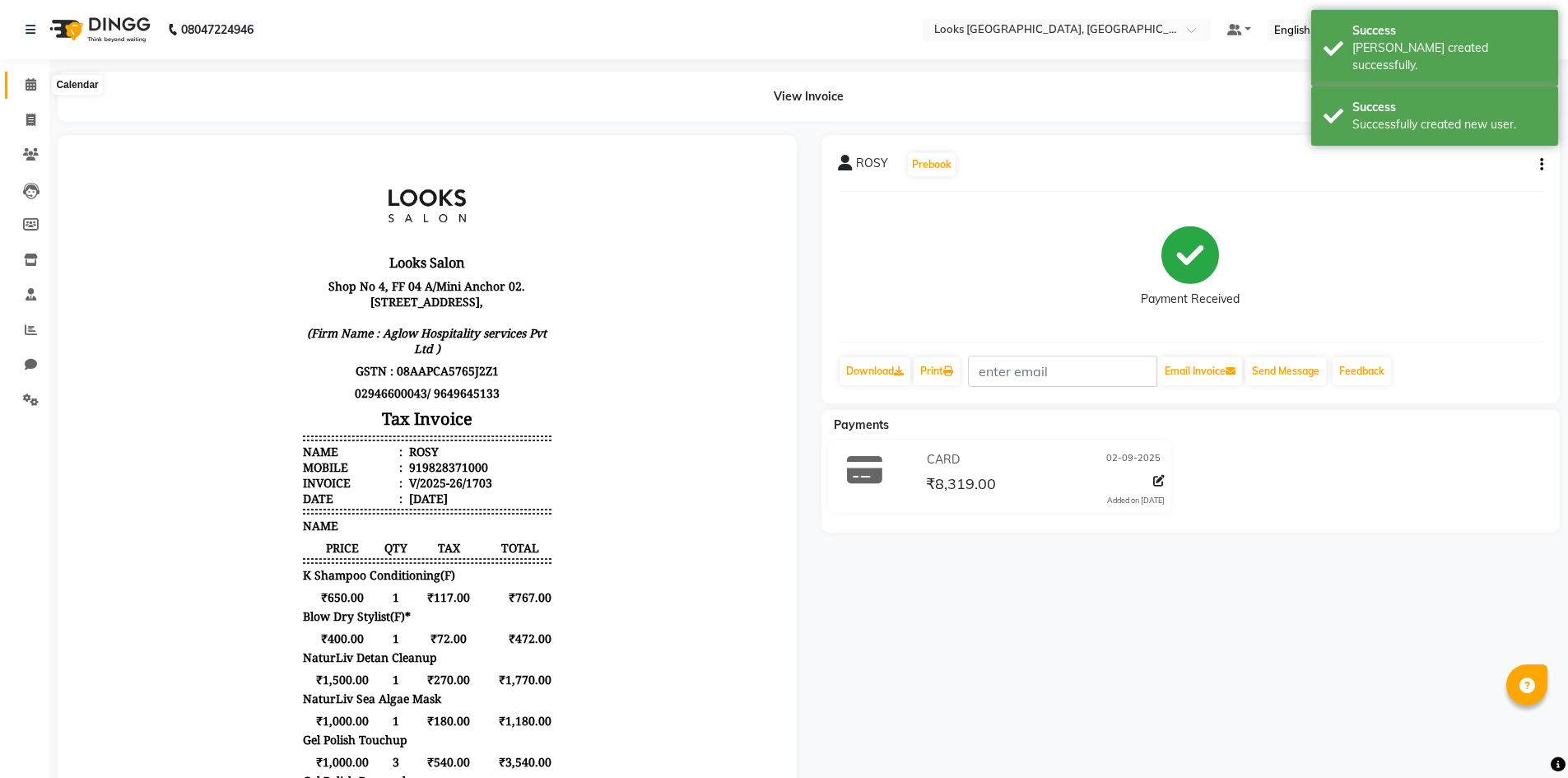
click at [35, 83] on icon at bounding box center [31, 84] width 11 height 12
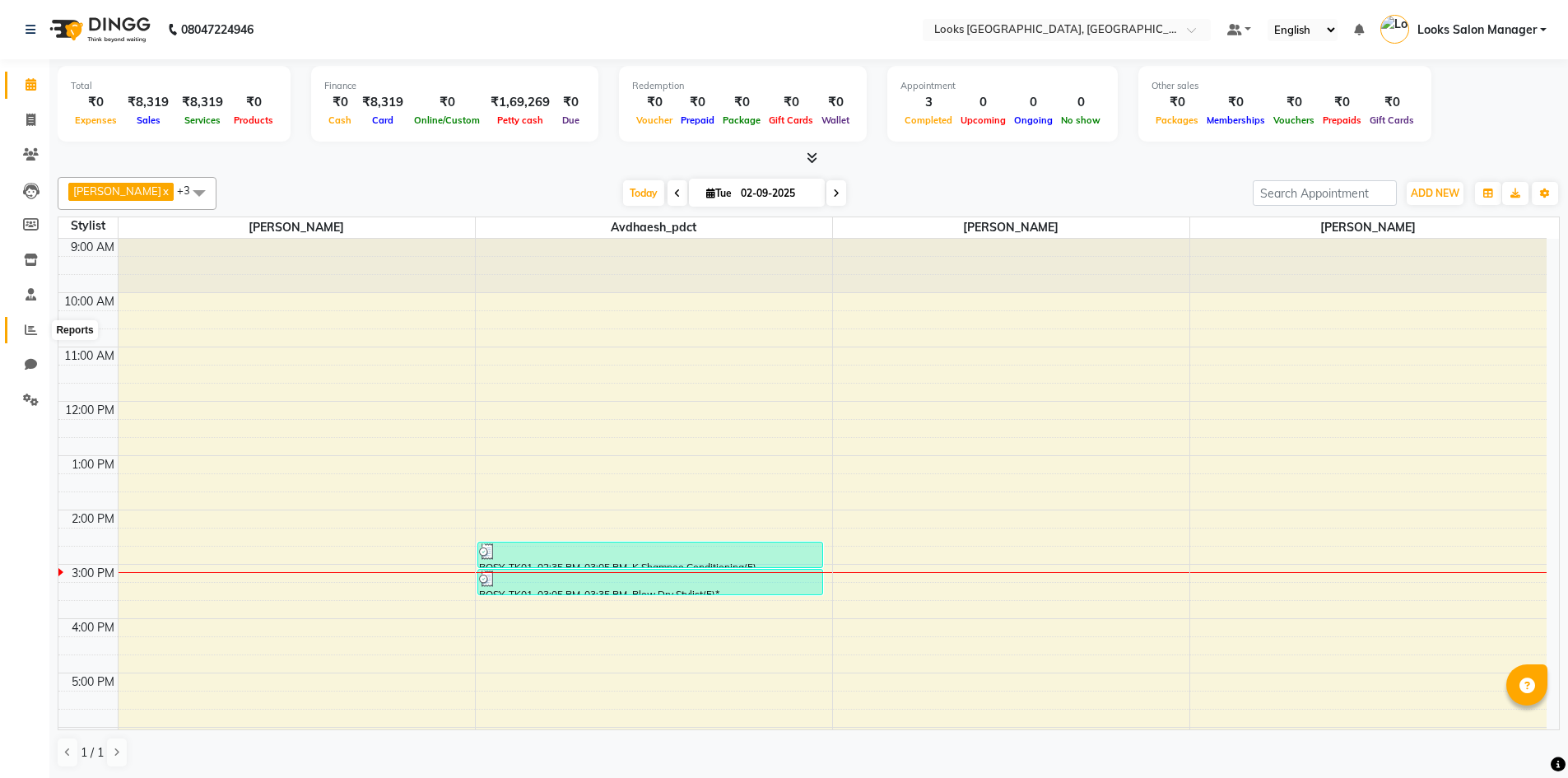
click at [30, 319] on link "Reports" at bounding box center [24, 331] width 39 height 28
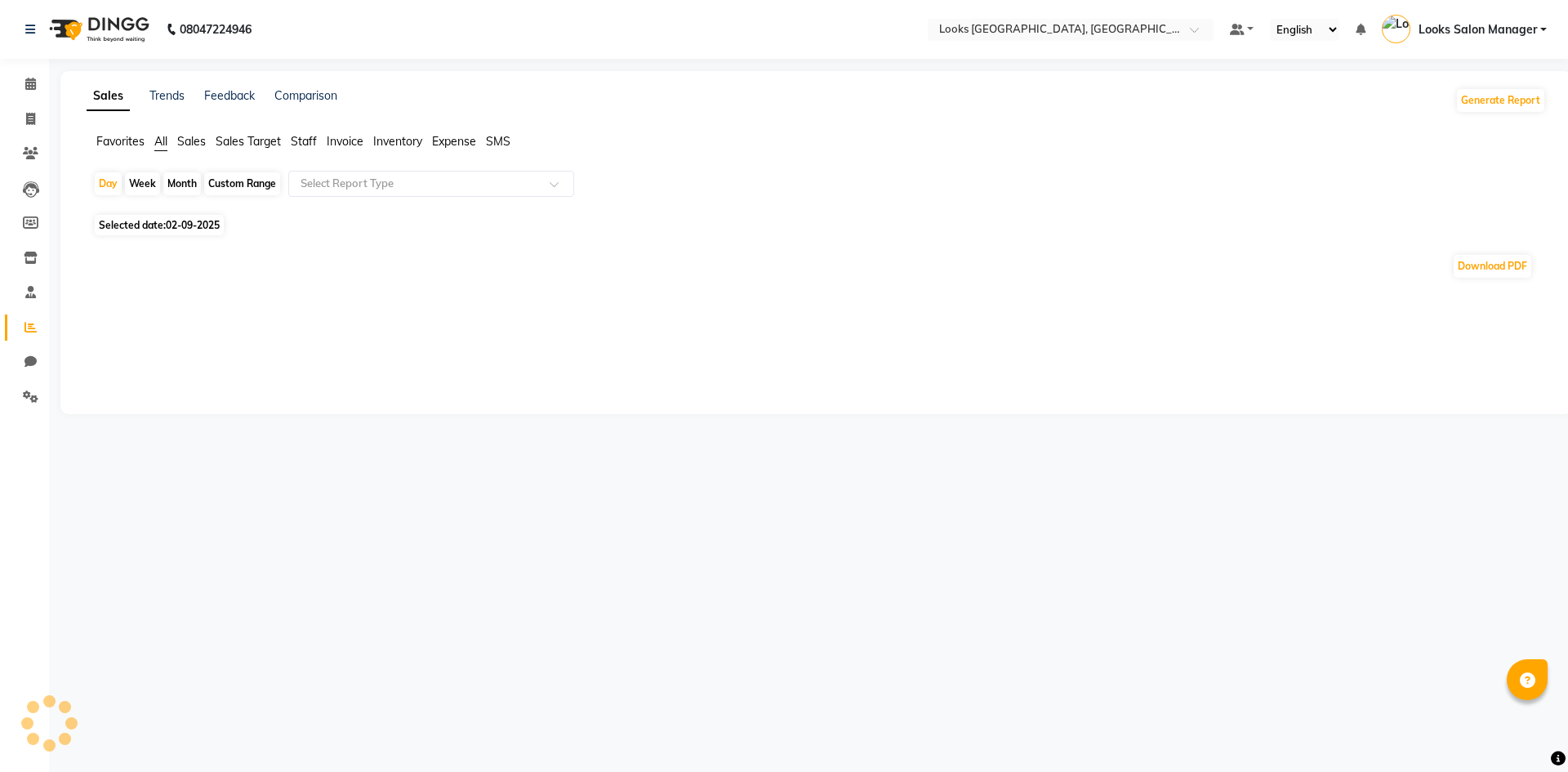
click at [303, 142] on span "Staff" at bounding box center [304, 141] width 26 height 15
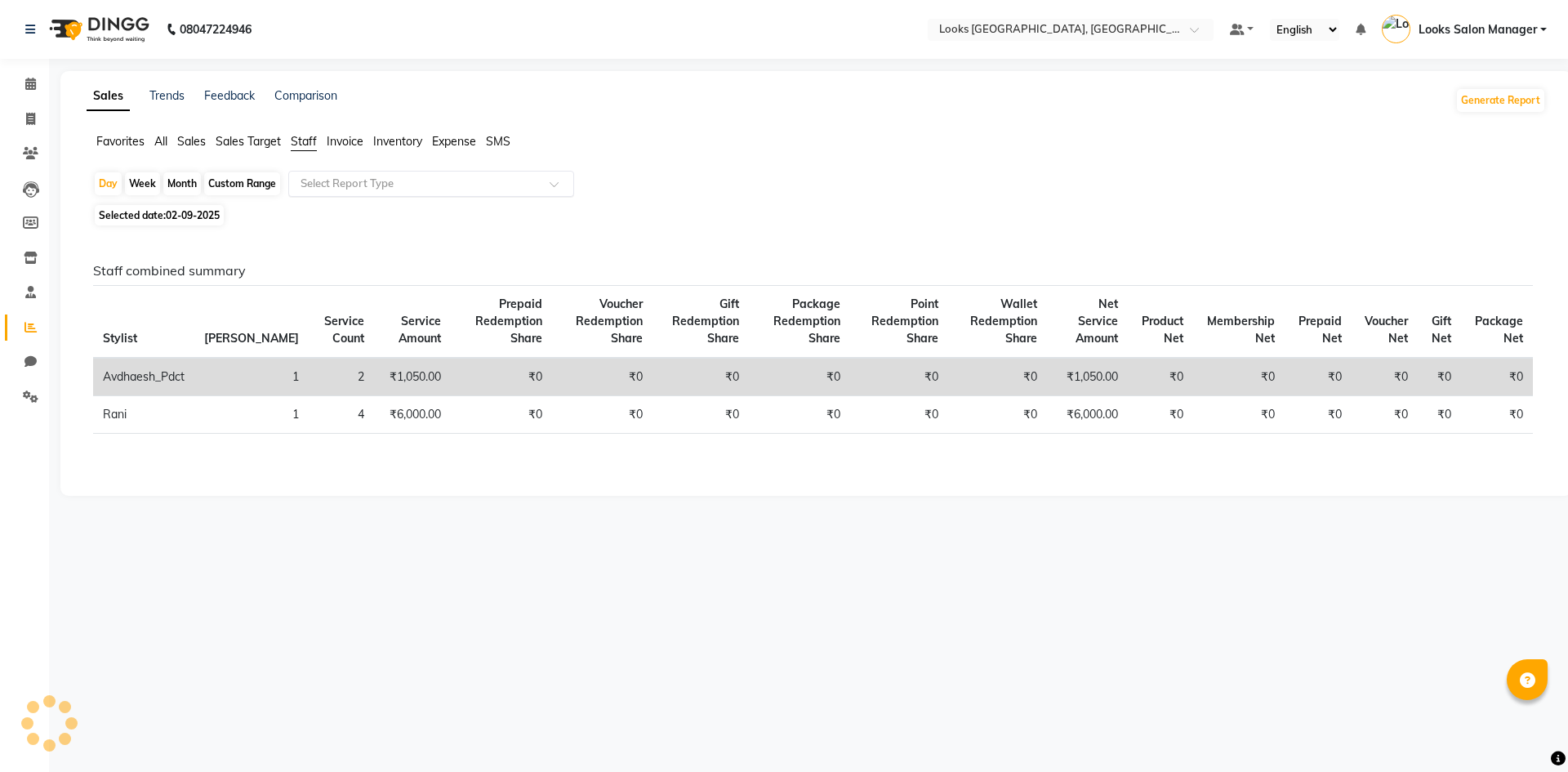
click at [317, 177] on input "text" at bounding box center [415, 184] width 235 height 16
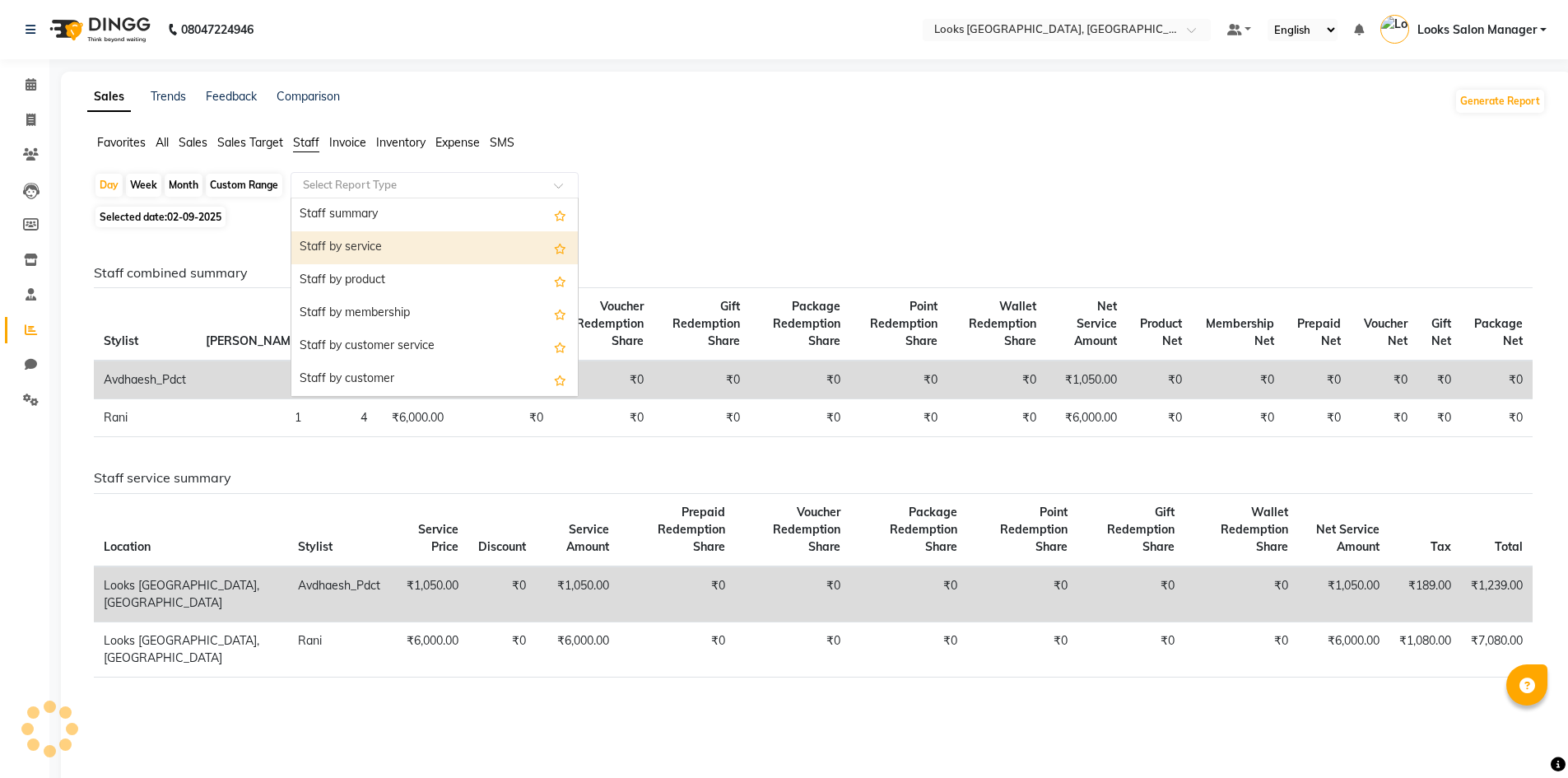
click at [389, 243] on div "Staff by service" at bounding box center [434, 248] width 287 height 33
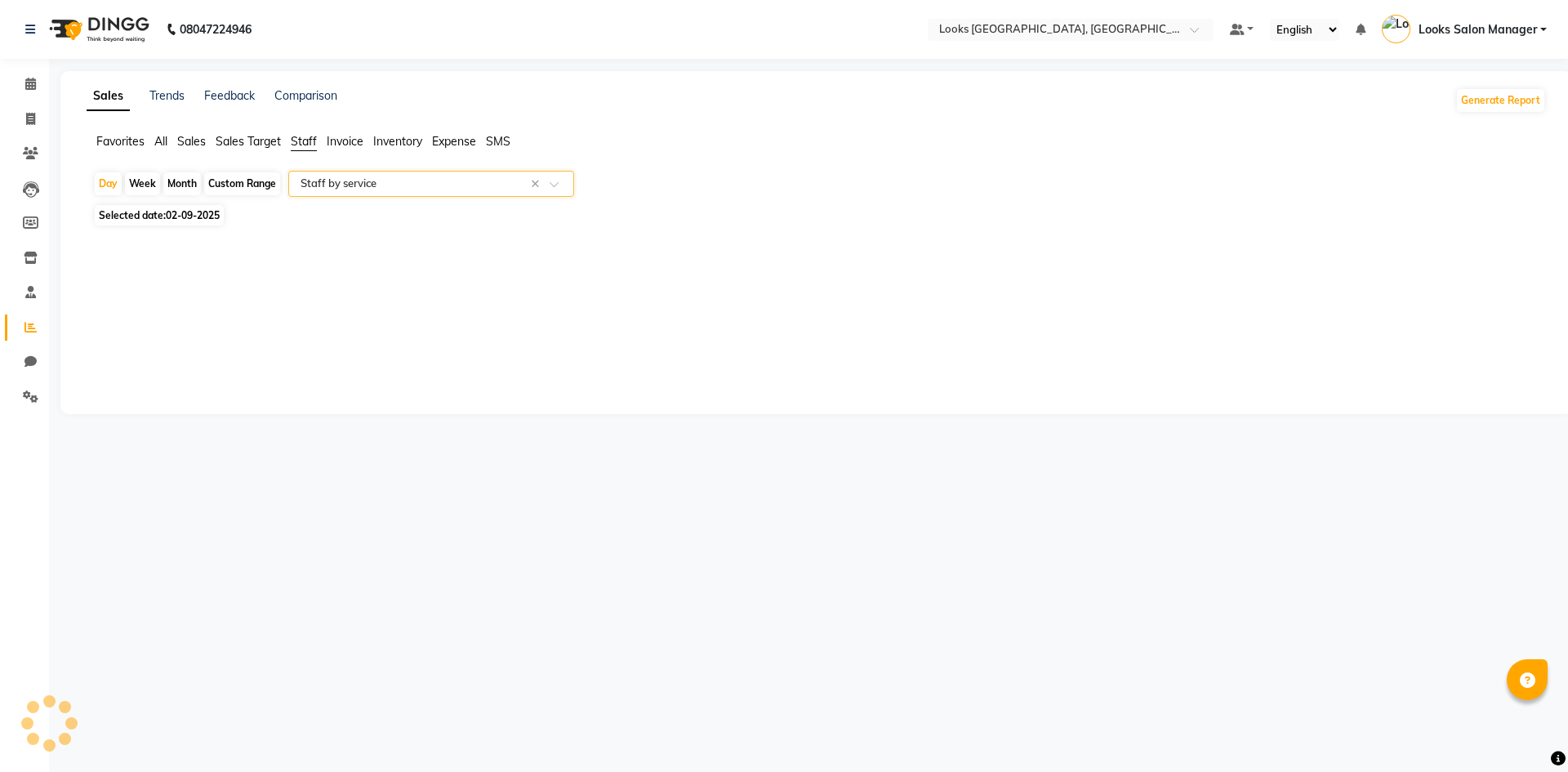
select select "full_report"
select select "pdf"
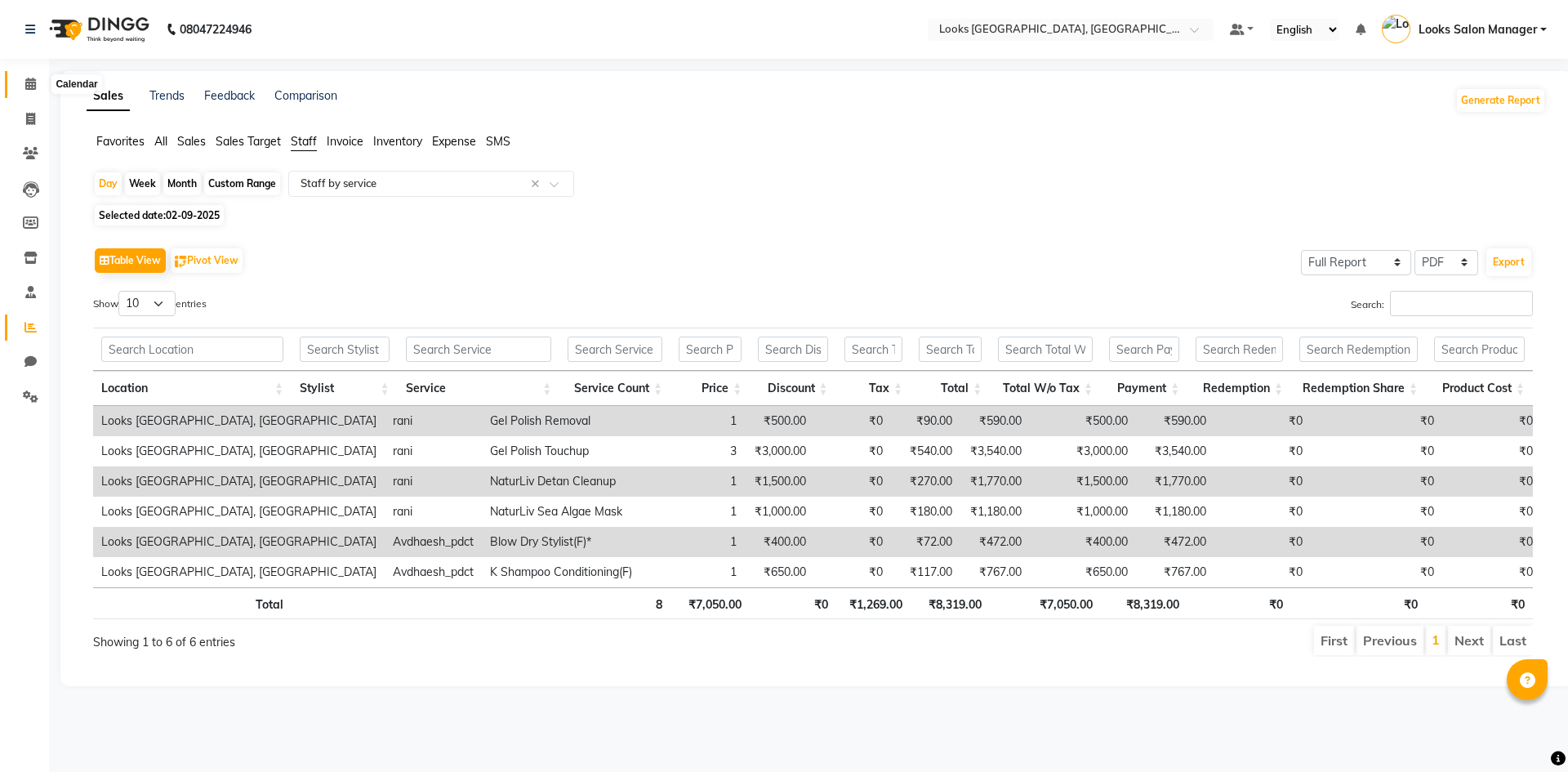
click at [36, 88] on span at bounding box center [30, 84] width 28 height 19
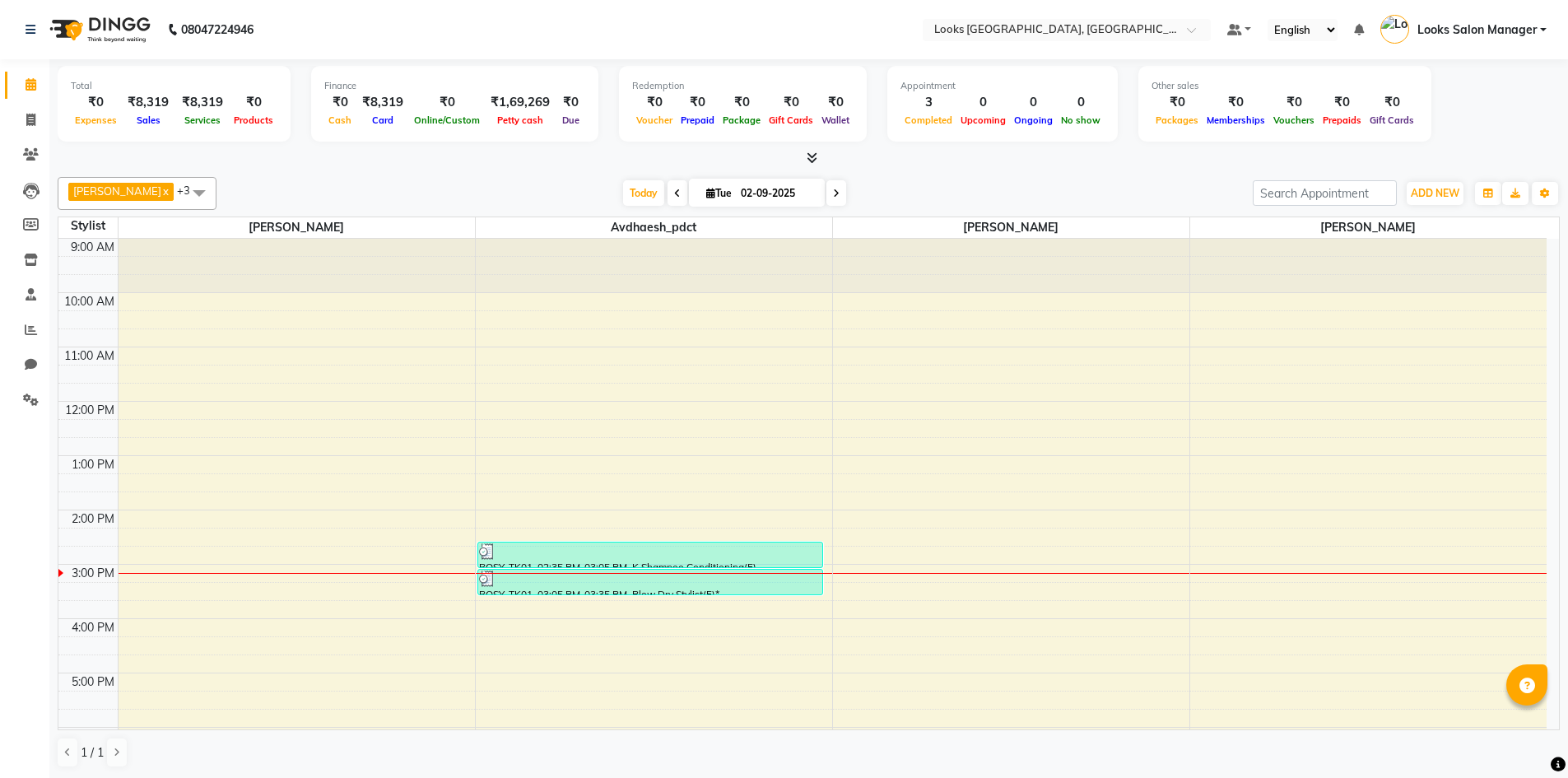
click at [817, 163] on span at bounding box center [808, 158] width 17 height 17
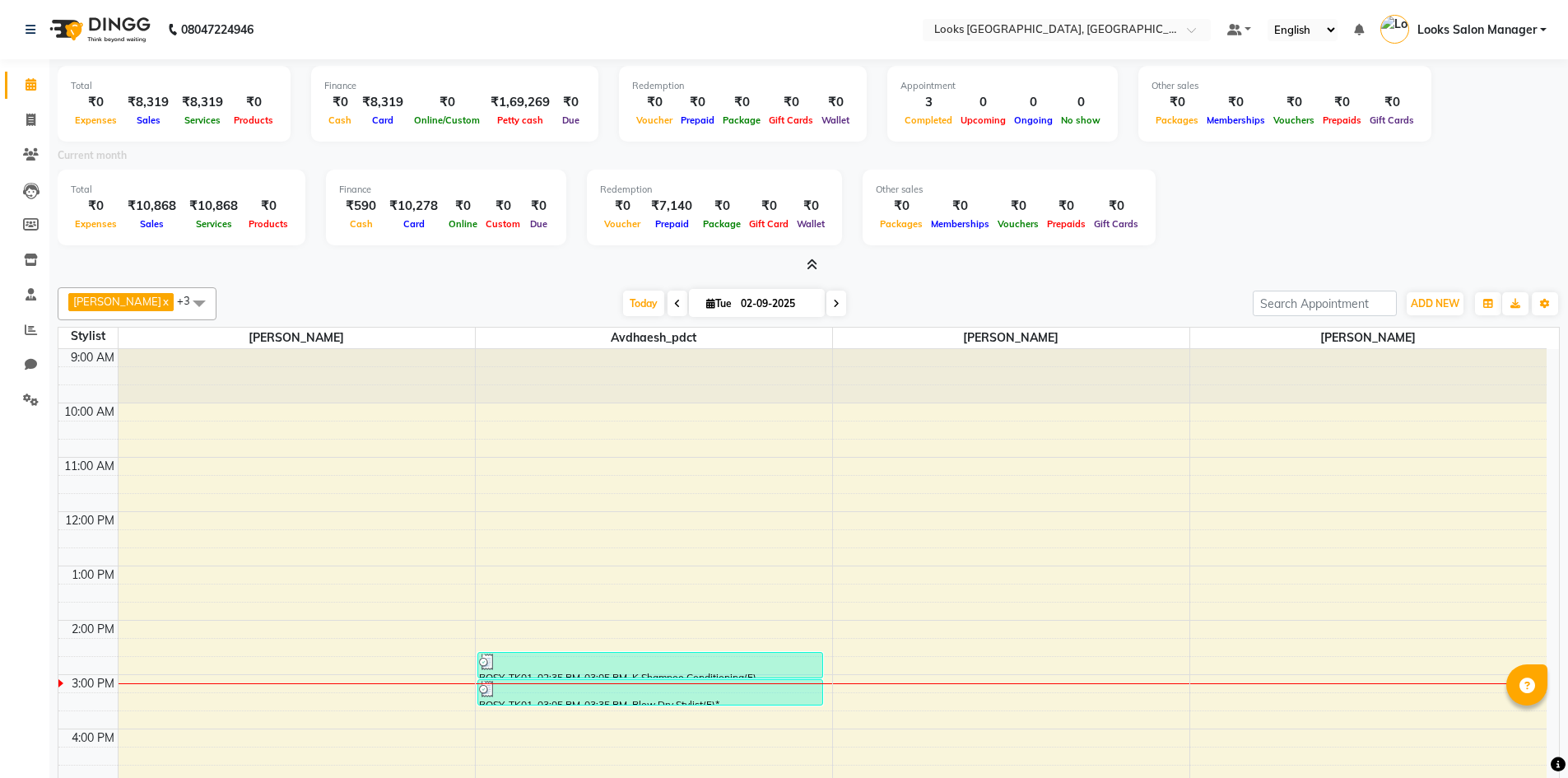
click at [813, 265] on icon at bounding box center [812, 264] width 11 height 12
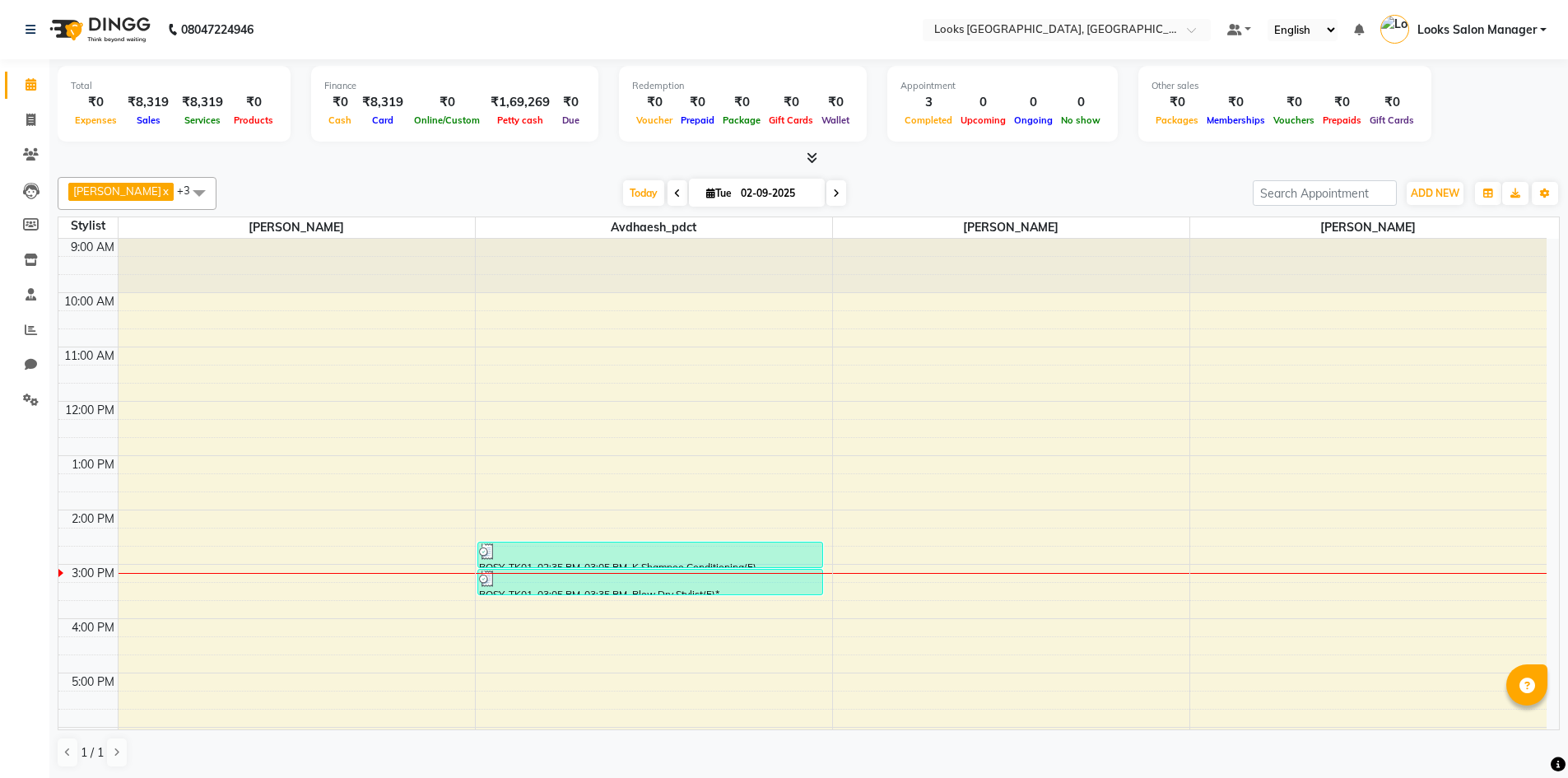
click at [805, 156] on span at bounding box center [808, 158] width 17 height 17
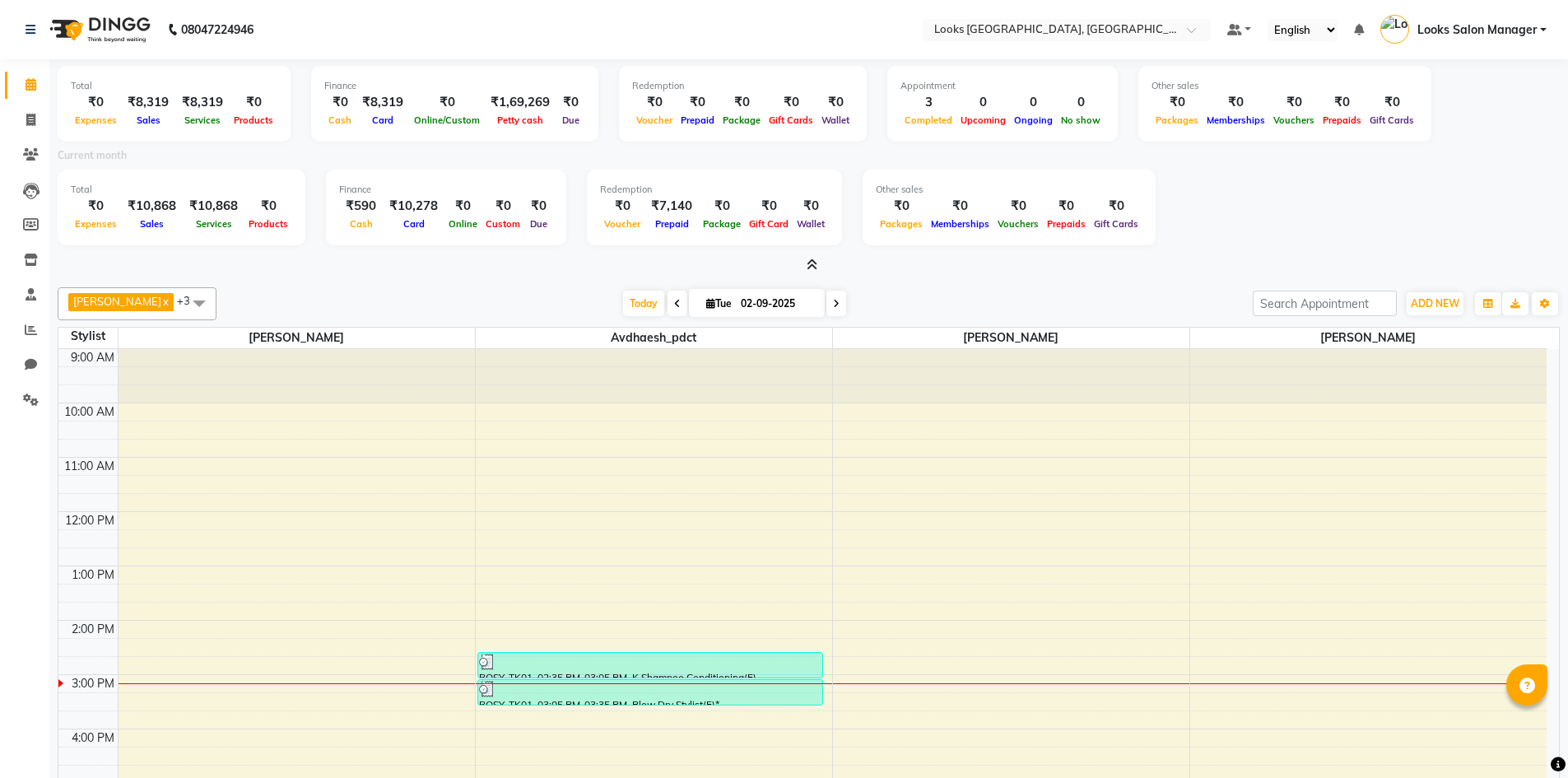
click at [807, 270] on icon at bounding box center [812, 264] width 11 height 12
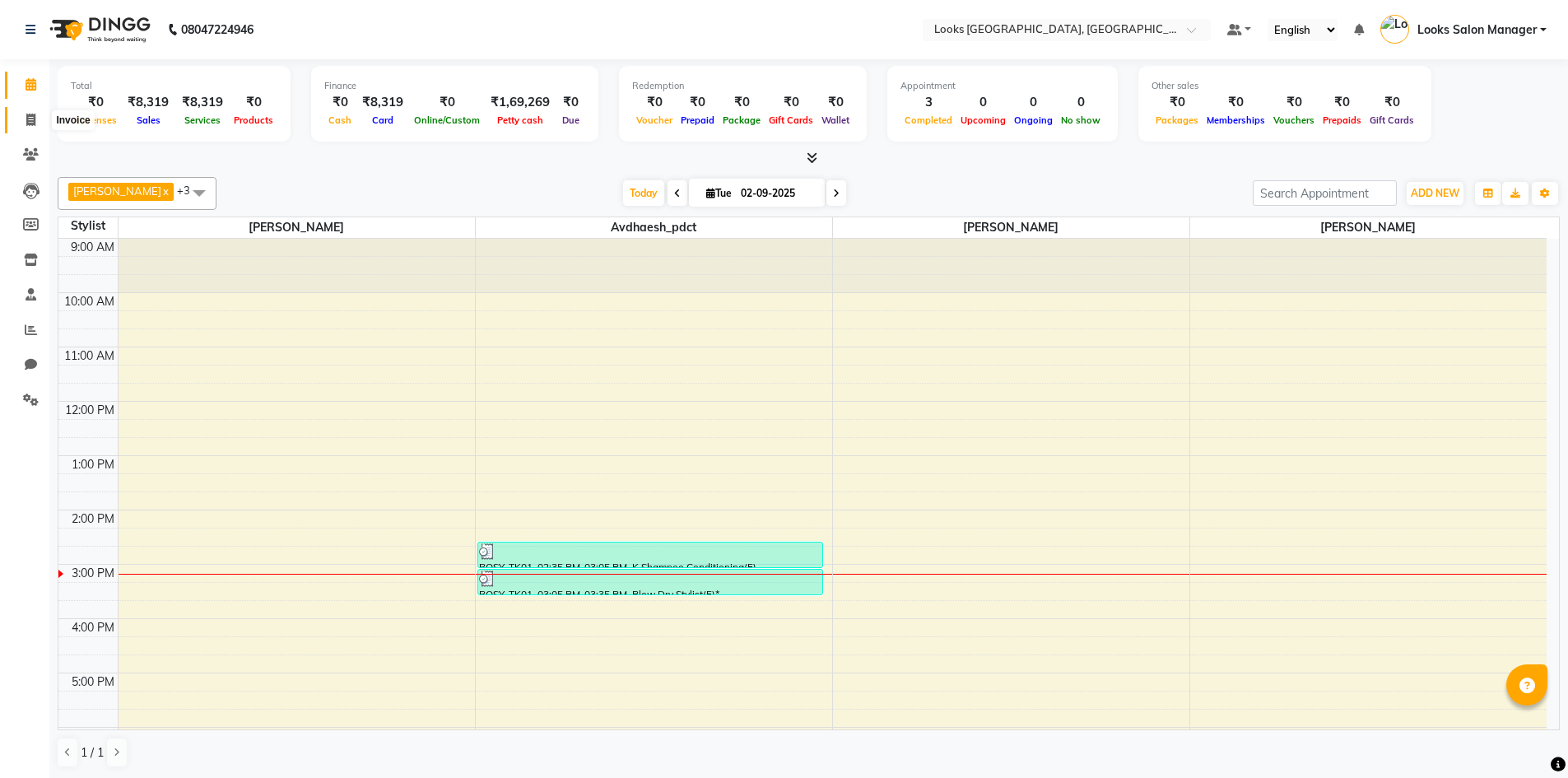
click at [17, 122] on span at bounding box center [30, 120] width 28 height 19
select select "service"
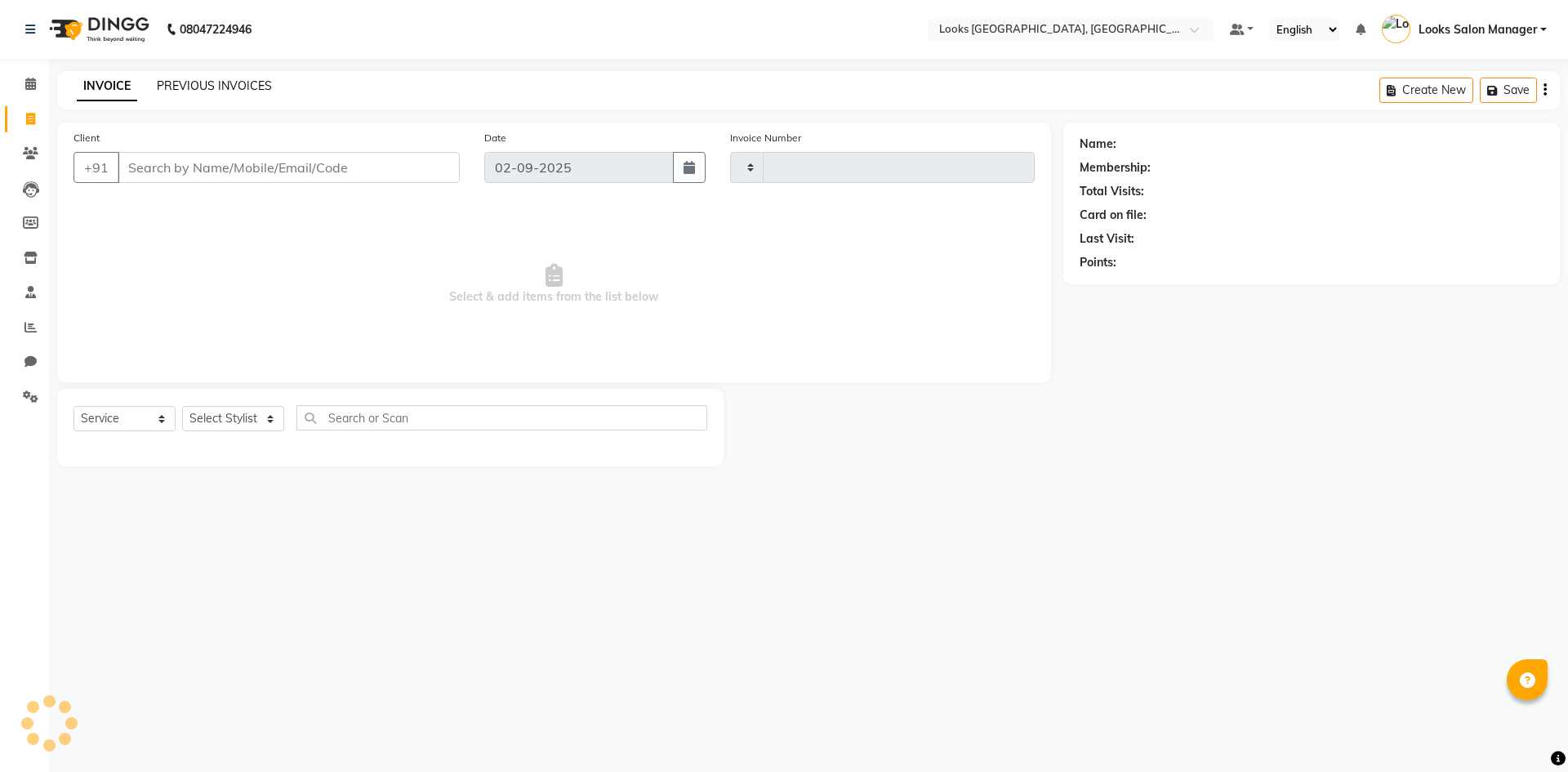
type input "1704"
select select "4460"
click at [171, 83] on link "PREVIOUS INVOICES" at bounding box center [214, 86] width 115 height 15
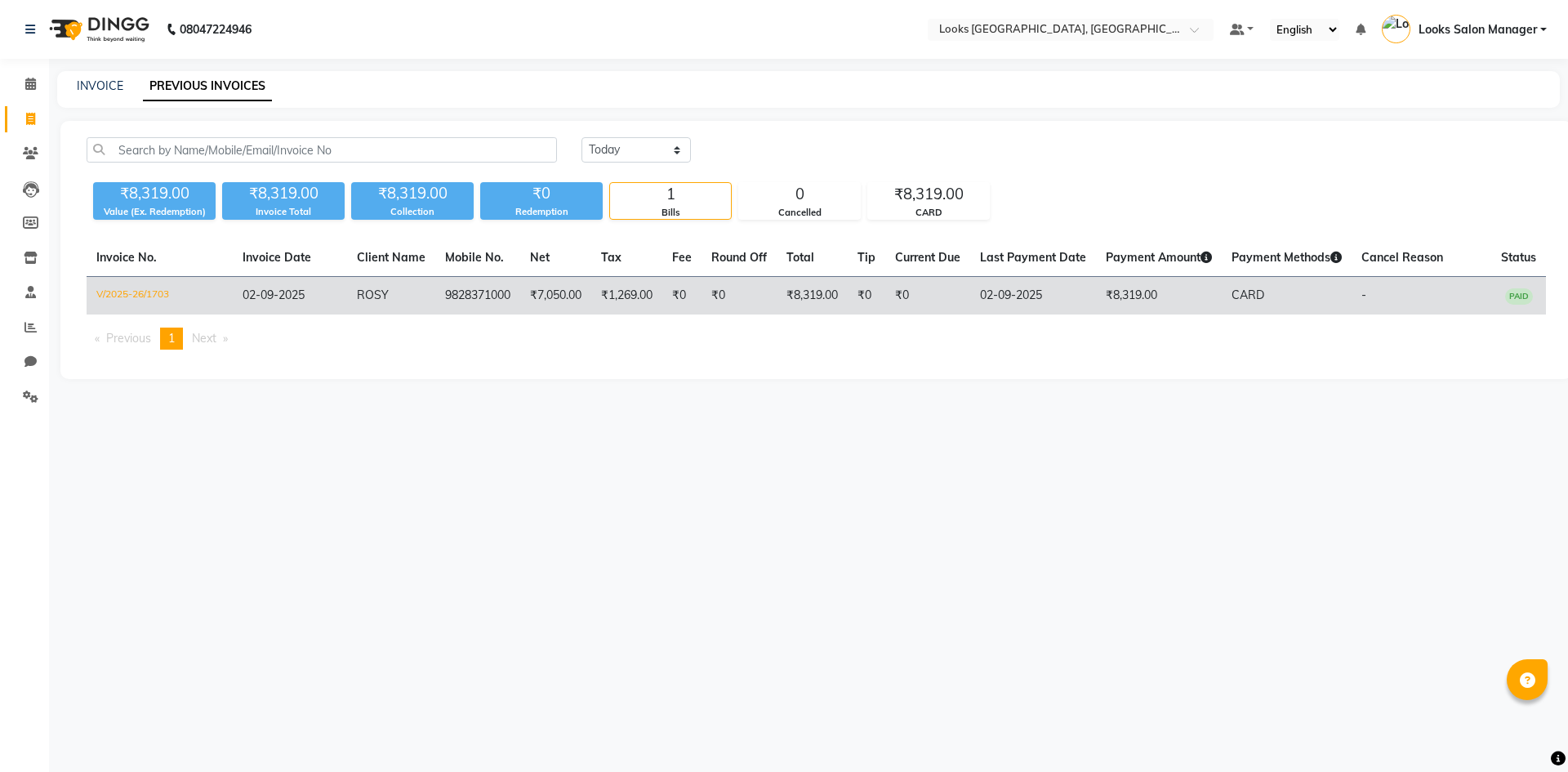
click at [513, 300] on td "9828371000" at bounding box center [477, 296] width 85 height 38
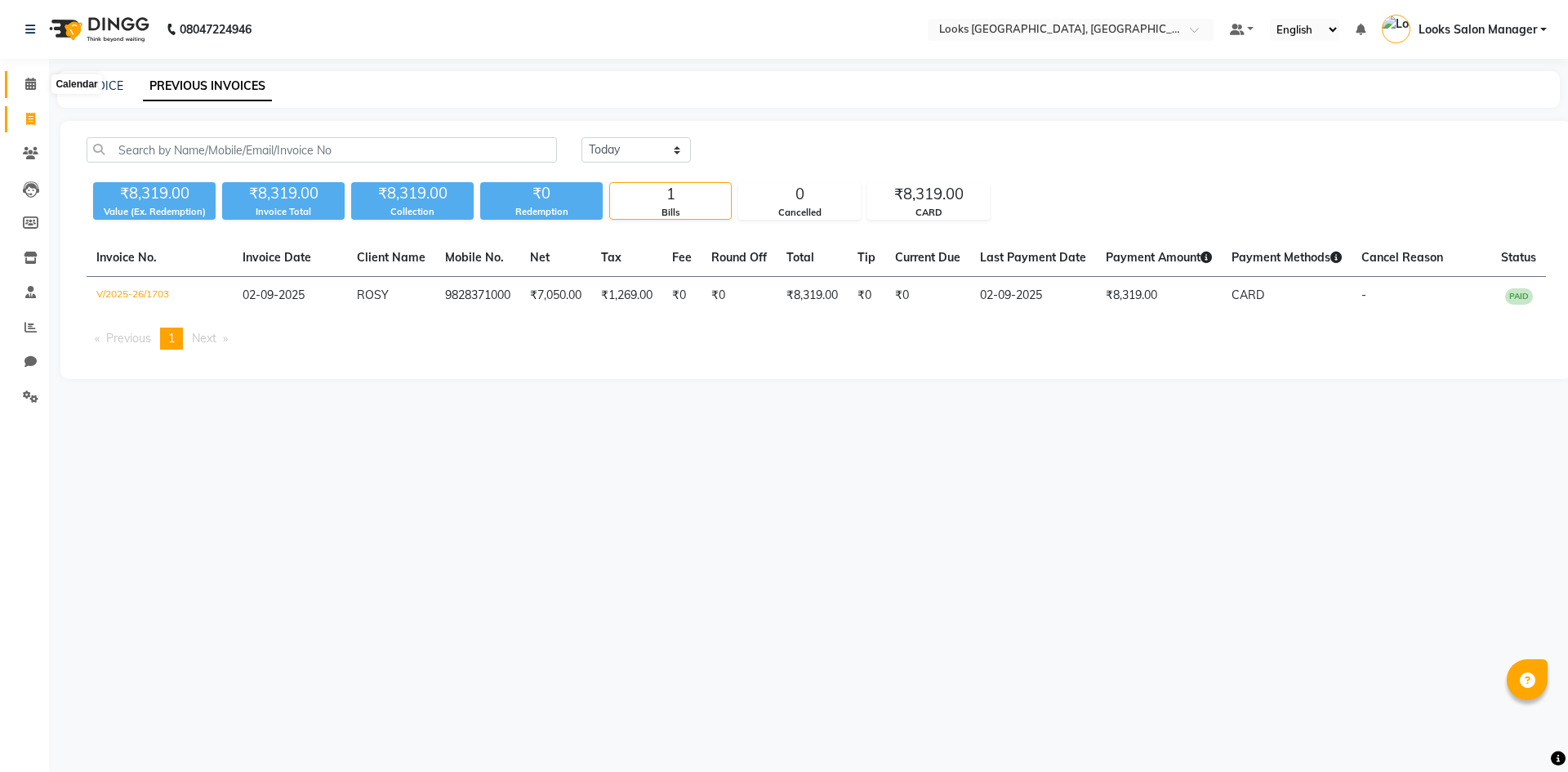
drag, startPoint x: 28, startPoint y: 91, endPoint x: 164, endPoint y: 1, distance: 163.1
click at [28, 91] on span at bounding box center [30, 84] width 28 height 19
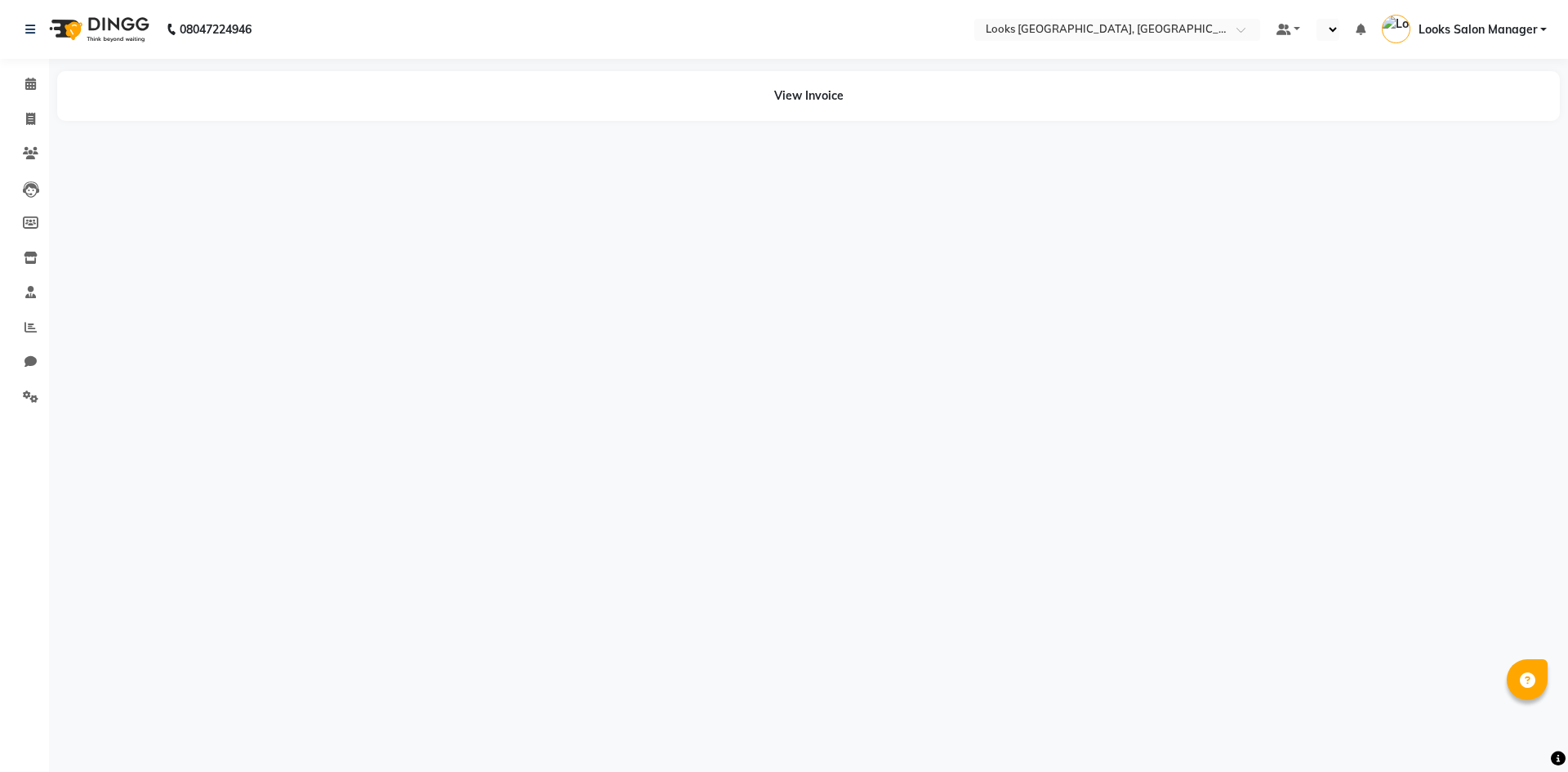
select select "en"
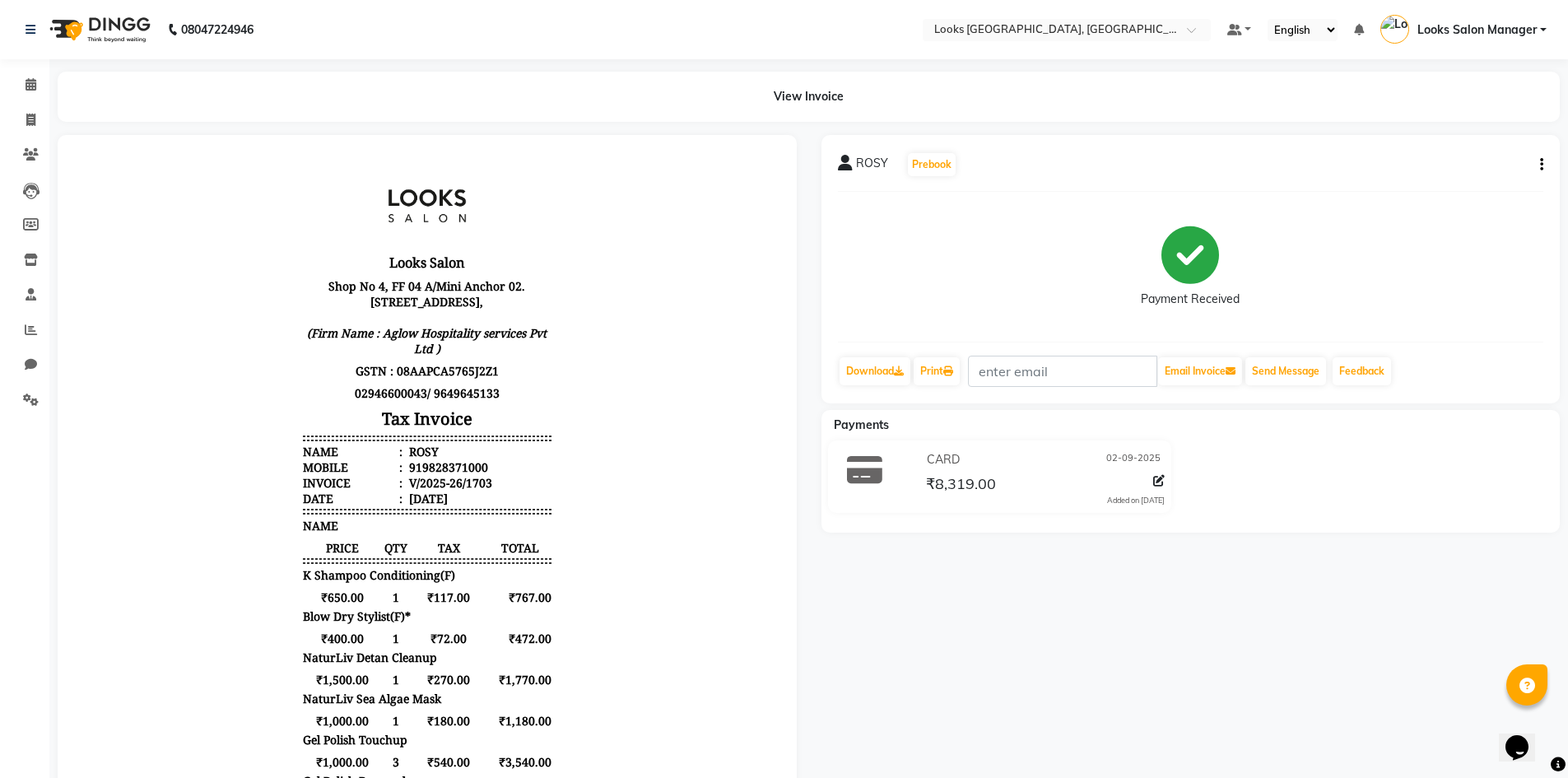
drag, startPoint x: 431, startPoint y: 501, endPoint x: 512, endPoint y: 507, distance: 81.2
click at [512, 506] on ul "Name : [PERSON_NAME] Mobile : 919828371000 Invoice : V/2025-26/1703 Date : [DAT…" at bounding box center [427, 475] width 249 height 62
click at [467, 490] on div "V/2025-26/1703" at bounding box center [449, 482] width 86 height 16
drag, startPoint x: 455, startPoint y: 496, endPoint x: 483, endPoint y: 495, distance: 28.0
click at [483, 490] on li "Invoice : V/2025-26/1703" at bounding box center [427, 482] width 249 height 16
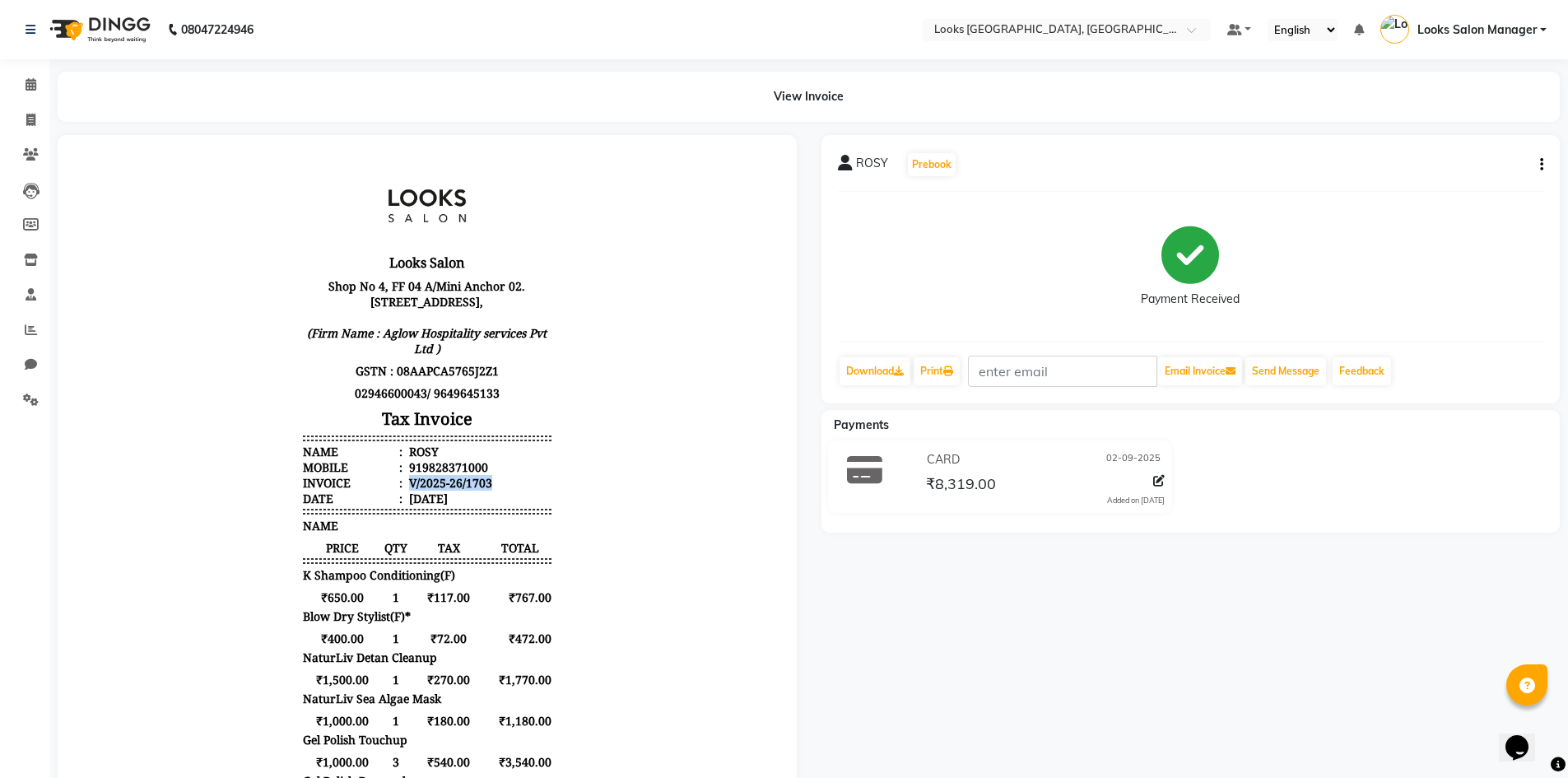
copy div "V/2025-26/1703"
drag, startPoint x: 407, startPoint y: 478, endPoint x: 483, endPoint y: 479, distance: 76.0
click at [483, 475] on li "Mobile : 919828371000" at bounding box center [427, 467] width 249 height 16
copy div "9828371000"
click at [32, 85] on icon at bounding box center [31, 84] width 11 height 12
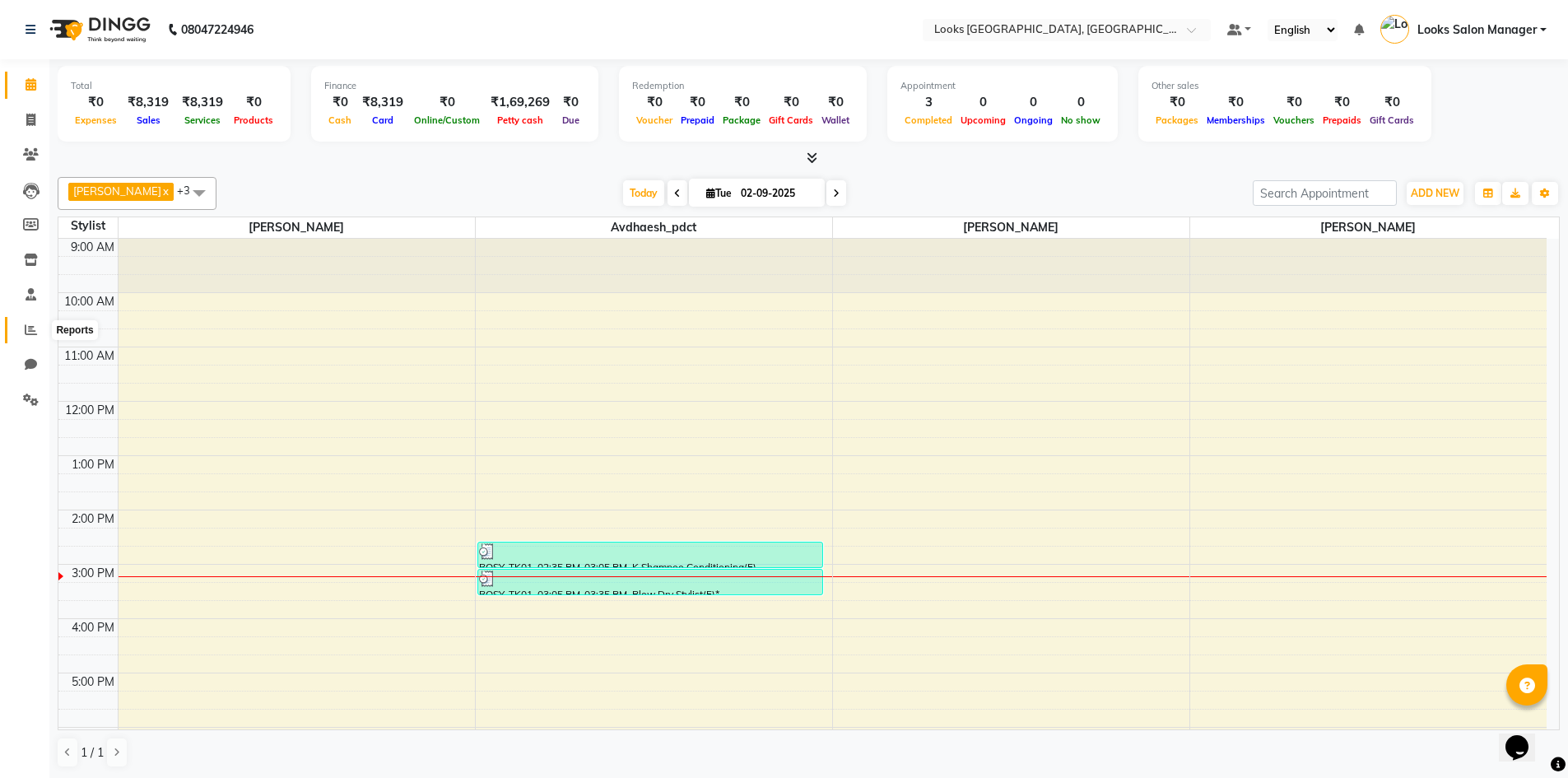
click at [28, 323] on icon at bounding box center [30, 329] width 12 height 12
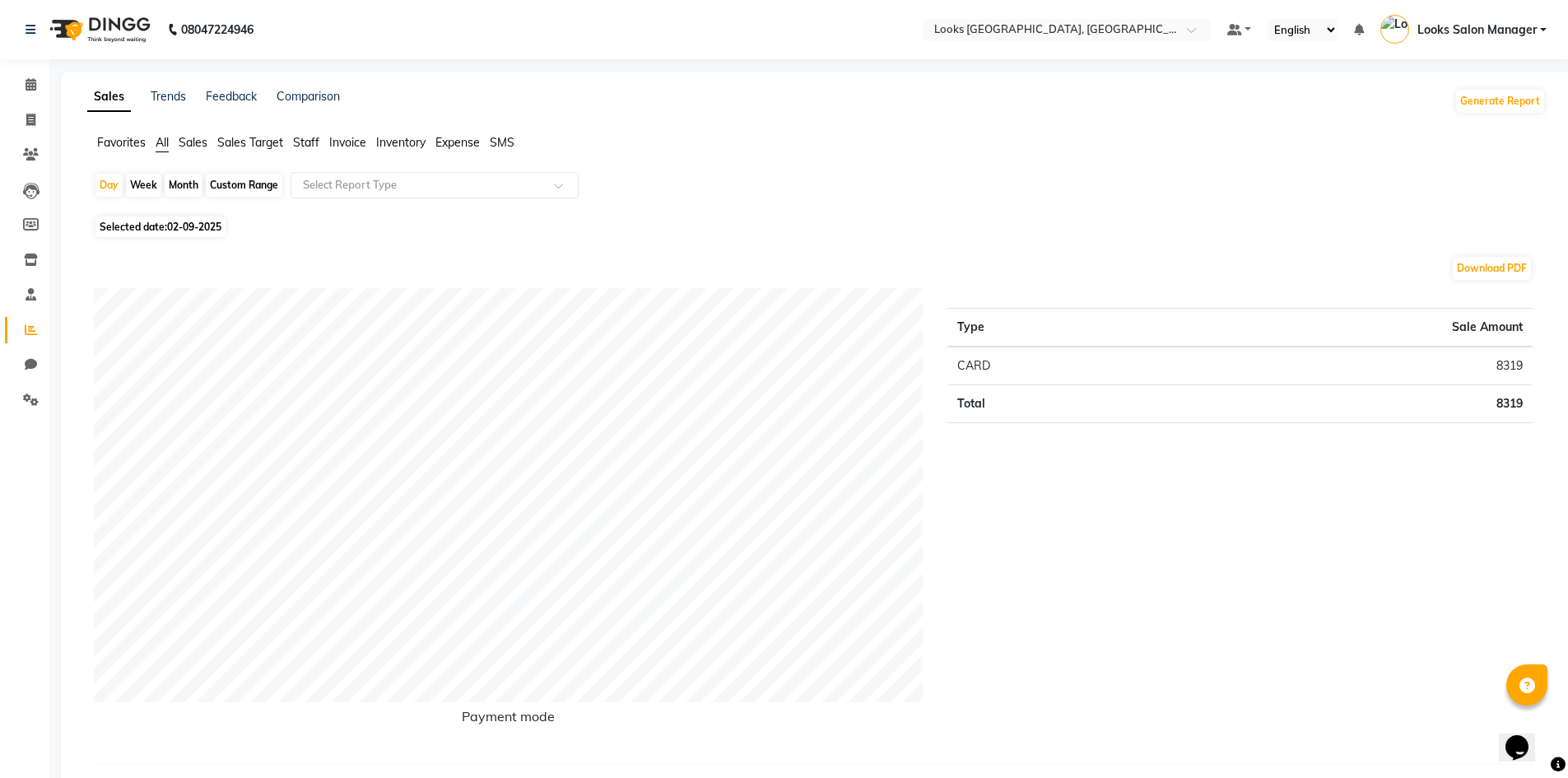
click at [312, 141] on span "Staff" at bounding box center [306, 142] width 27 height 15
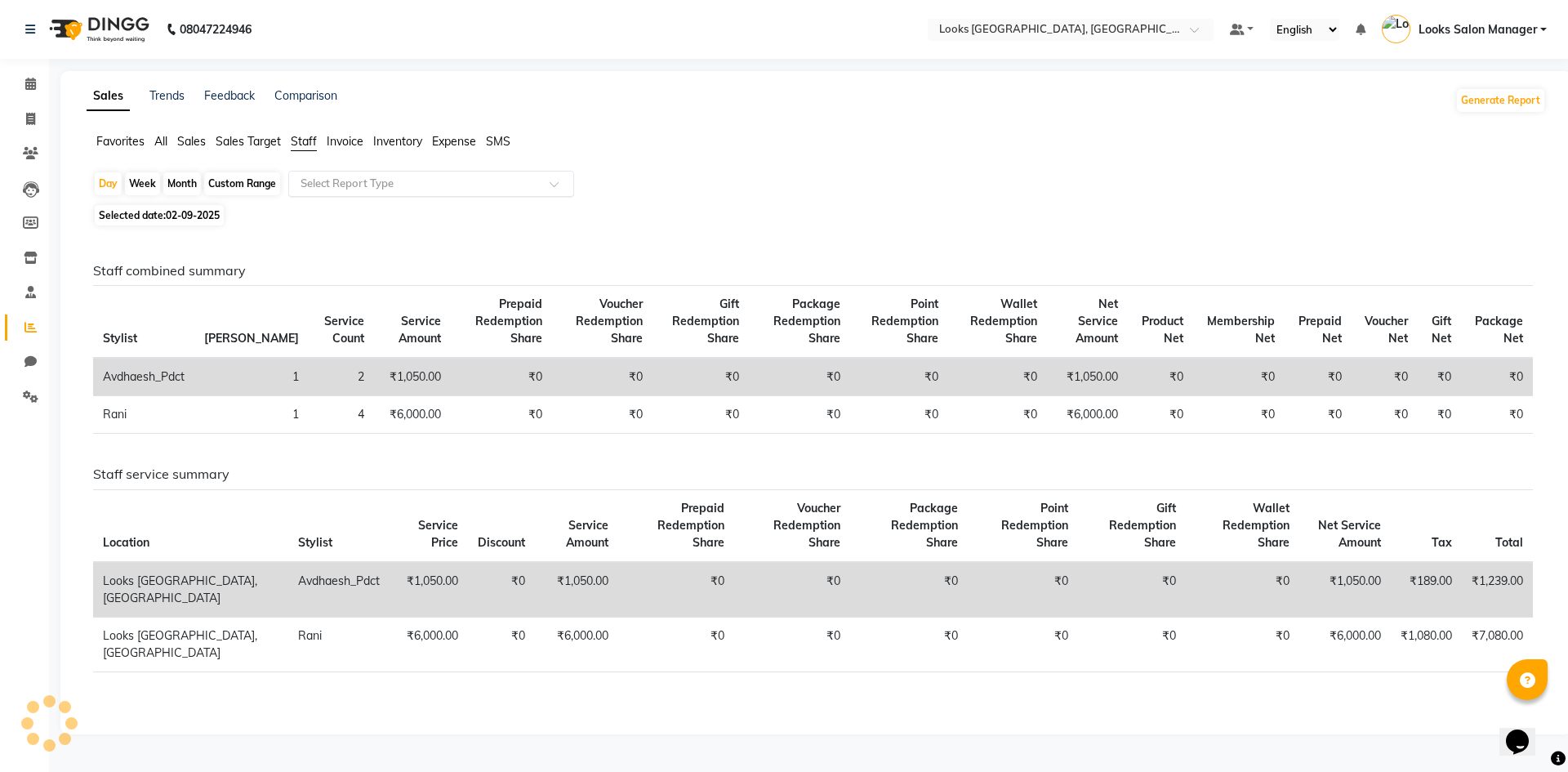
click at [326, 184] on input "text" at bounding box center [415, 184] width 235 height 16
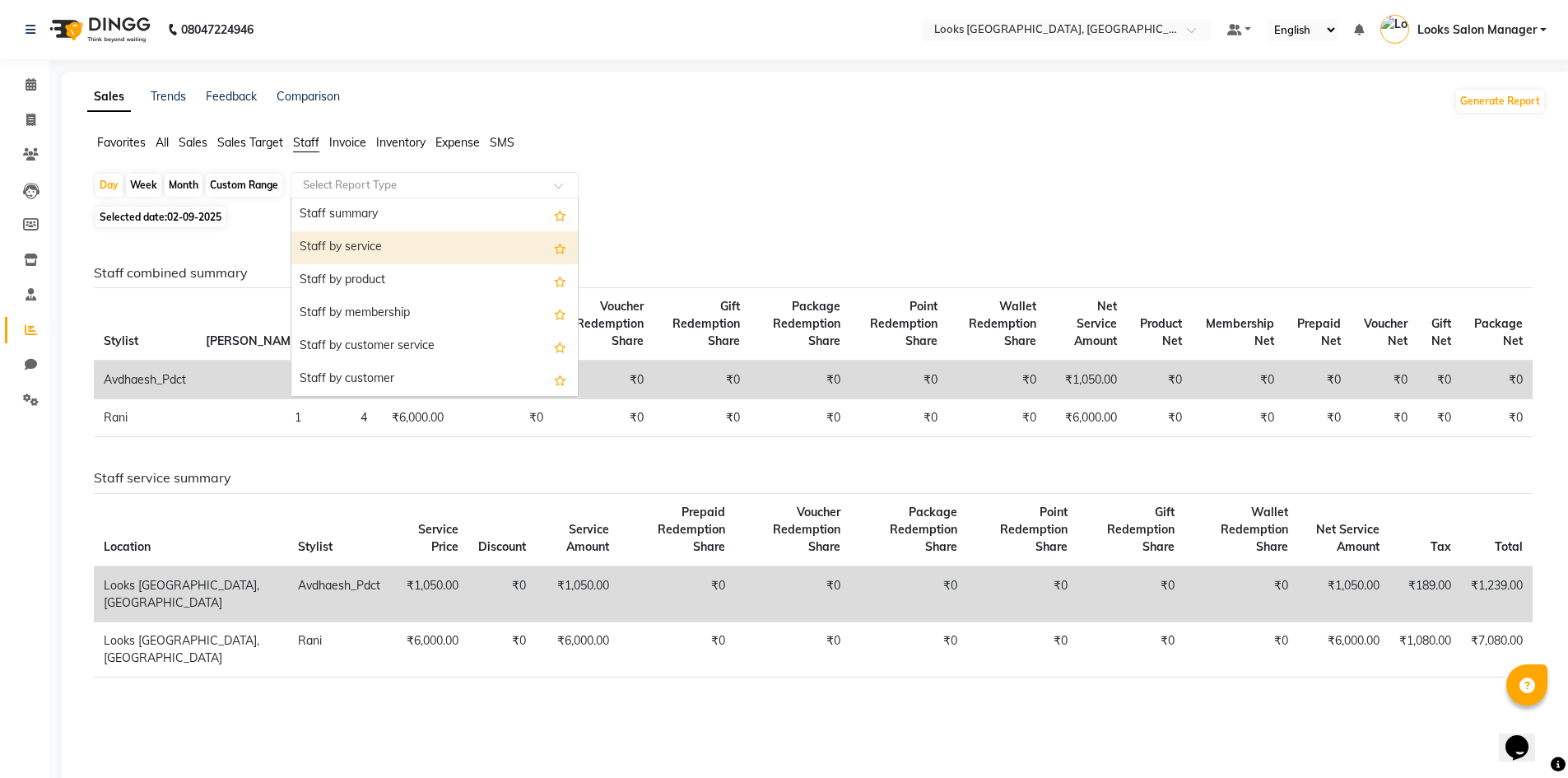
click at [347, 238] on div "Staff by service" at bounding box center [434, 248] width 287 height 33
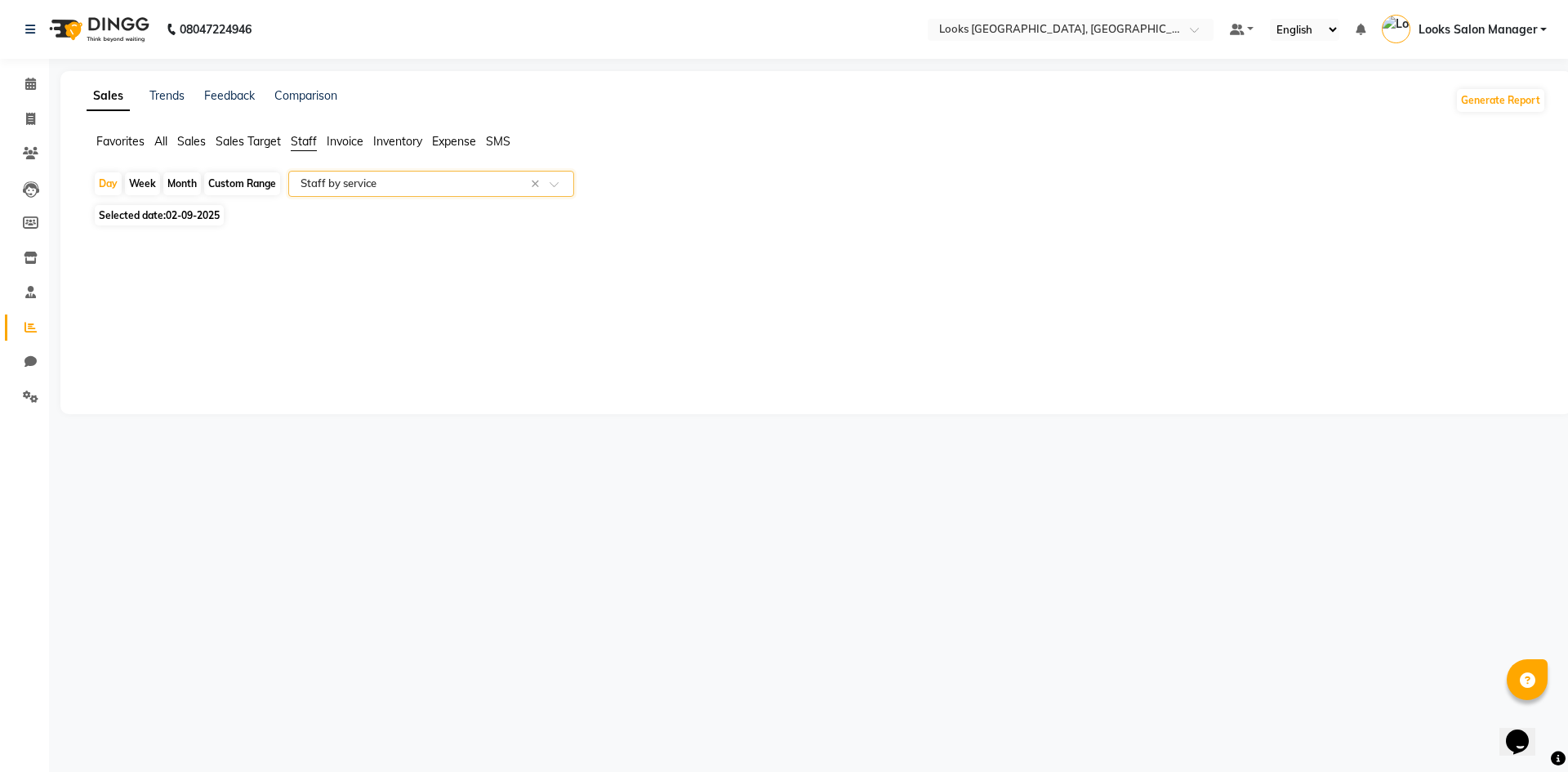
select select "full_report"
select select "pdf"
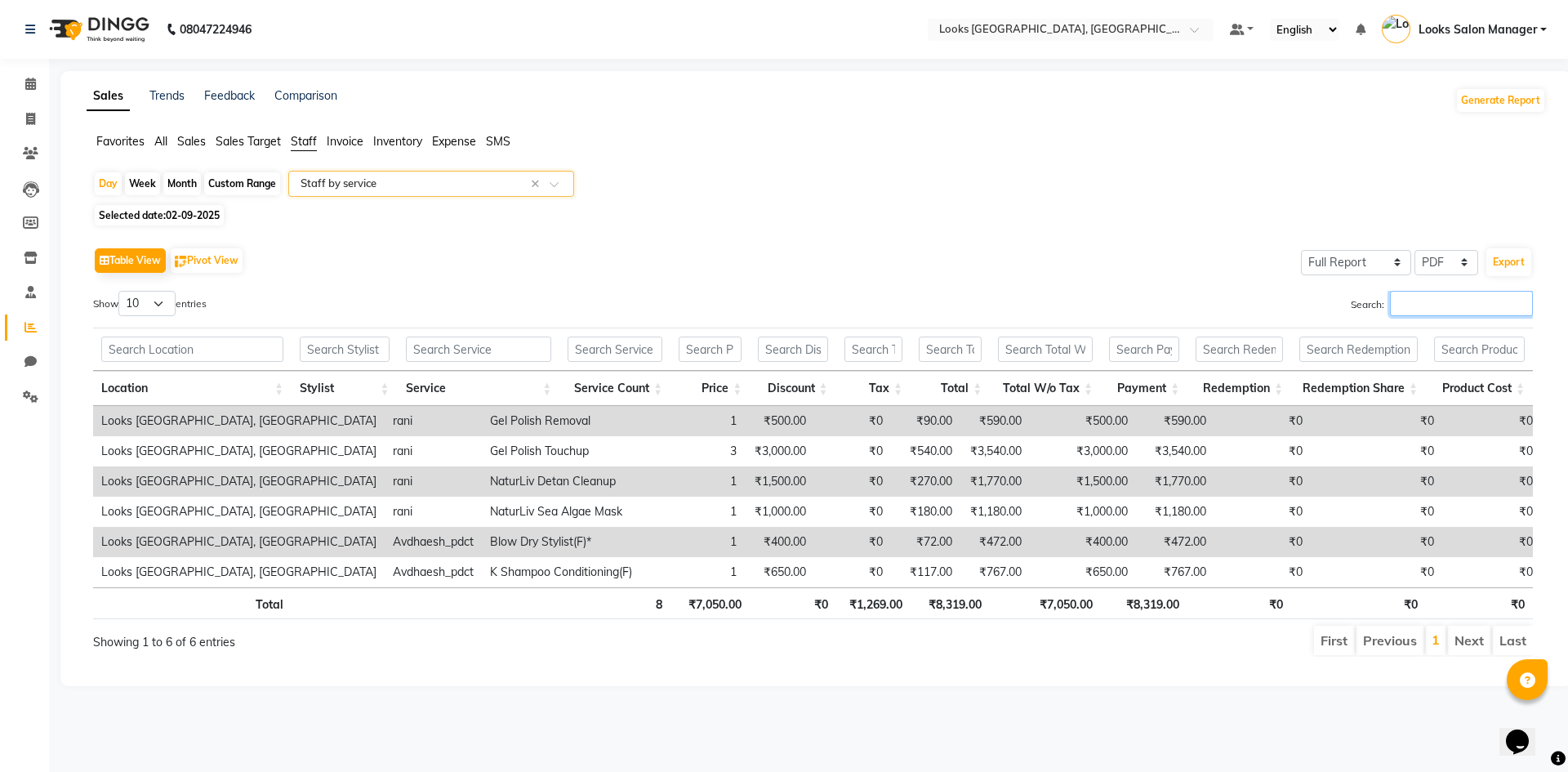
click at [1449, 294] on input "Search:" at bounding box center [1461, 304] width 143 height 26
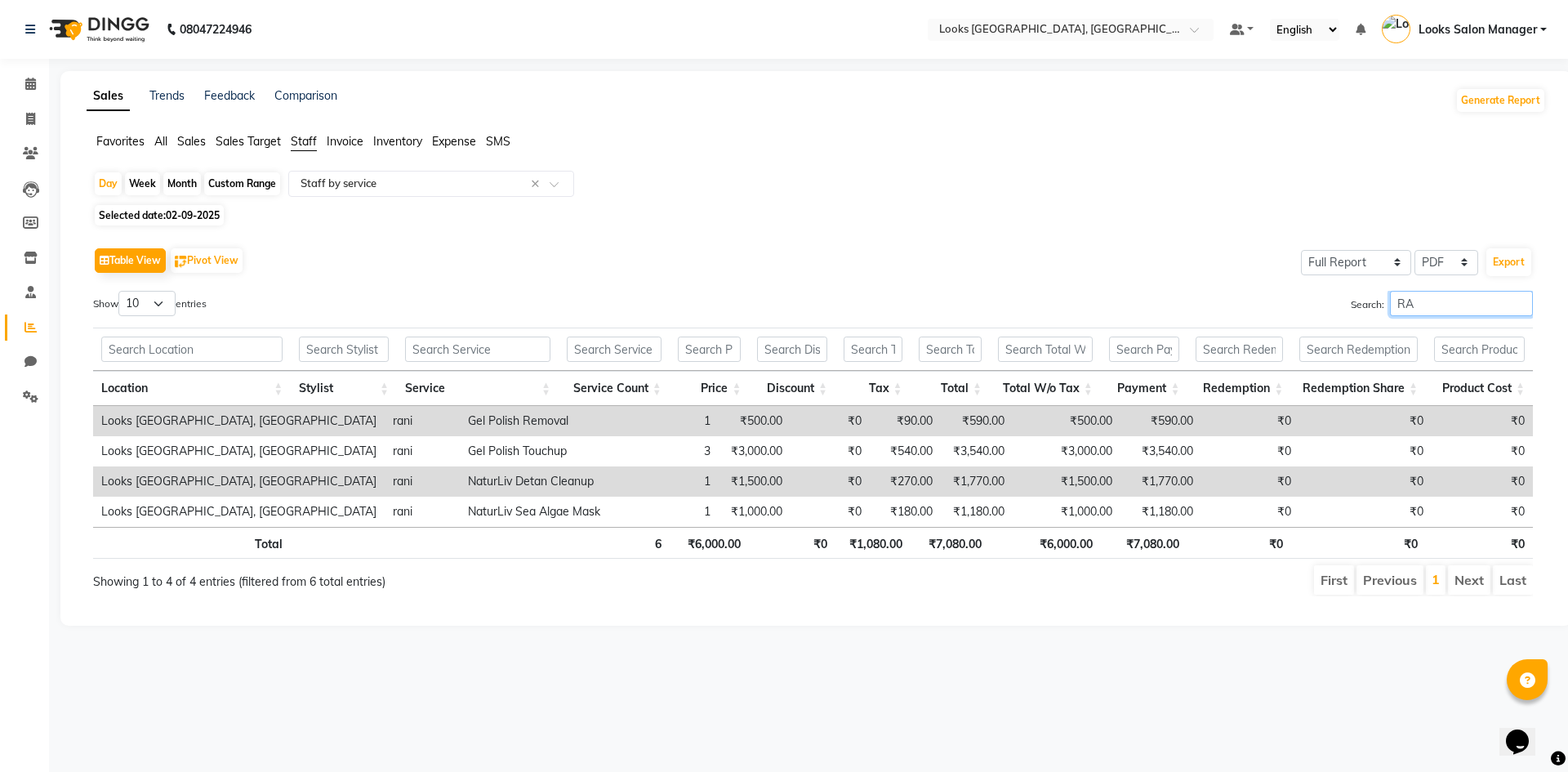
type input "R"
